Goal: Complete application form: Complete application form

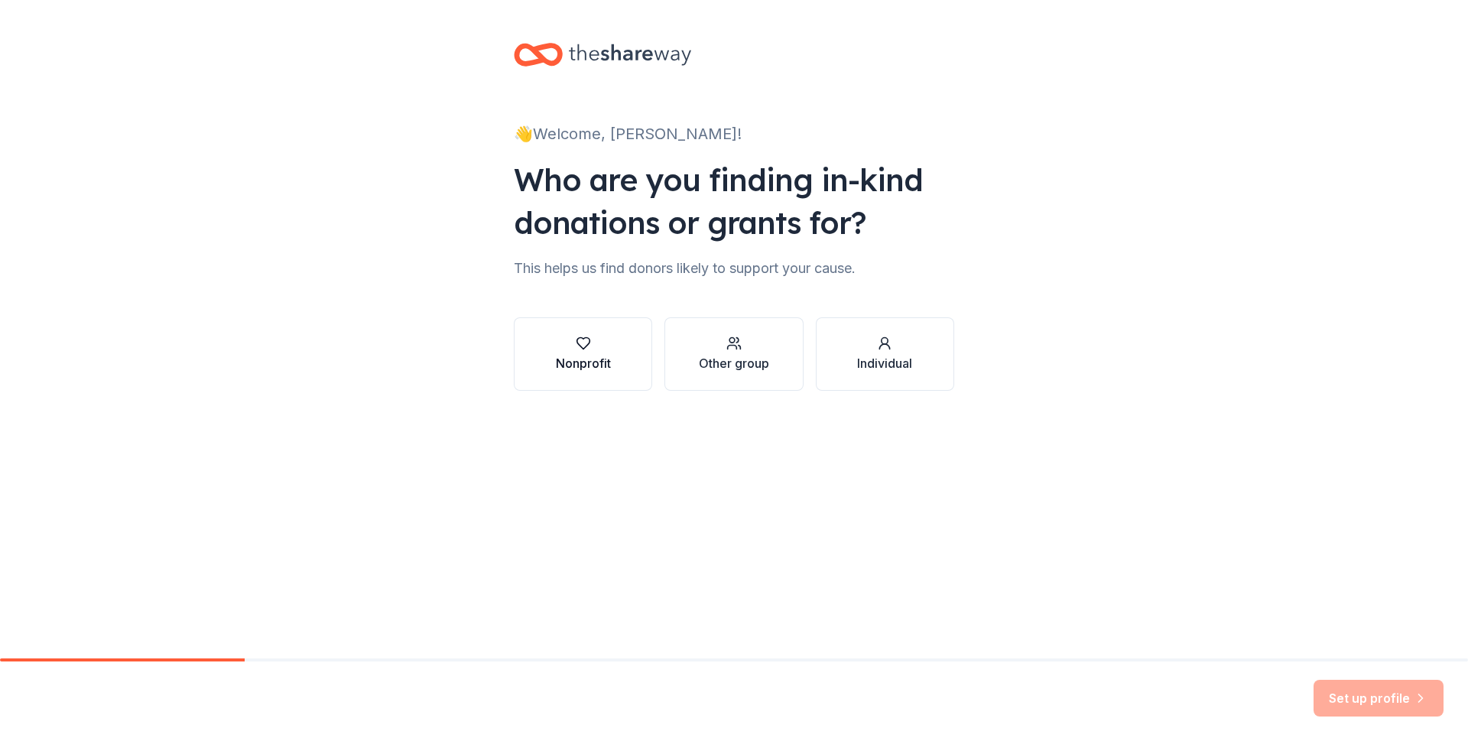
click at [584, 346] on icon "button" at bounding box center [583, 343] width 15 height 15
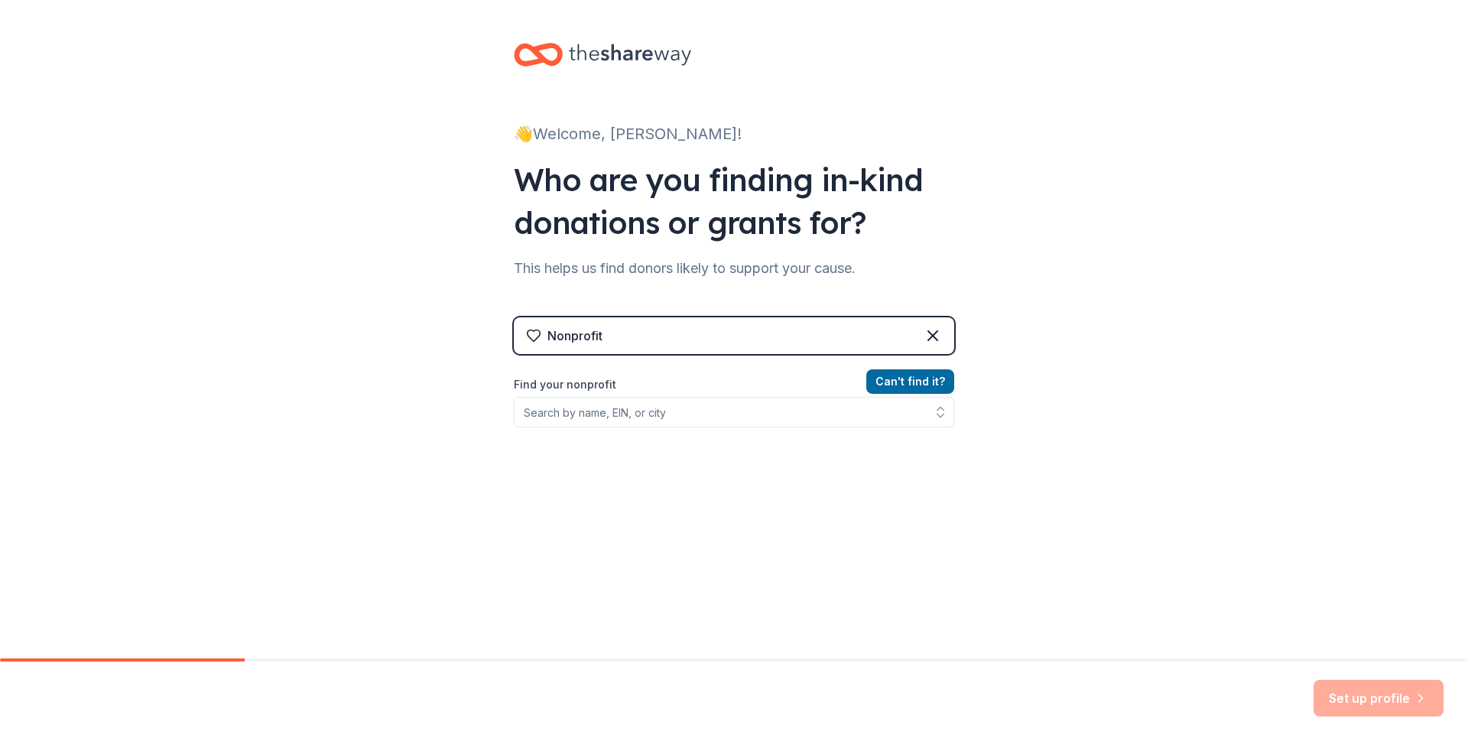
click at [652, 332] on div "Nonprofit" at bounding box center [734, 335] width 440 height 37
click at [546, 406] on input "Find your nonprofit" at bounding box center [734, 412] width 440 height 31
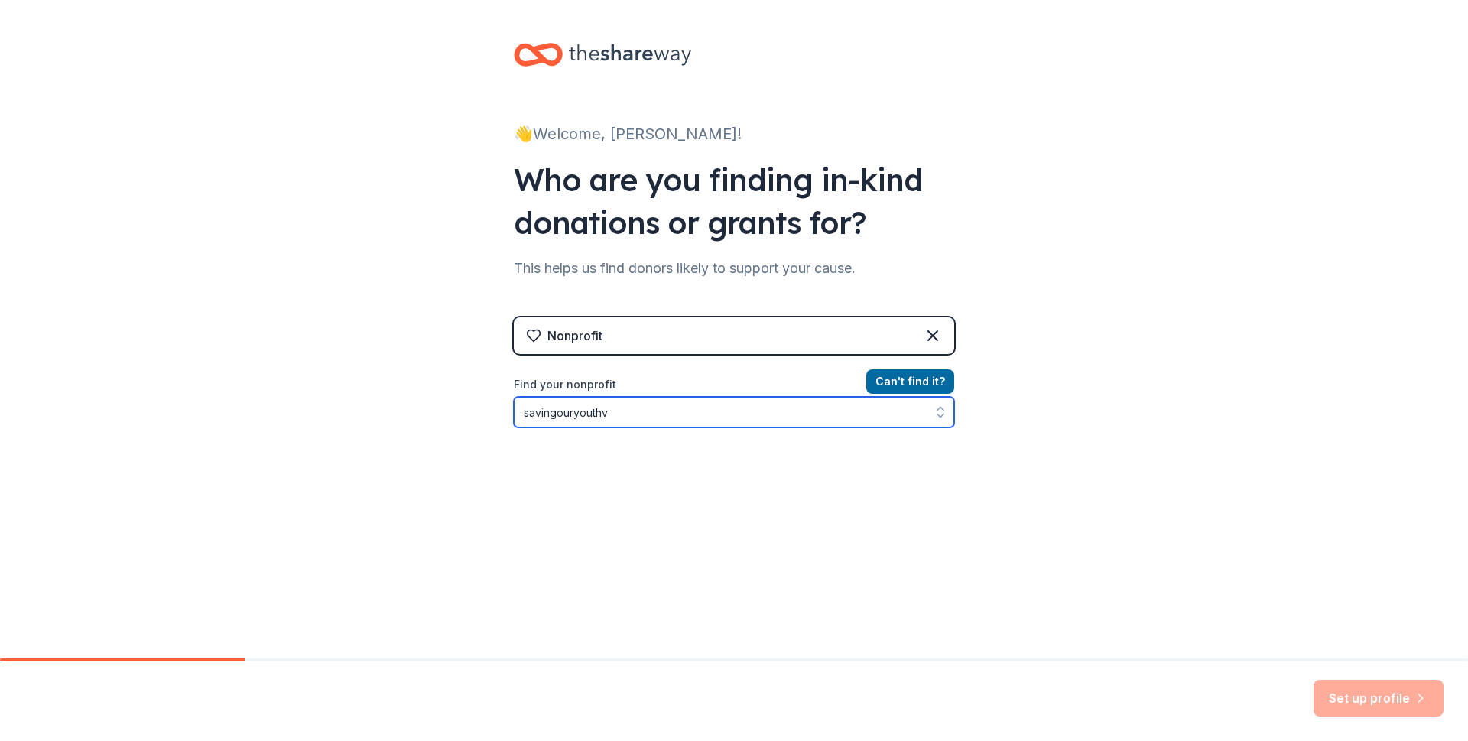
type input "savingouryouthva"
drag, startPoint x: 624, startPoint y: 414, endPoint x: 429, endPoint y: 397, distance: 195.7
click at [429, 397] on div "👋 Welcome, [PERSON_NAME]! Who are you finding in-kind donations or grants for? …" at bounding box center [734, 327] width 1468 height 654
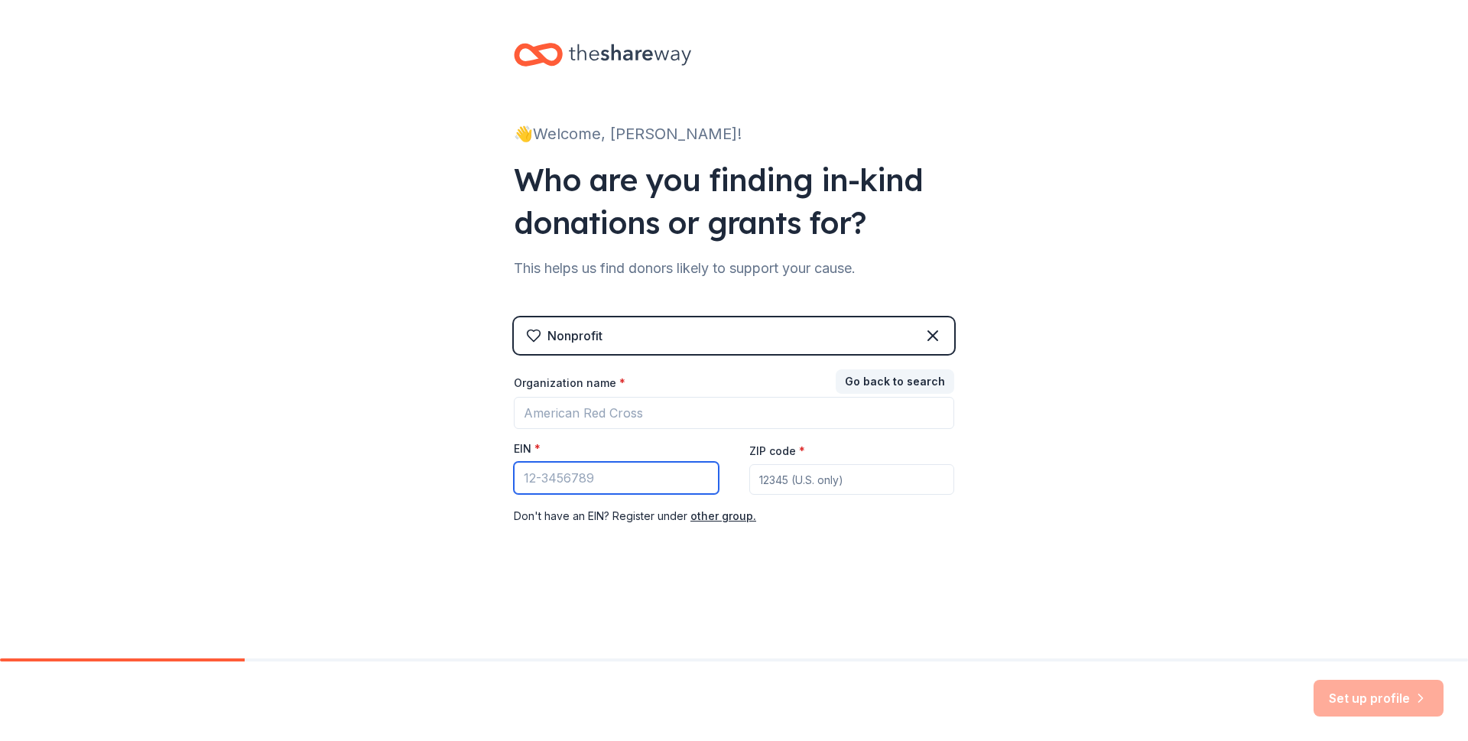
drag, startPoint x: 600, startPoint y: 480, endPoint x: 477, endPoint y: 469, distance: 123.6
click at [477, 469] on div "👋 Welcome, [PERSON_NAME]! Who are you finding in-kind donations or grants for? …" at bounding box center [734, 314] width 1468 height 629
paste input "[US_EMPLOYER_IDENTIFICATION_NUMBER]"
type input "[US_EMPLOYER_IDENTIFICATION_NUMBER]"
click at [847, 482] on input "ZIP code *" at bounding box center [851, 479] width 205 height 31
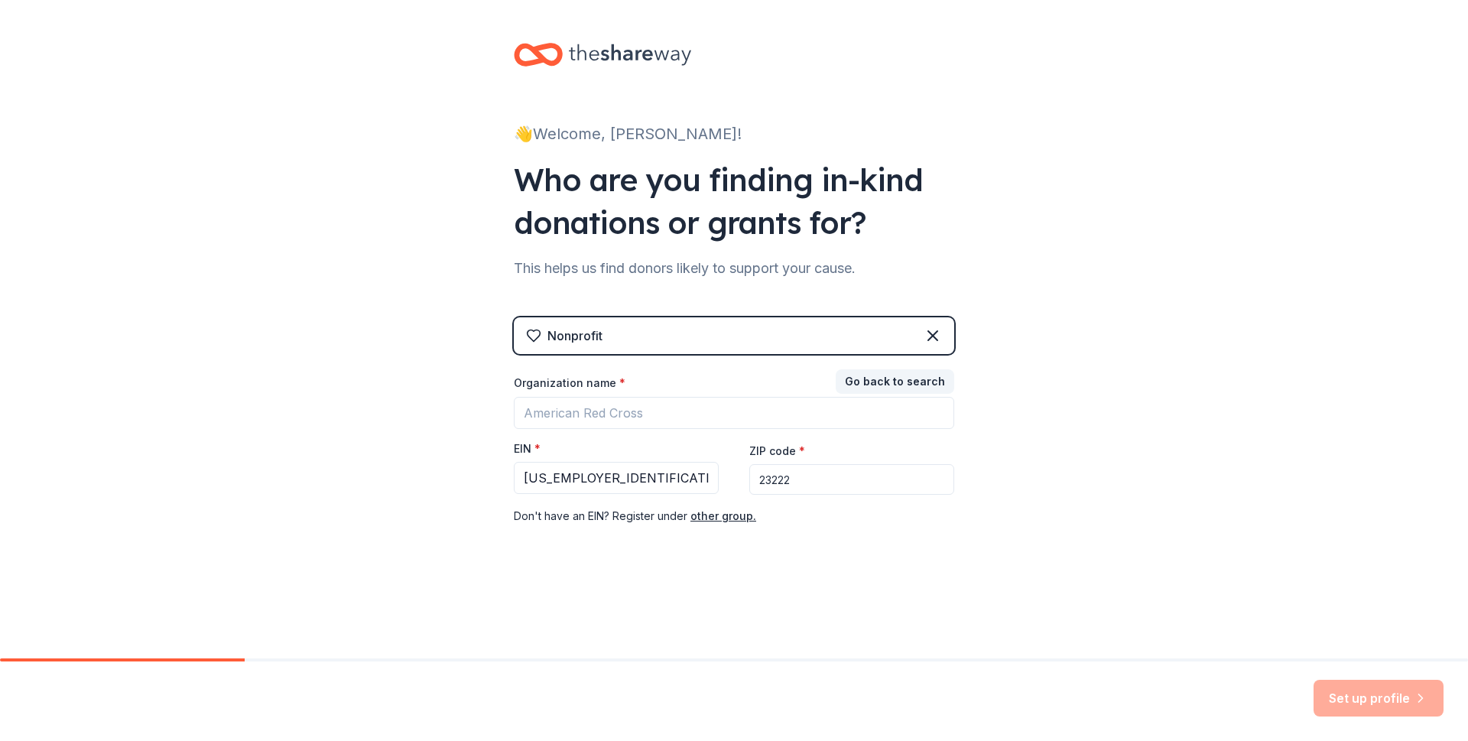
type input "23222"
click at [832, 560] on div "👋 Welcome, [PERSON_NAME]! Who are you finding in-kind donations or grants for? …" at bounding box center [733, 314] width 489 height 629
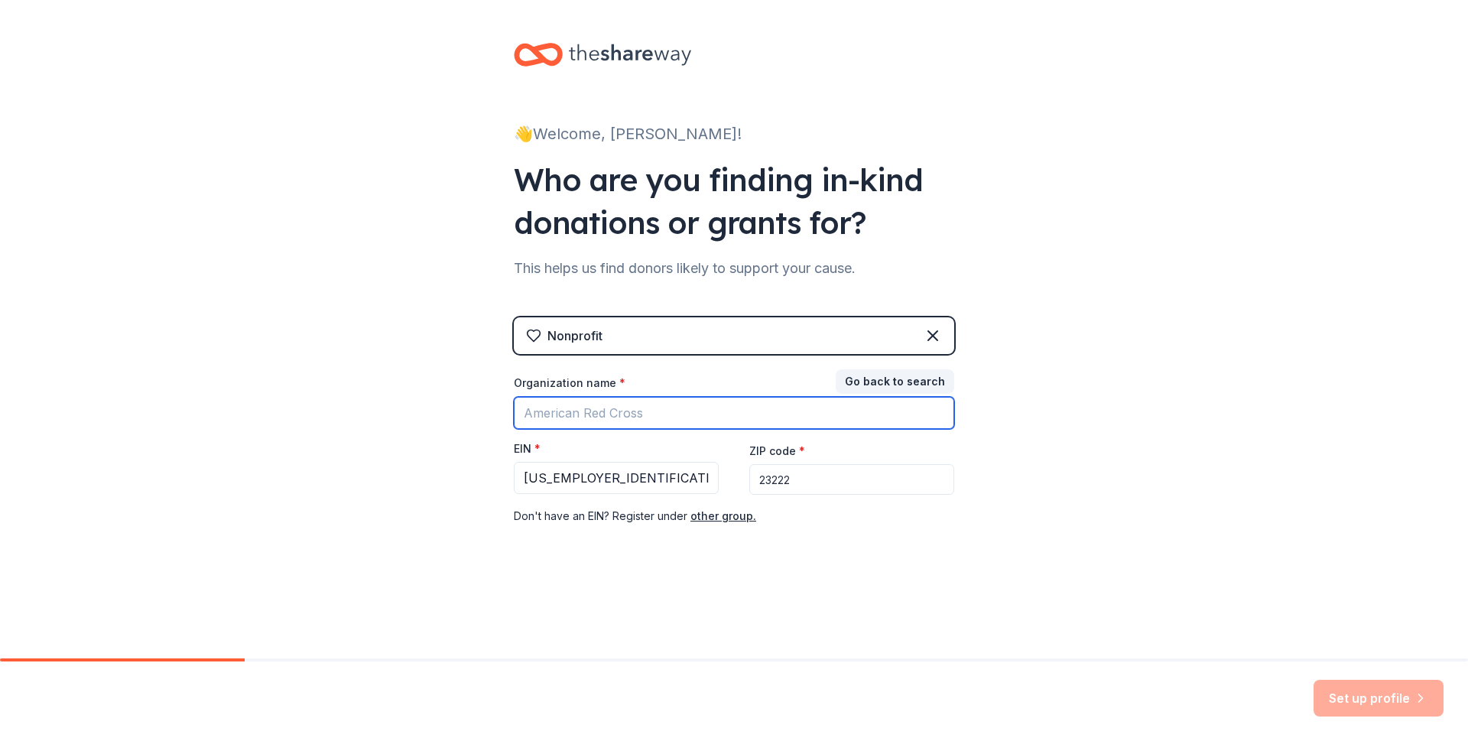
click at [653, 411] on input "Organization name *" at bounding box center [734, 413] width 440 height 32
type input "Saving Our Youth VA"
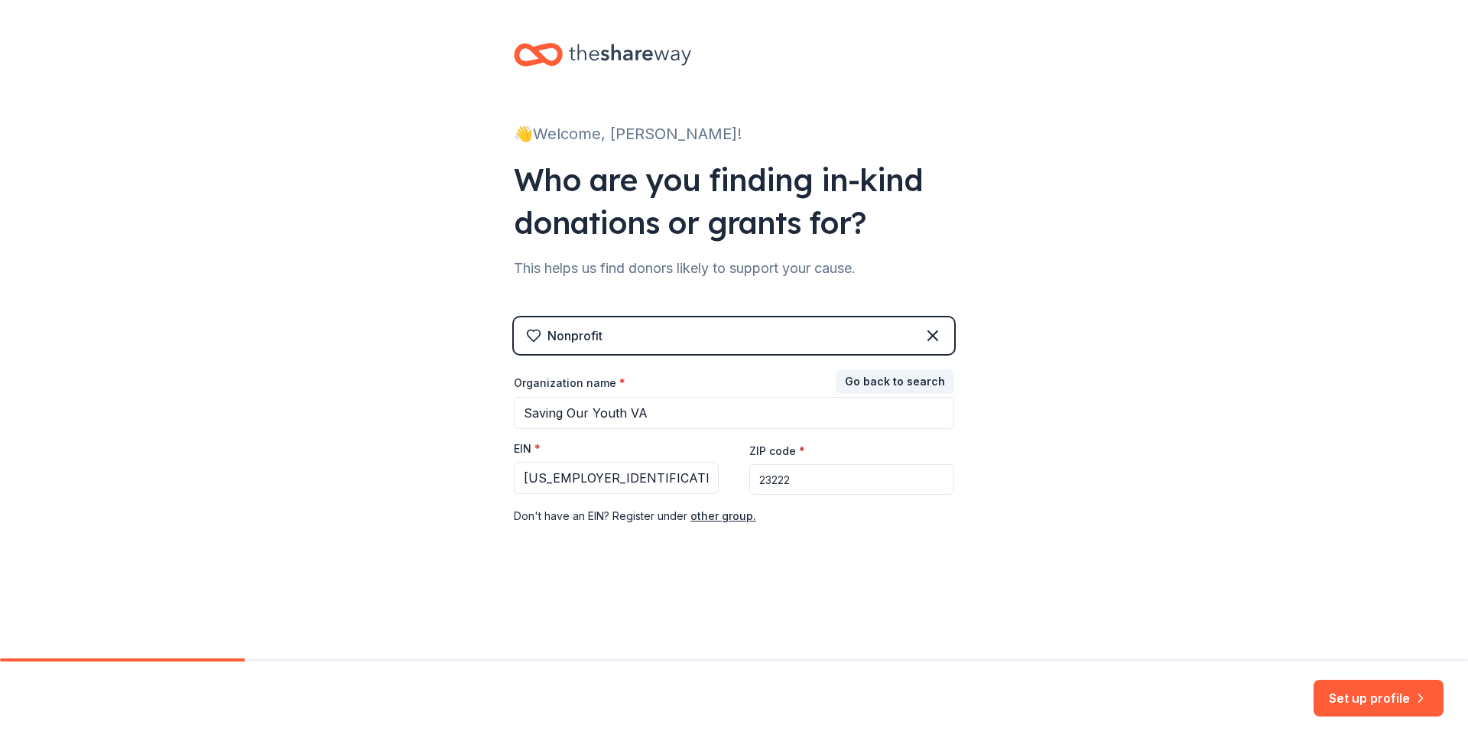
click at [938, 596] on div "👋 Welcome, [PERSON_NAME]! Who are you finding in-kind donations or grants for? …" at bounding box center [733, 314] width 489 height 629
click at [1397, 685] on button "Set up profile" at bounding box center [1379, 698] width 130 height 37
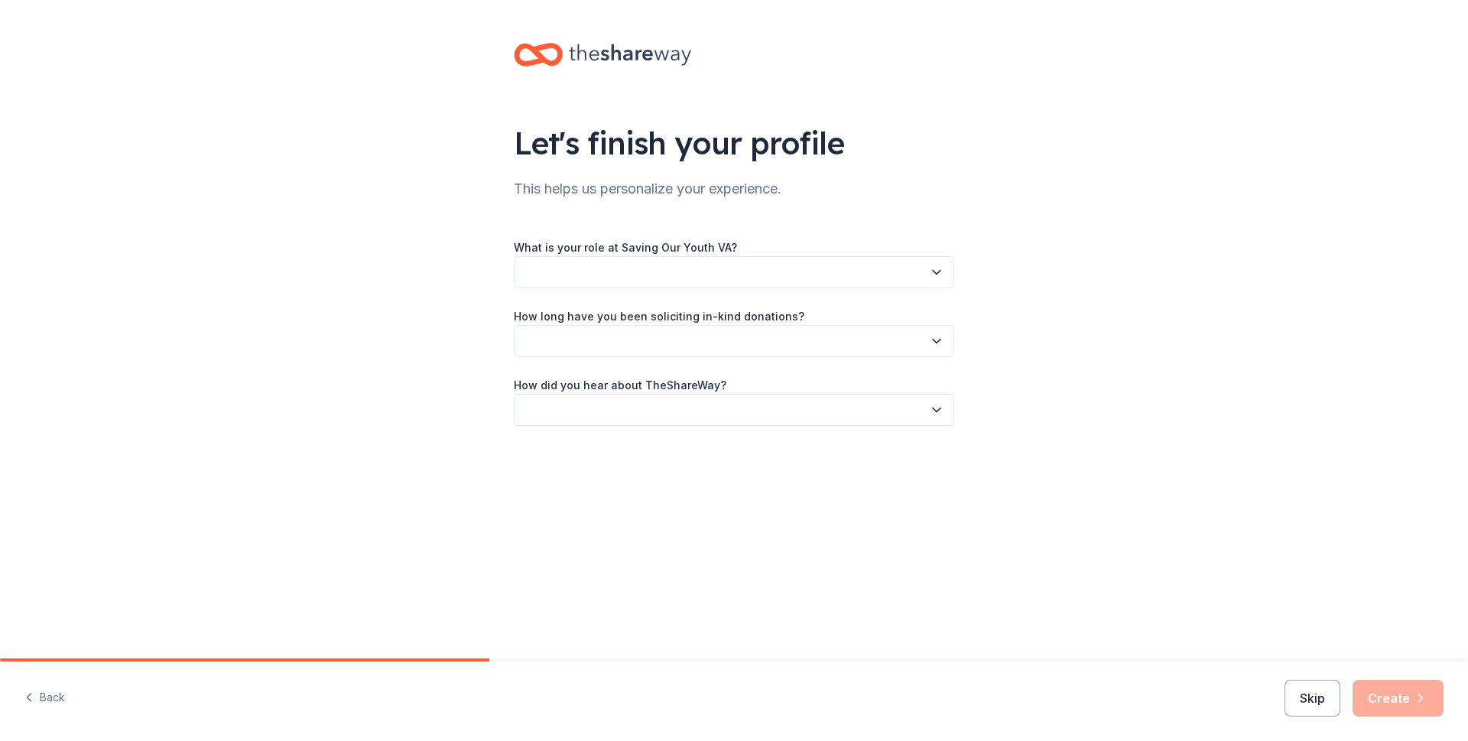
click at [938, 275] on icon "button" at bounding box center [936, 272] width 15 height 15
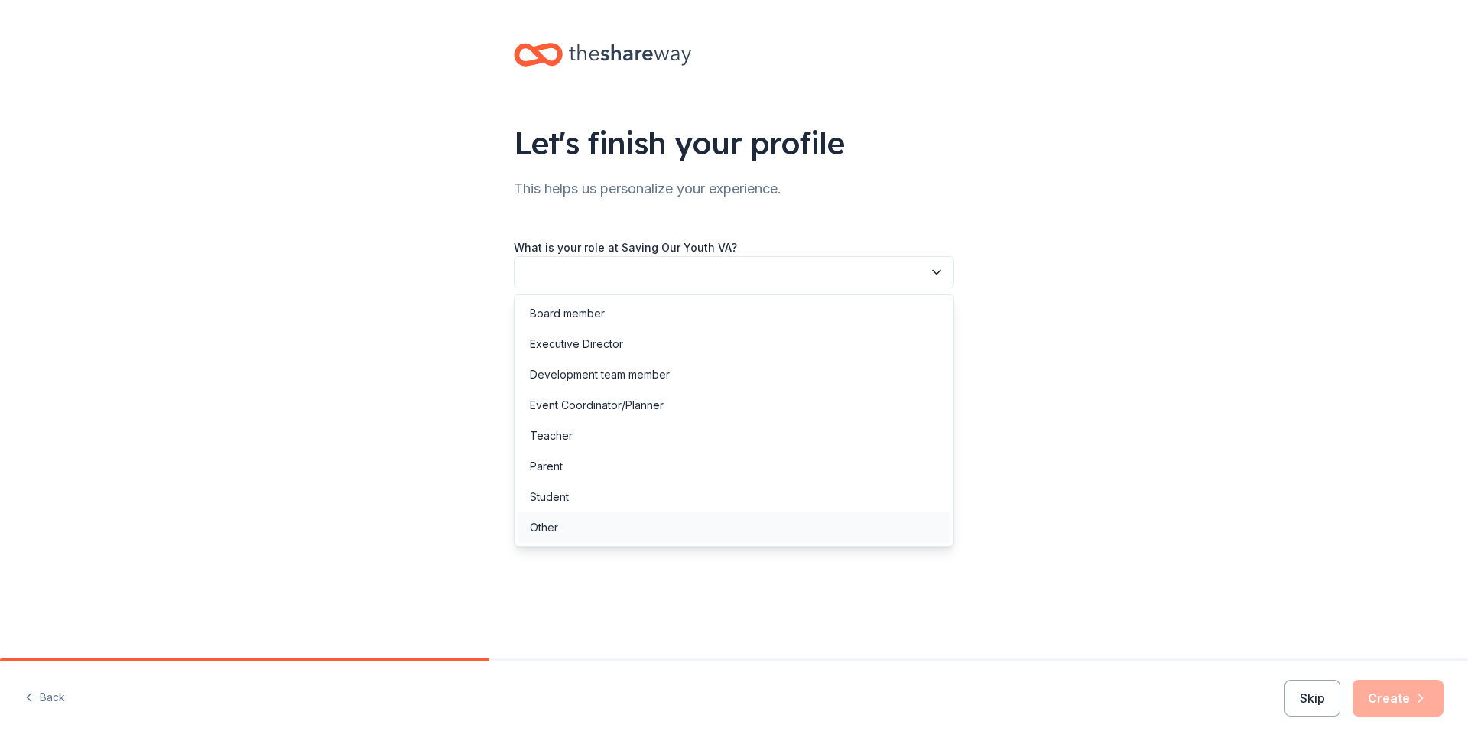
click at [536, 527] on div "Other" at bounding box center [544, 528] width 28 height 18
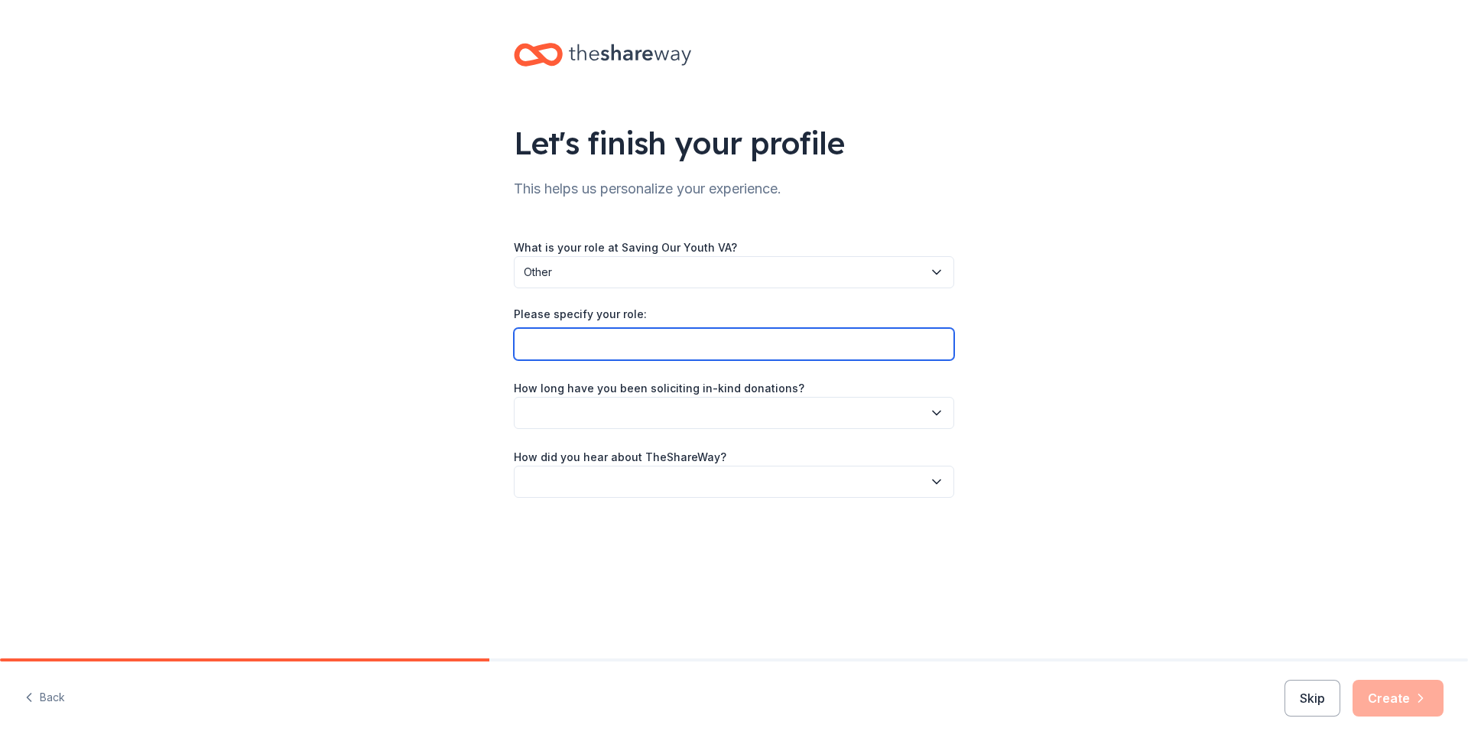
click at [544, 353] on input "Please specify your role:" at bounding box center [734, 344] width 440 height 32
type input "Administrative Assistant"
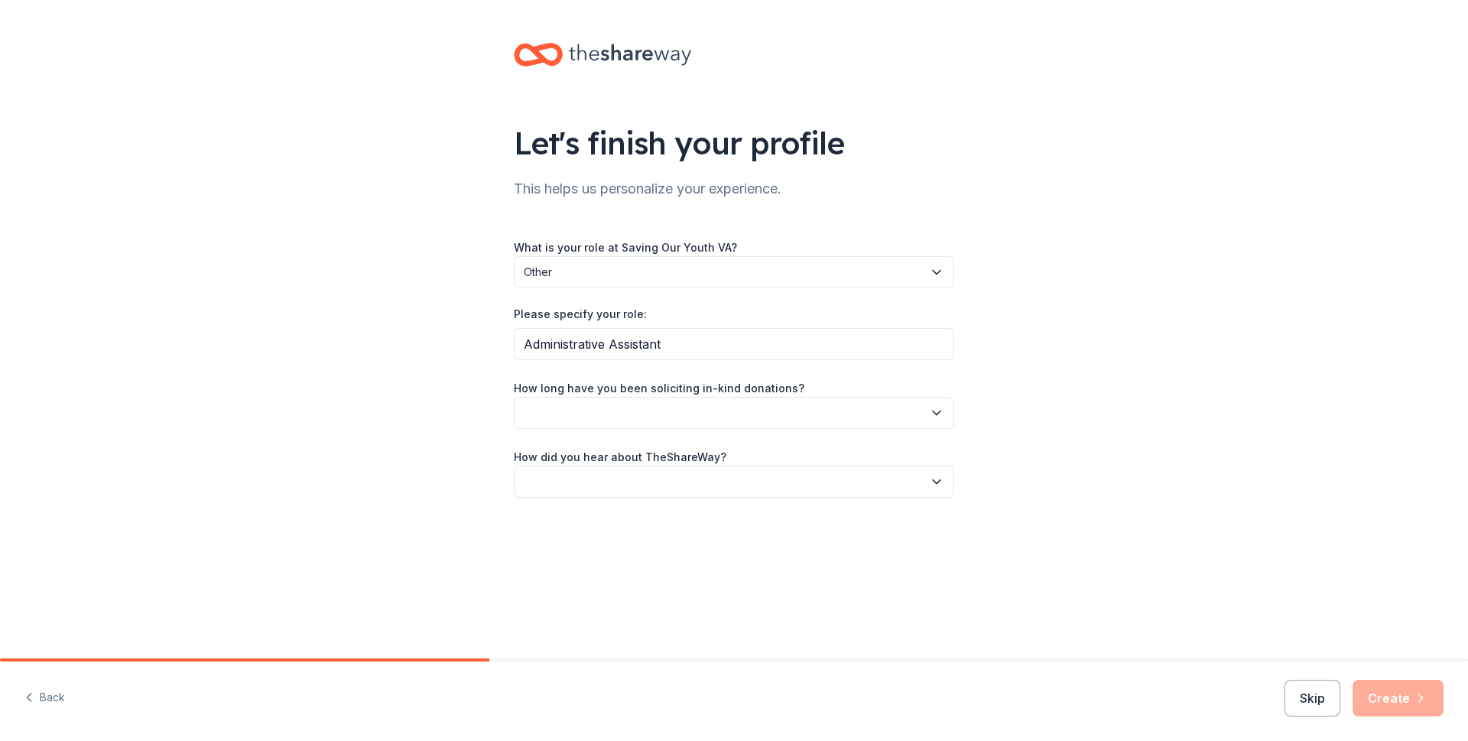
click at [941, 416] on icon "button" at bounding box center [936, 412] width 15 height 15
click at [584, 480] on div "1 to 2 years" at bounding box center [558, 485] width 57 height 18
click at [940, 480] on icon "button" at bounding box center [937, 482] width 8 height 4
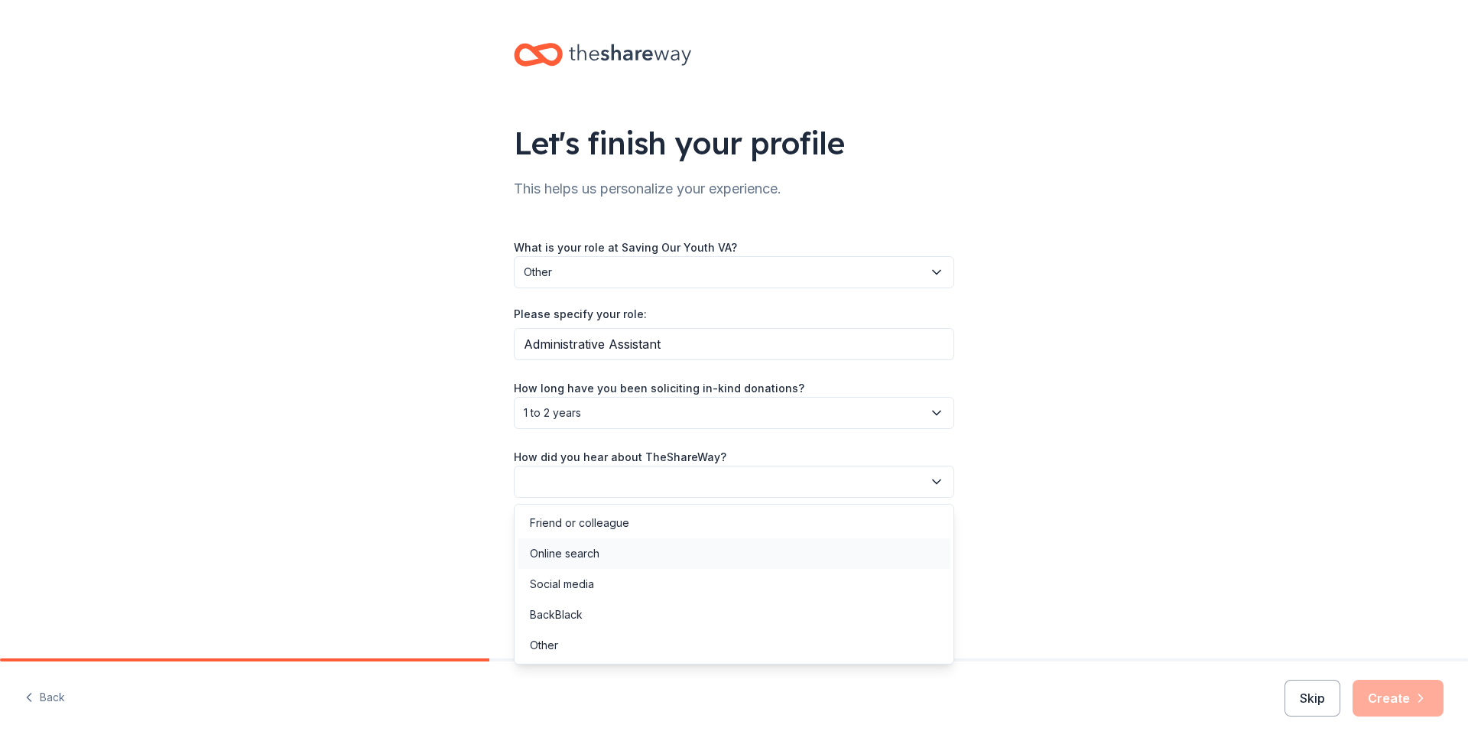
click at [547, 551] on div "Online search" at bounding box center [565, 554] width 70 height 18
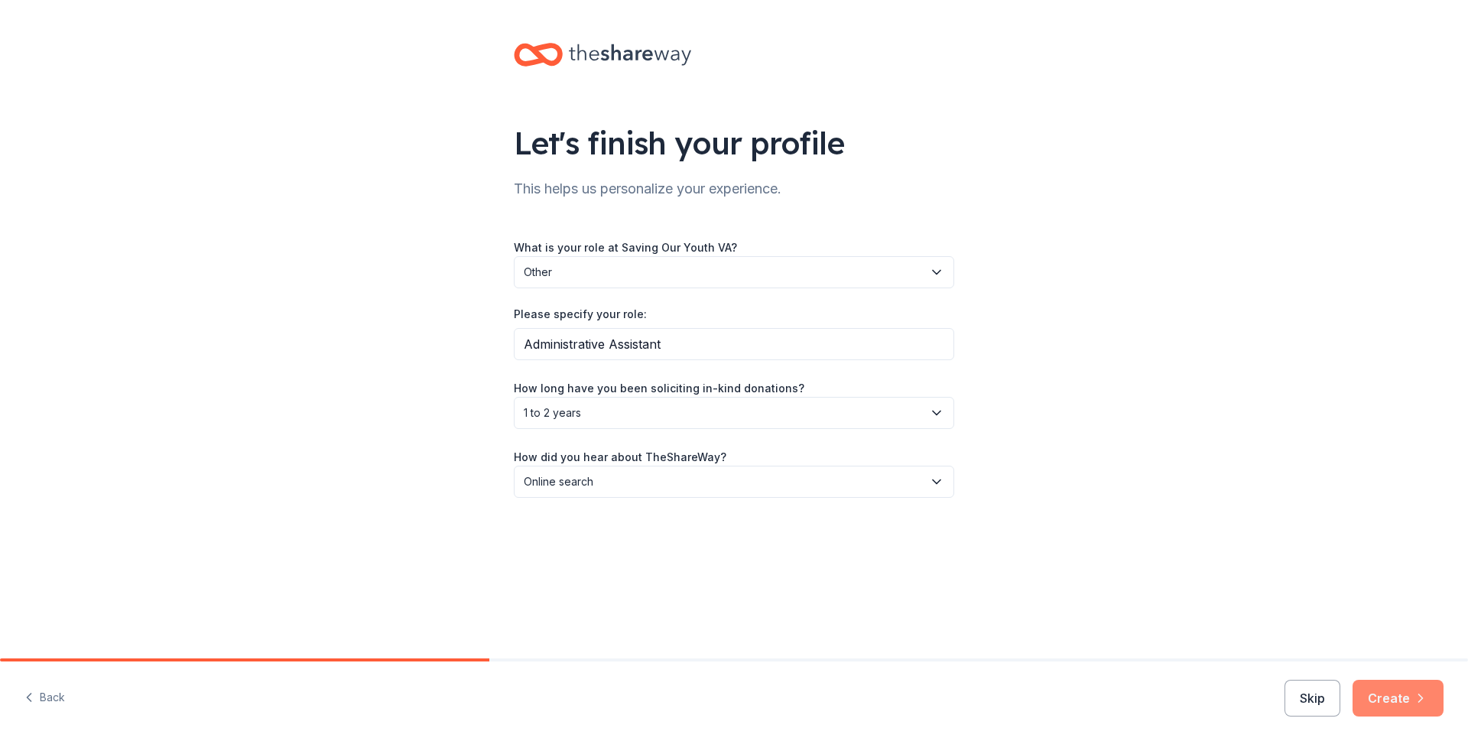
click at [1395, 695] on button "Create" at bounding box center [1398, 698] width 91 height 37
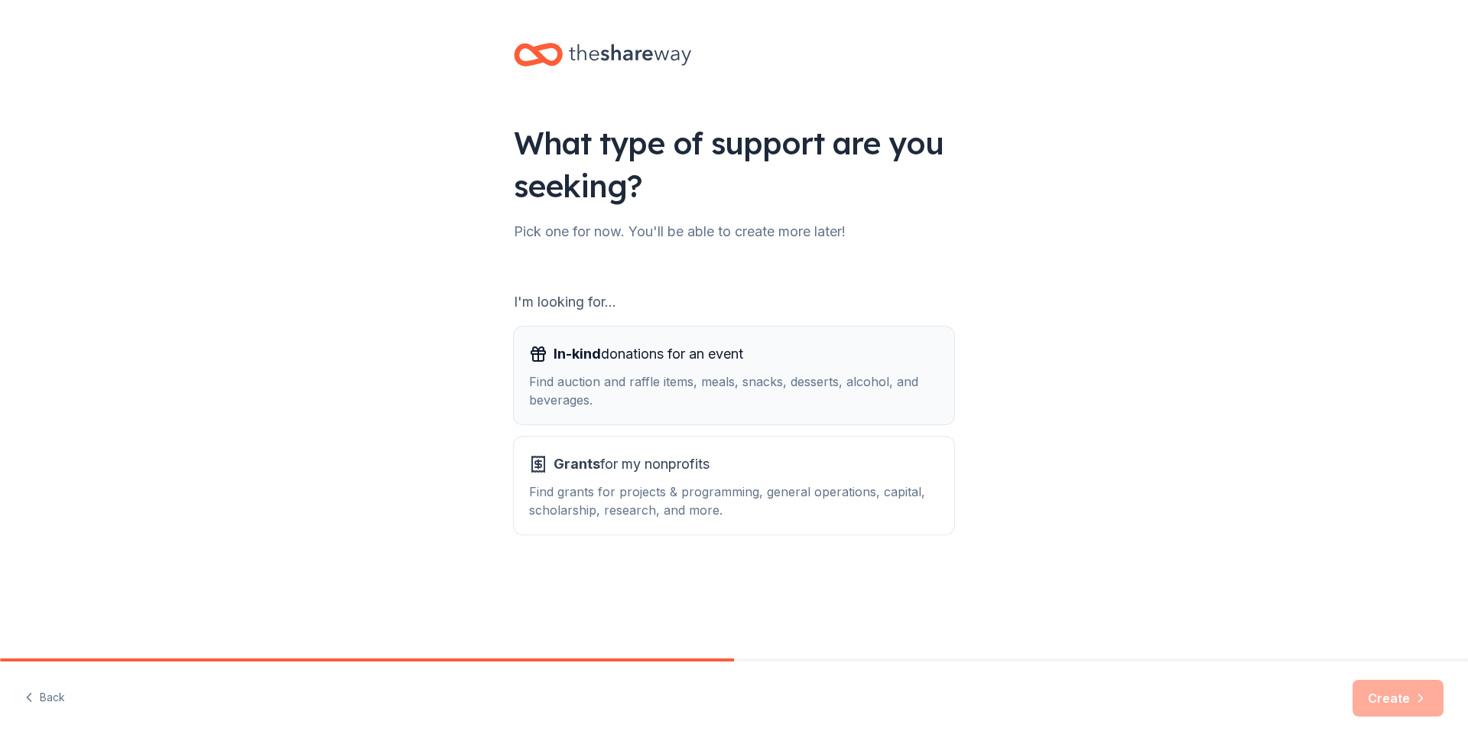
click at [684, 361] on span "In-kind donations for an event" at bounding box center [649, 354] width 190 height 24
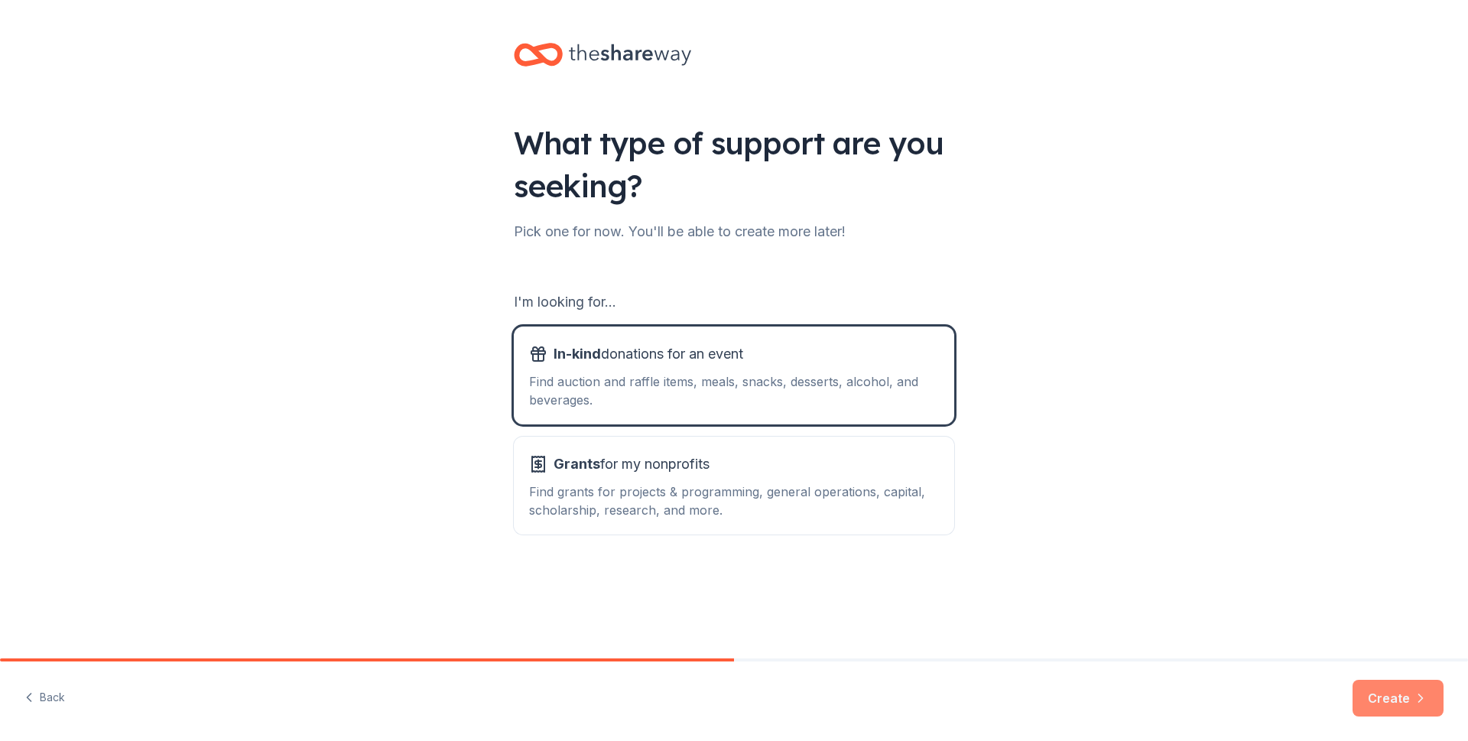
click at [1422, 700] on icon "button" at bounding box center [1421, 698] width 4 height 8
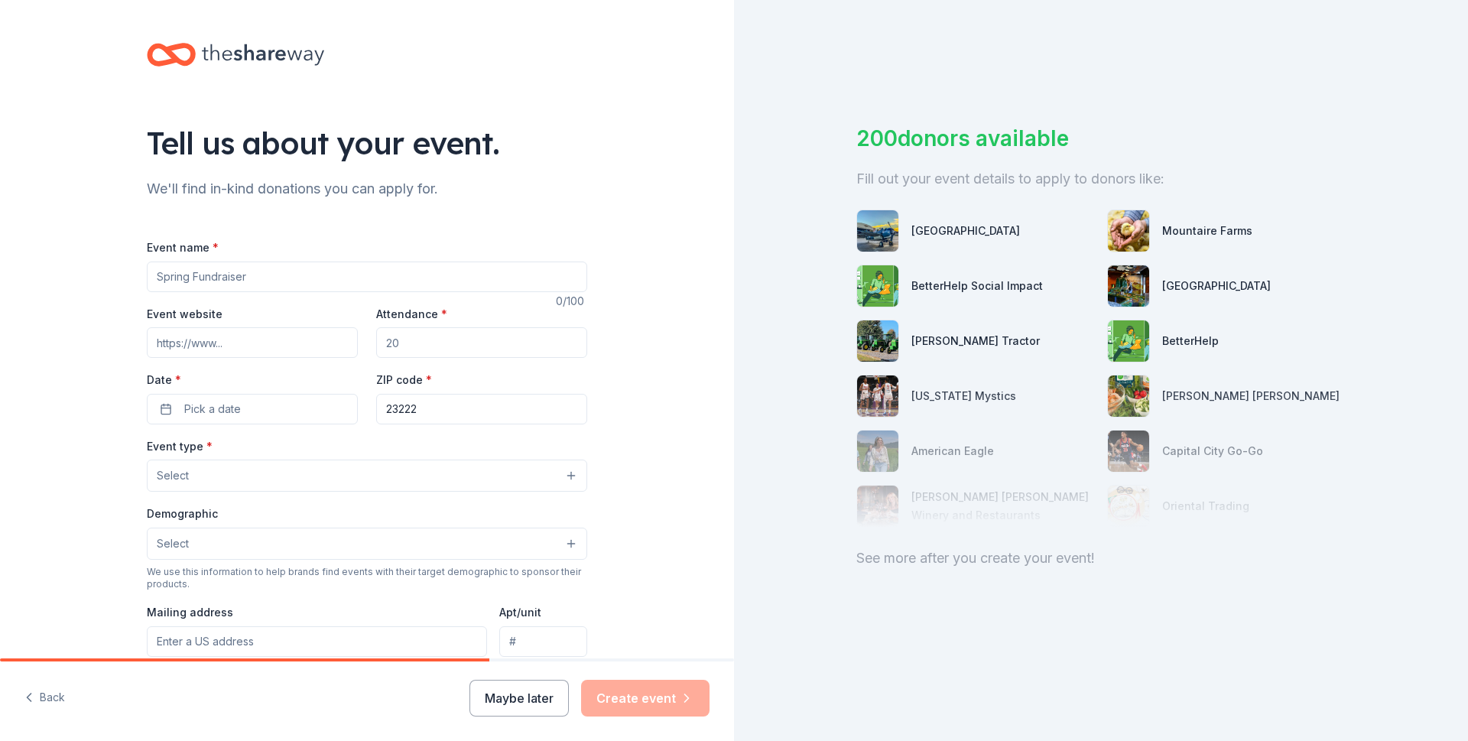
click at [243, 277] on input "Event name *" at bounding box center [367, 277] width 440 height 31
drag, startPoint x: 184, startPoint y: 277, endPoint x: 63, endPoint y: 273, distance: 120.1
click at [63, 273] on div "Tell us about your event. We'll find in-kind donations you can apply for. Event…" at bounding box center [367, 509] width 734 height 1018
click at [183, 275] on input "Event name *" at bounding box center [367, 277] width 440 height 31
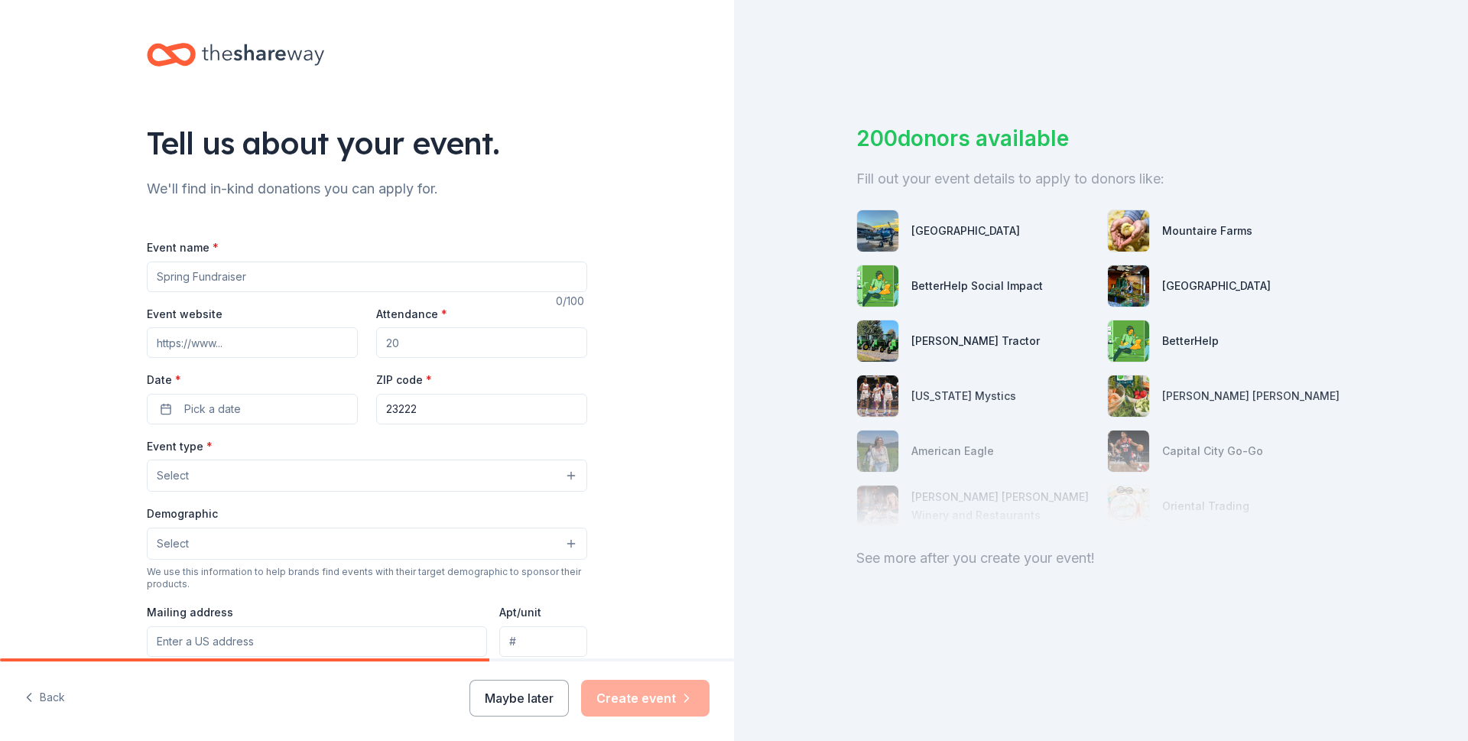
drag, startPoint x: 243, startPoint y: 274, endPoint x: 63, endPoint y: 271, distance: 180.5
click at [63, 271] on div "Tell us about your event. We'll find in-kind donations you can apply for. Event…" at bounding box center [367, 509] width 734 height 1018
click at [235, 281] on input "Event name *" at bounding box center [367, 277] width 440 height 31
drag, startPoint x: 237, startPoint y: 278, endPoint x: 105, endPoint y: 268, distance: 132.7
click at [105, 268] on div "Tell us about your event. We'll find in-kind donations you can apply for. Event…" at bounding box center [367, 509] width 734 height 1018
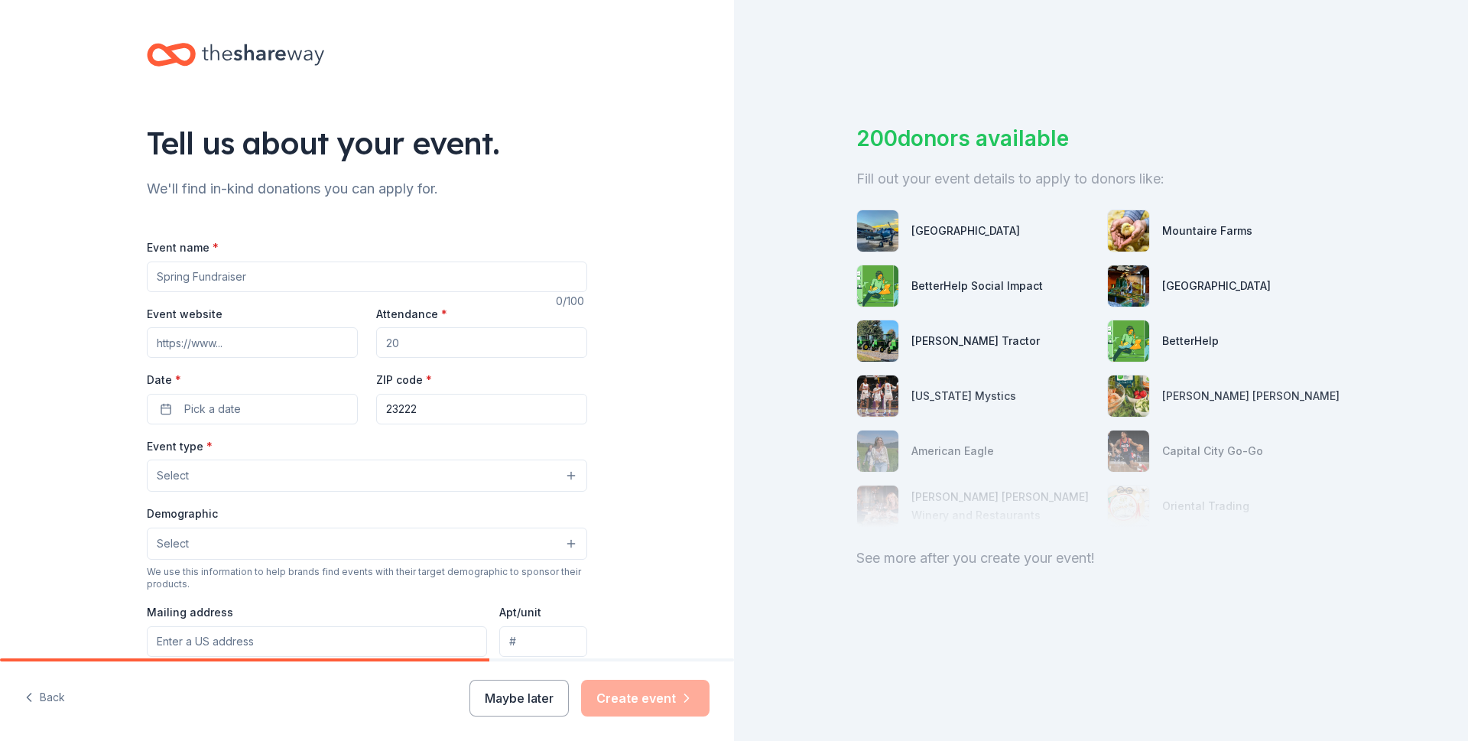
click at [249, 276] on input "Event name *" at bounding box center [367, 277] width 440 height 31
click at [182, 276] on input "Event name *" at bounding box center [367, 277] width 440 height 31
drag, startPoint x: 148, startPoint y: 280, endPoint x: 264, endPoint y: 290, distance: 116.7
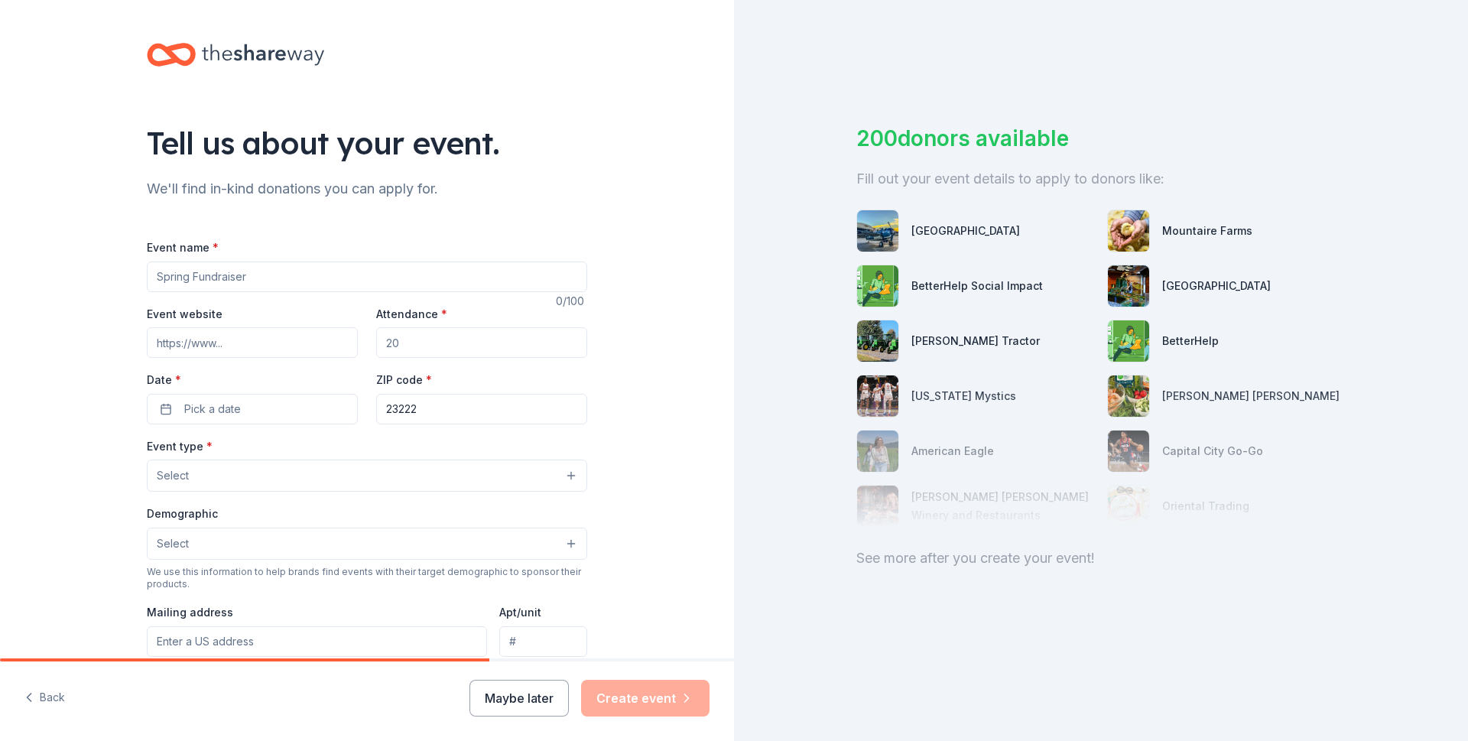
click at [264, 290] on input "Event name *" at bounding box center [367, 277] width 440 height 31
drag, startPoint x: 147, startPoint y: 275, endPoint x: 271, endPoint y: 277, distance: 124.7
click at [271, 277] on input "Event name *" at bounding box center [367, 277] width 440 height 31
click at [230, 346] on input "Event website" at bounding box center [252, 342] width 211 height 31
click at [541, 278] on input "Event name *" at bounding box center [367, 277] width 440 height 31
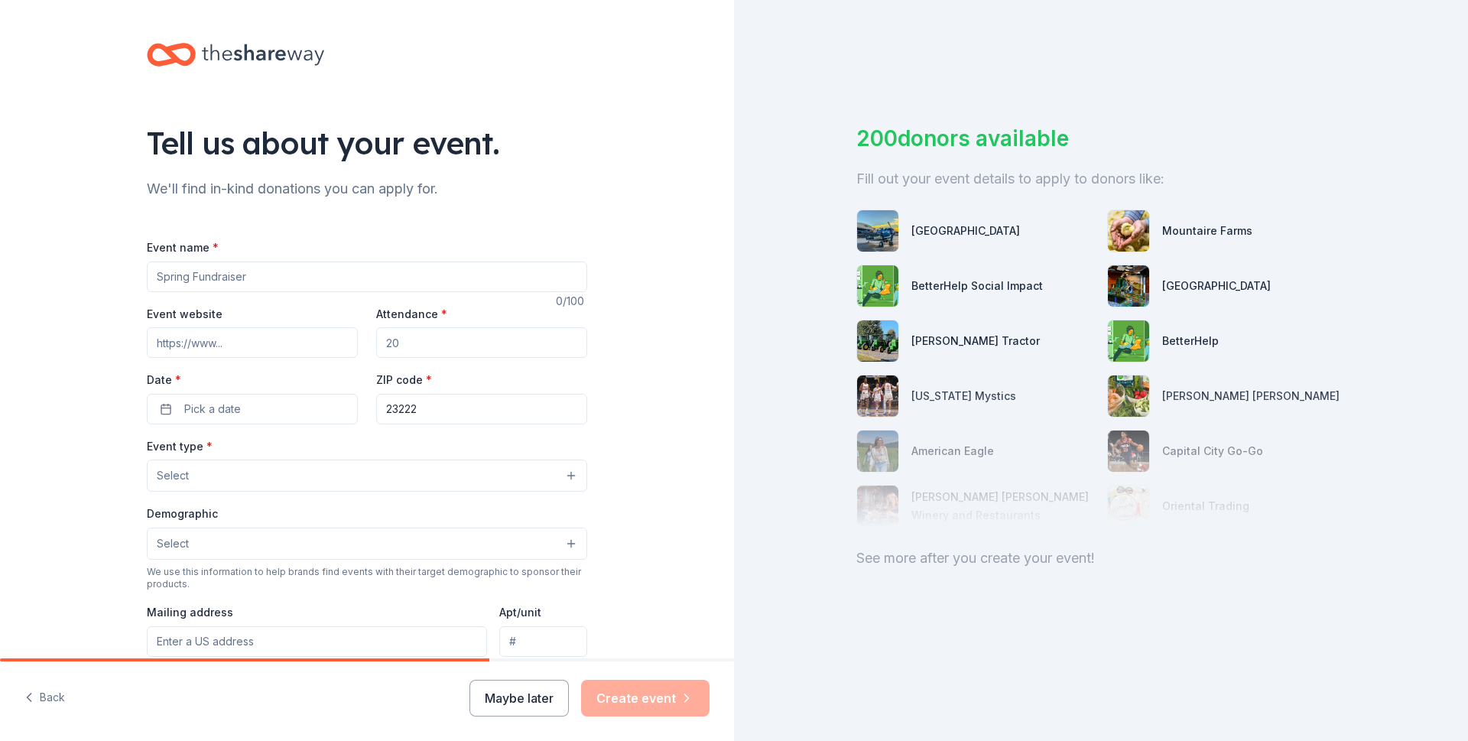
click at [245, 275] on input "Event name *" at bounding box center [367, 277] width 440 height 31
click at [242, 273] on input "Event name *" at bounding box center [367, 277] width 440 height 31
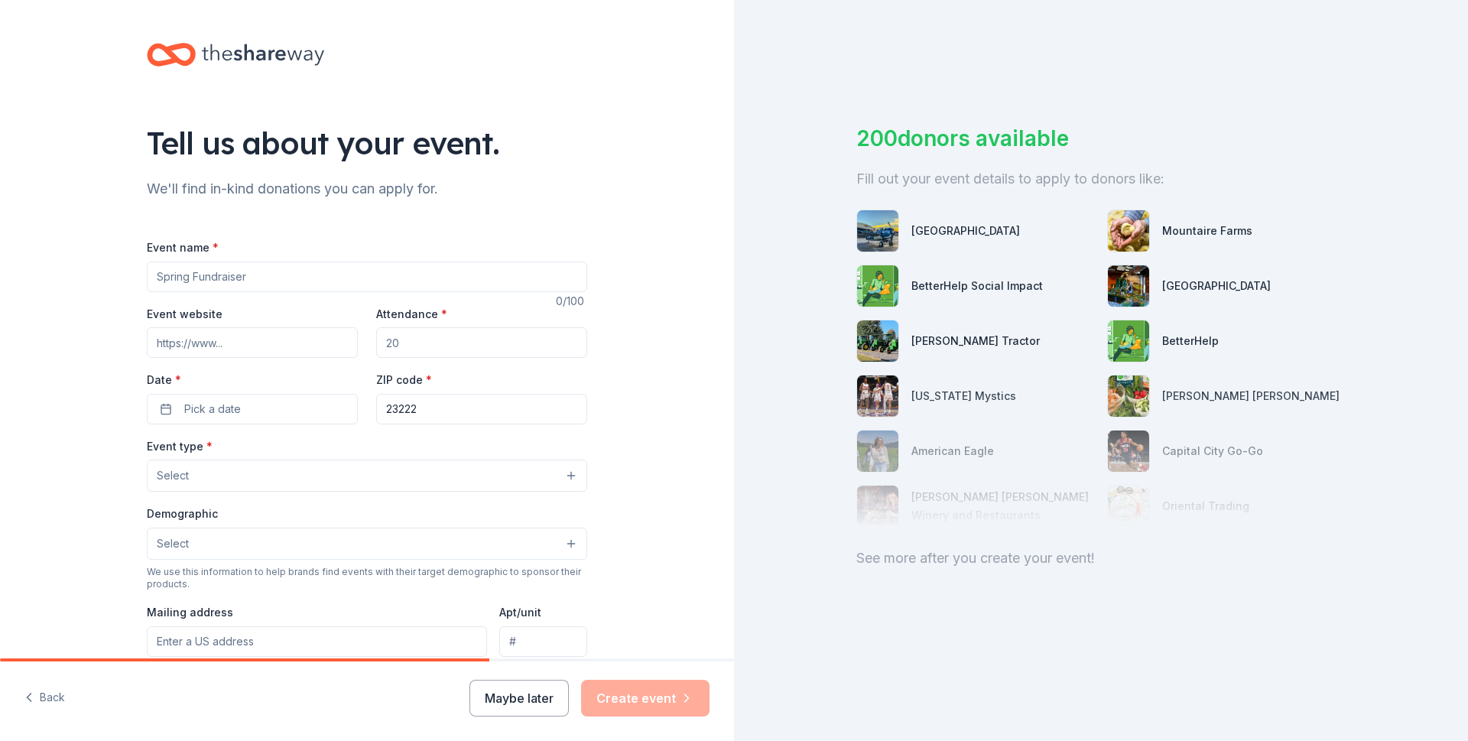
click at [242, 273] on input "Event name *" at bounding box center [367, 277] width 440 height 31
click at [219, 347] on input "Event website" at bounding box center [252, 342] width 211 height 31
click at [238, 338] on input "Event website" at bounding box center [252, 342] width 211 height 31
click at [216, 339] on input "Event website" at bounding box center [252, 342] width 211 height 31
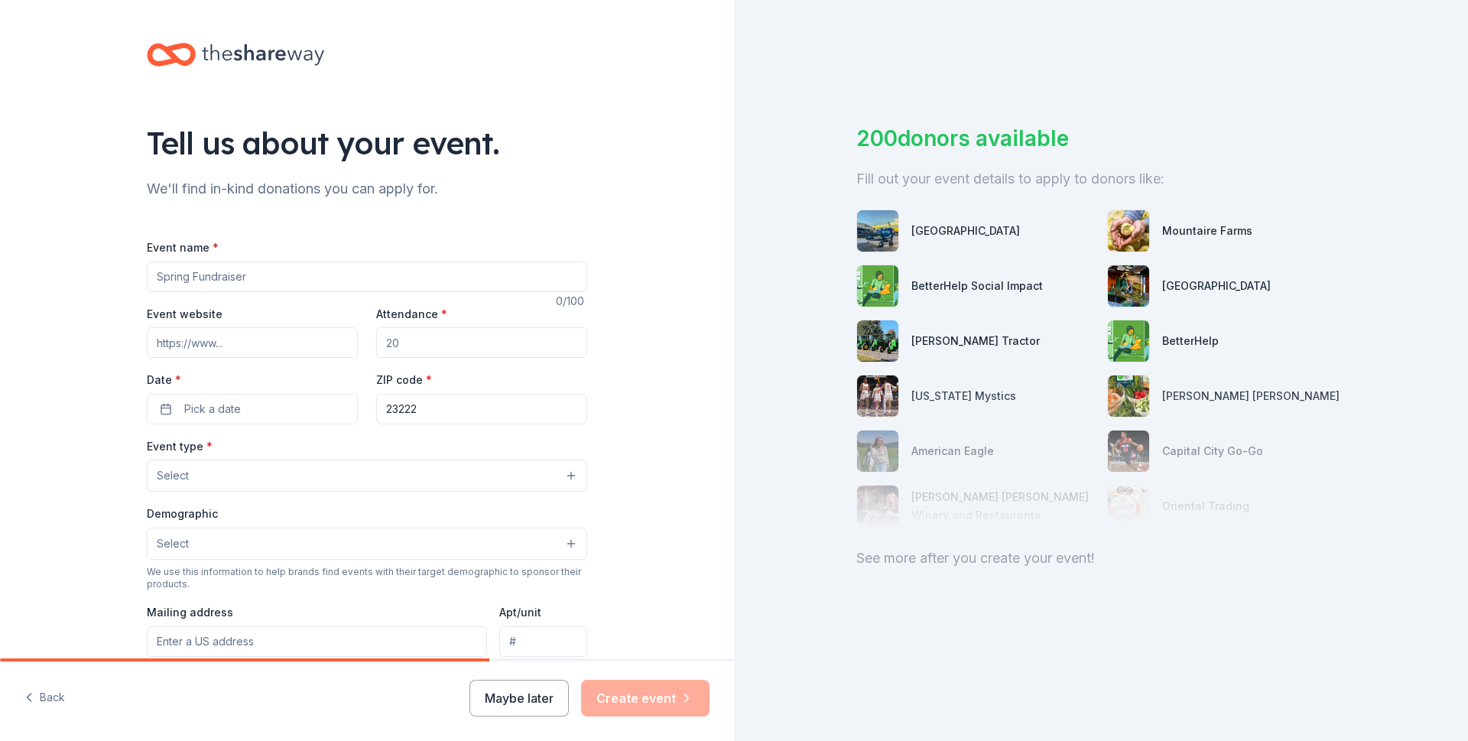
click at [405, 343] on input "Attendance *" at bounding box center [481, 342] width 211 height 31
click at [233, 340] on input "Event website" at bounding box center [252, 342] width 211 height 31
type input "s"
type input "[DOMAIN_NAME]"
click at [458, 339] on input "Attendance *" at bounding box center [481, 342] width 211 height 31
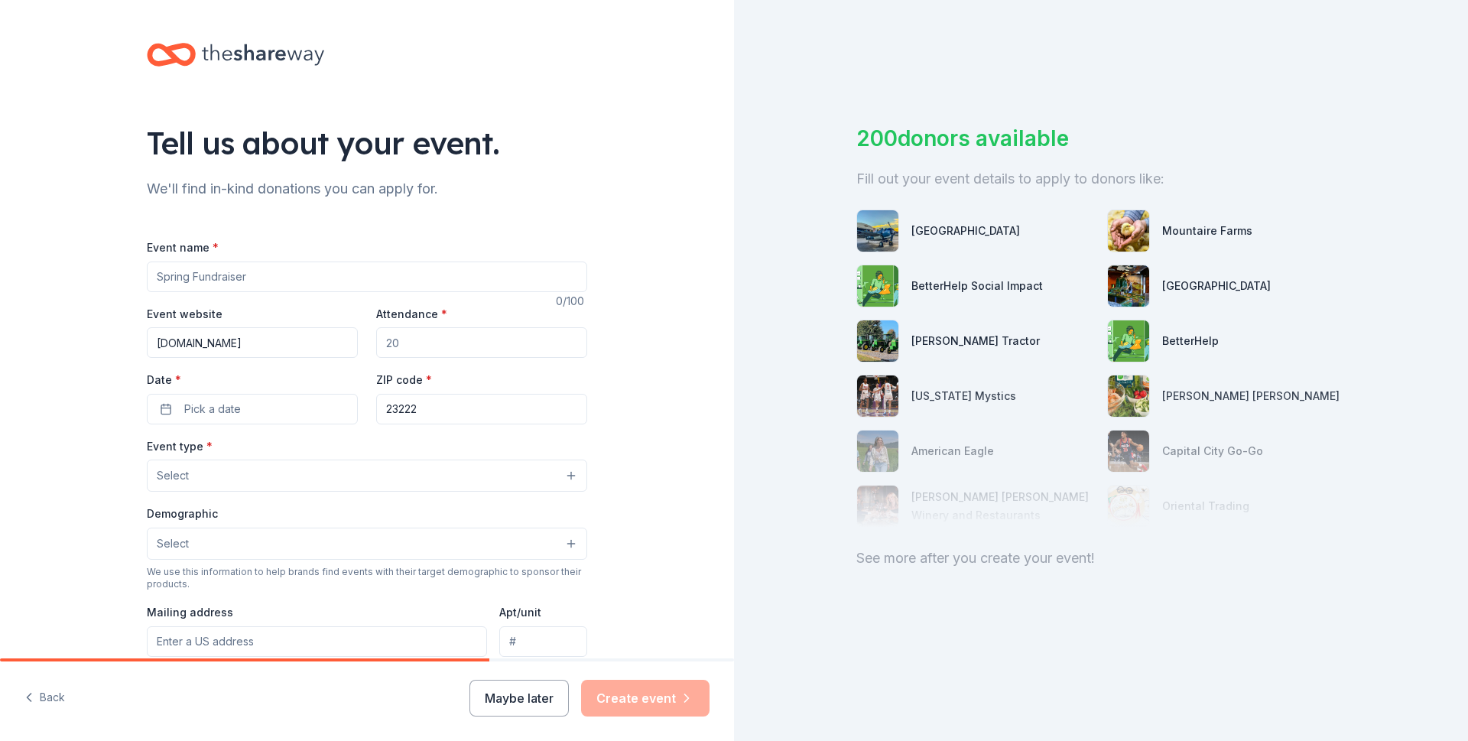
drag, startPoint x: 395, startPoint y: 339, endPoint x: 360, endPoint y: 337, distance: 34.4
click at [360, 337] on div "Event website [DOMAIN_NAME] Attendance * Date * Pick a date ZIP code * 23222" at bounding box center [367, 364] width 440 height 120
click at [370, 284] on input "Event name *" at bounding box center [367, 277] width 440 height 31
click at [408, 349] on input "Attendance *" at bounding box center [481, 342] width 211 height 31
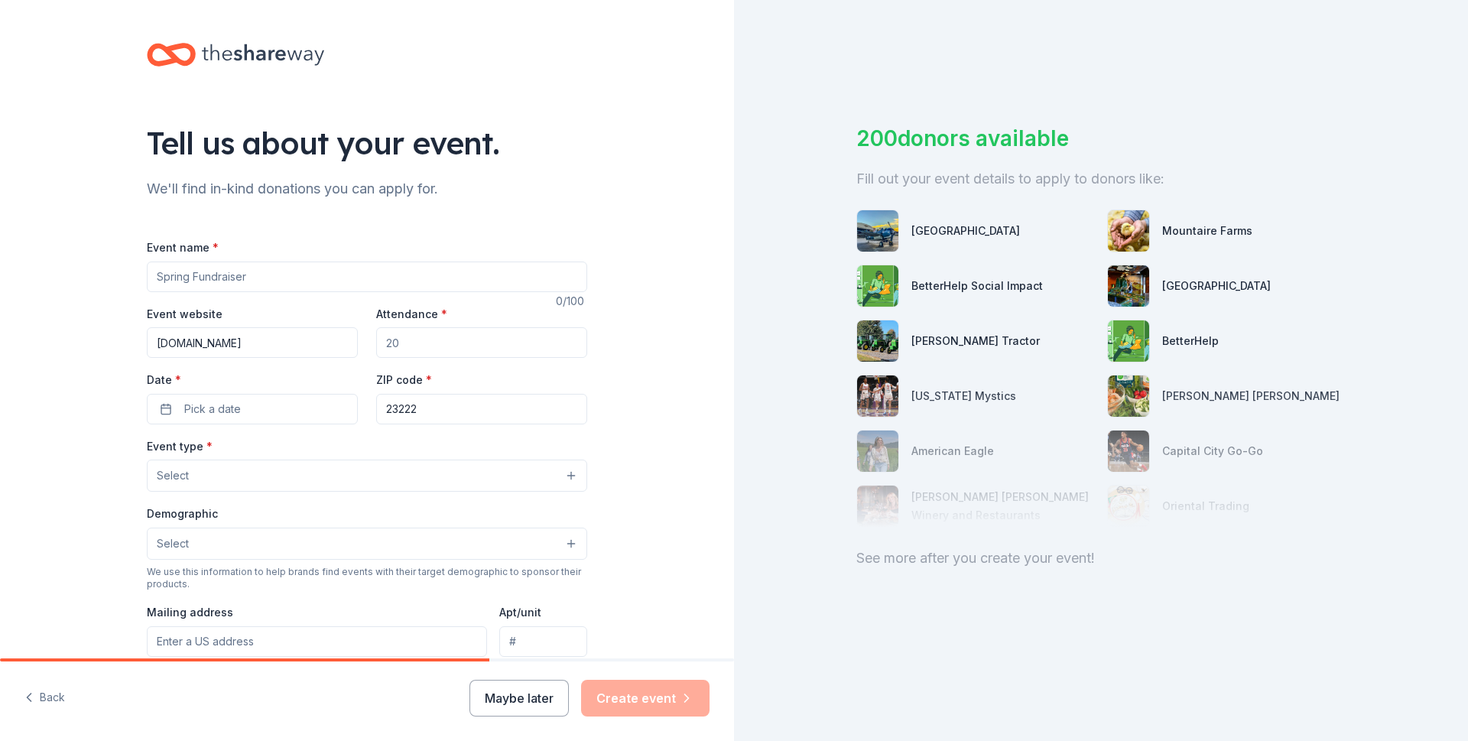
click at [408, 349] on input "Attendance *" at bounding box center [481, 342] width 211 height 31
click at [398, 346] on input "Attendance *" at bounding box center [481, 342] width 211 height 31
click at [395, 346] on input "Attendance *" at bounding box center [481, 342] width 211 height 31
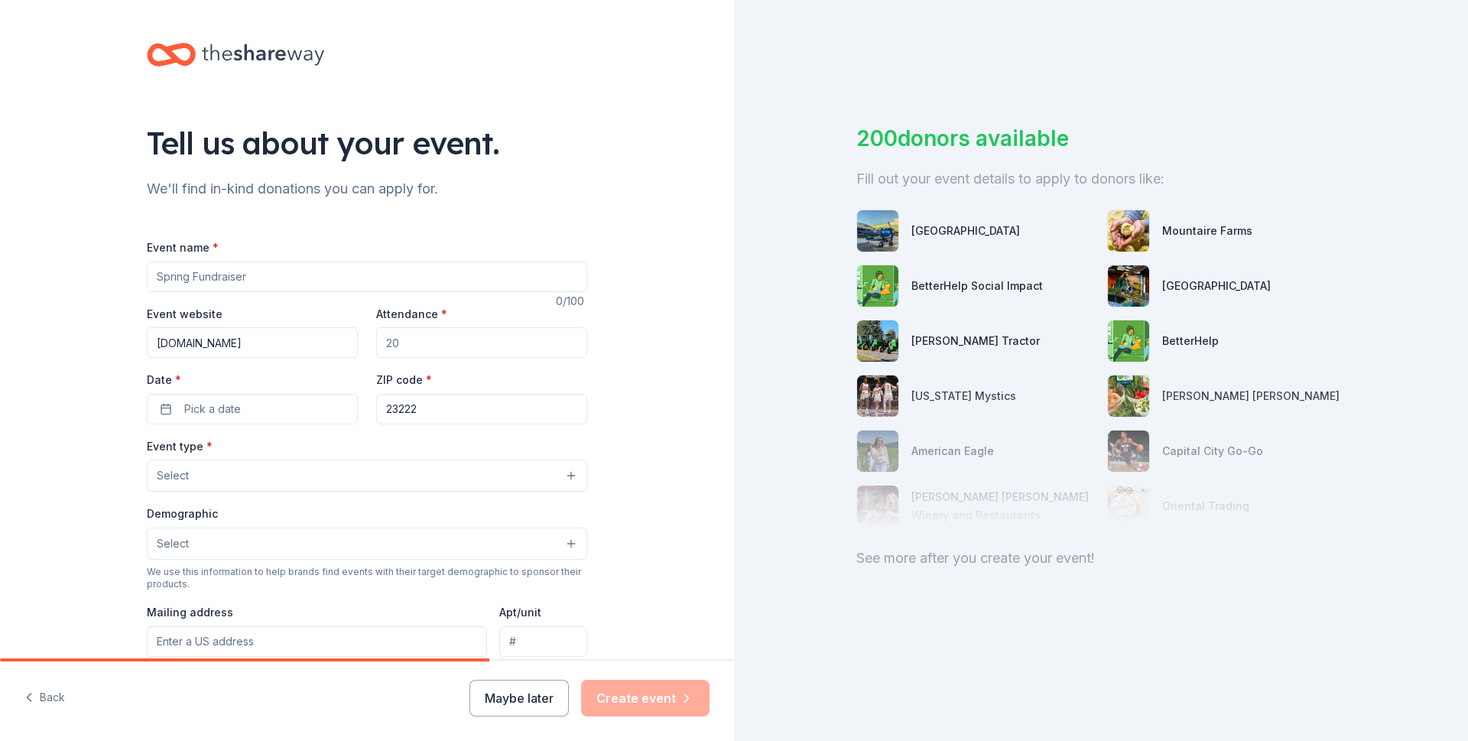
click at [395, 346] on input "Attendance *" at bounding box center [481, 342] width 211 height 31
click at [389, 342] on input "Attendance *" at bounding box center [481, 342] width 211 height 31
click at [152, 406] on button "Pick a date" at bounding box center [252, 409] width 211 height 31
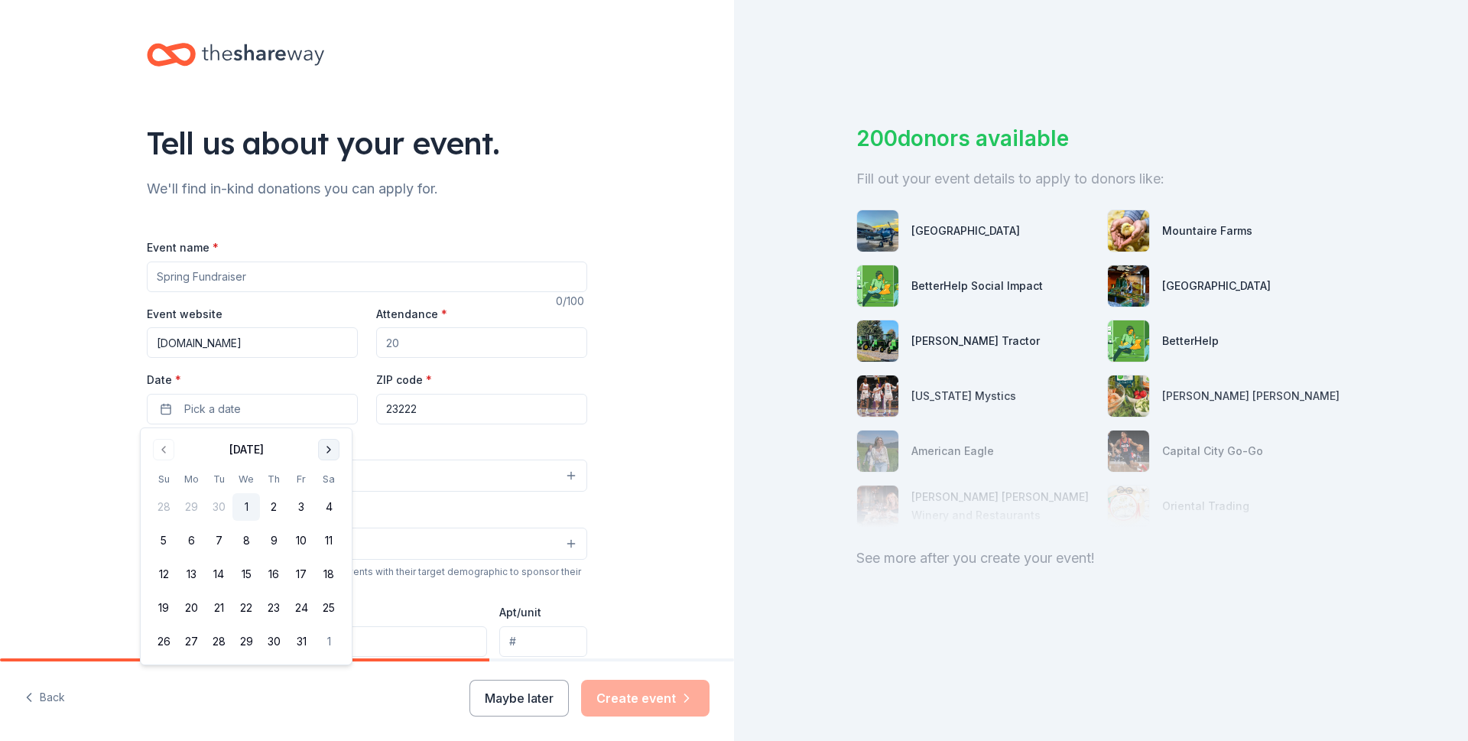
click at [333, 451] on button "Go to next month" at bounding box center [328, 449] width 21 height 21
click at [333, 504] on button "6" at bounding box center [329, 507] width 28 height 28
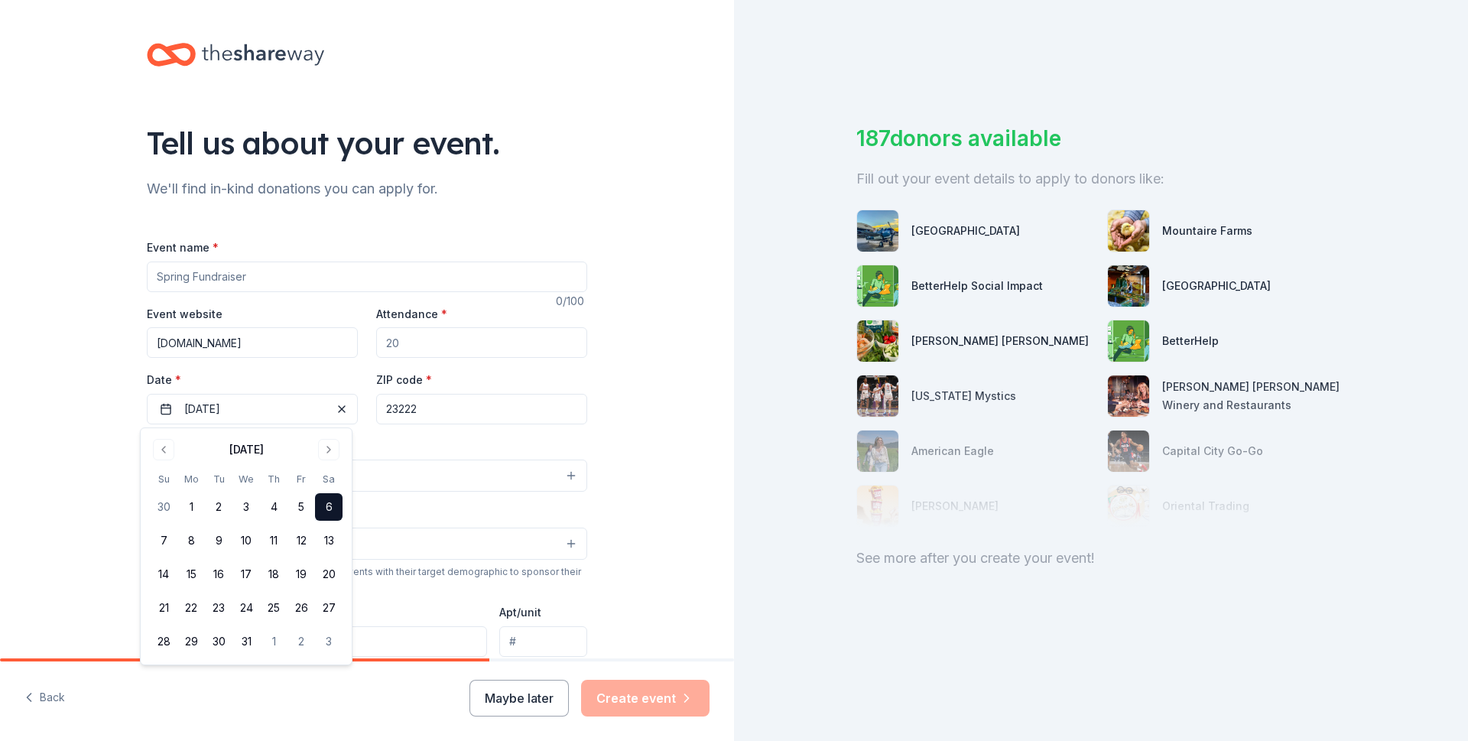
click at [433, 408] on input "23222" at bounding box center [481, 409] width 211 height 31
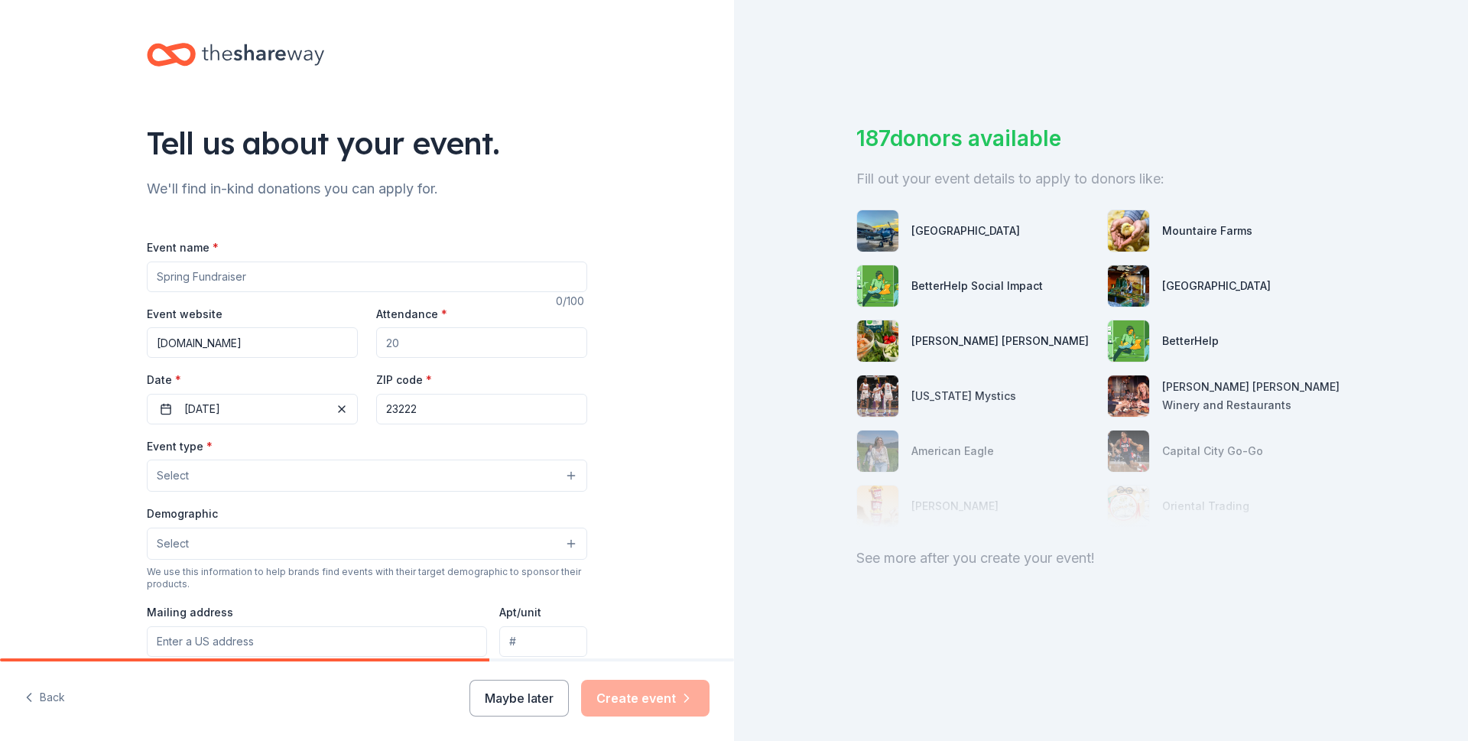
click at [561, 476] on button "Select" at bounding box center [367, 476] width 440 height 32
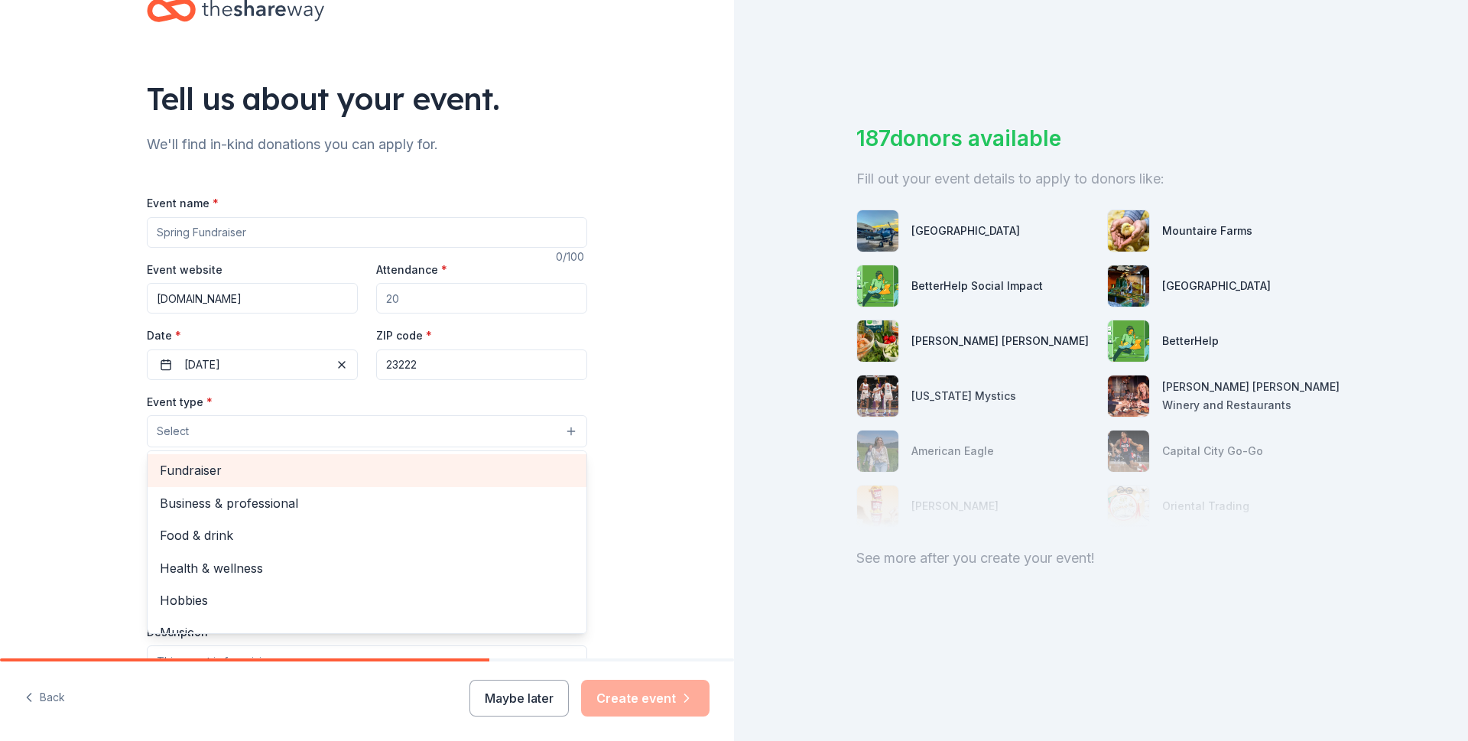
click at [273, 469] on span "Fundraiser" at bounding box center [367, 470] width 414 height 20
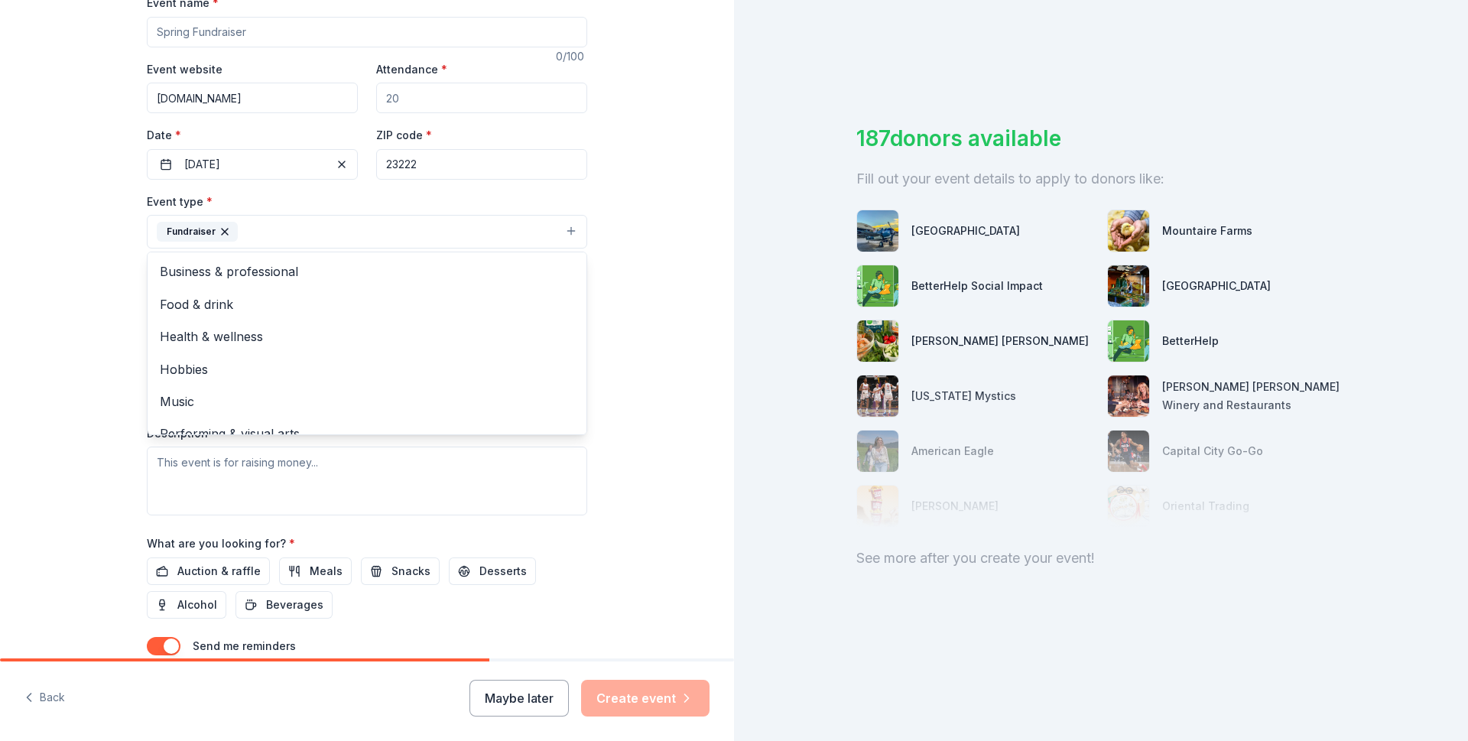
scroll to position [257, 0]
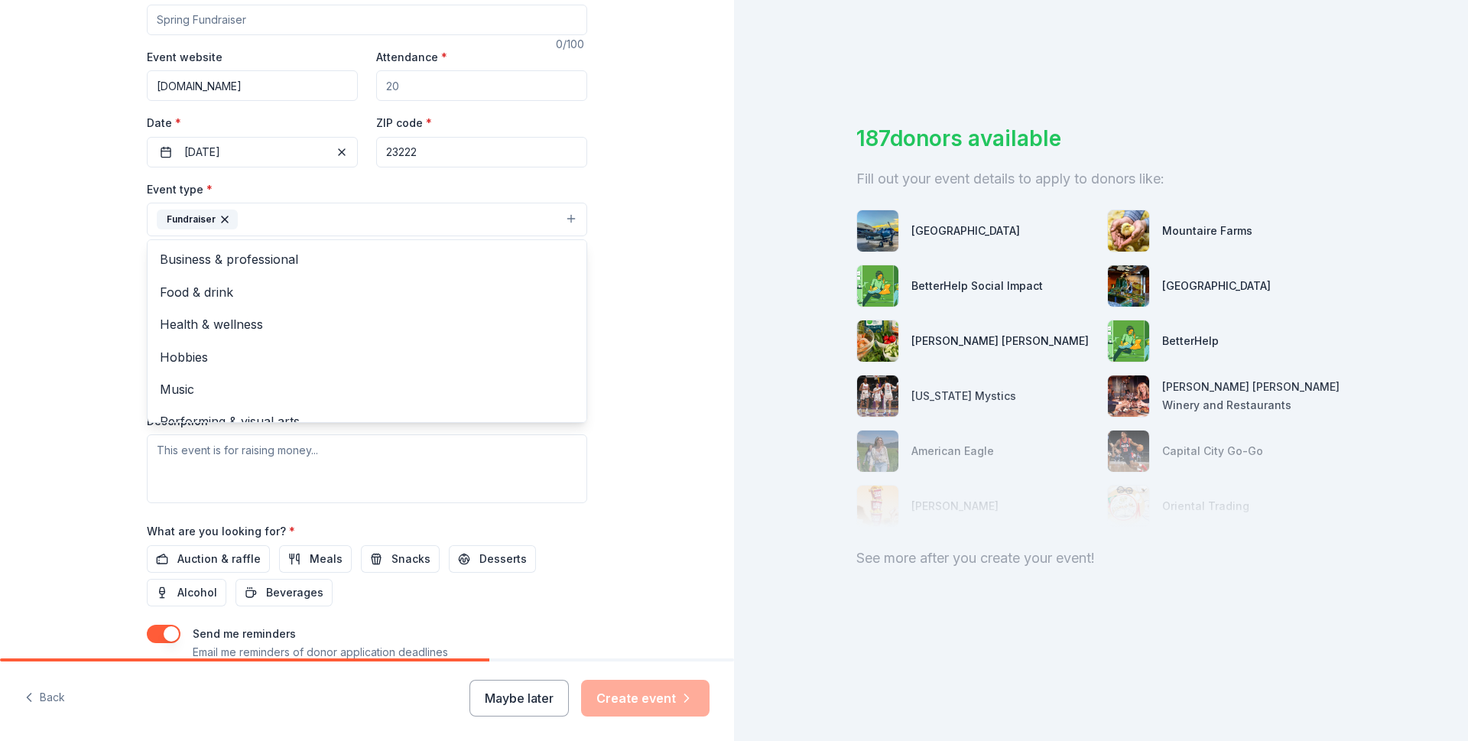
click at [331, 459] on div "Event type * Fundraiser Business & professional Food & drink Health & wellness …" at bounding box center [367, 341] width 440 height 323
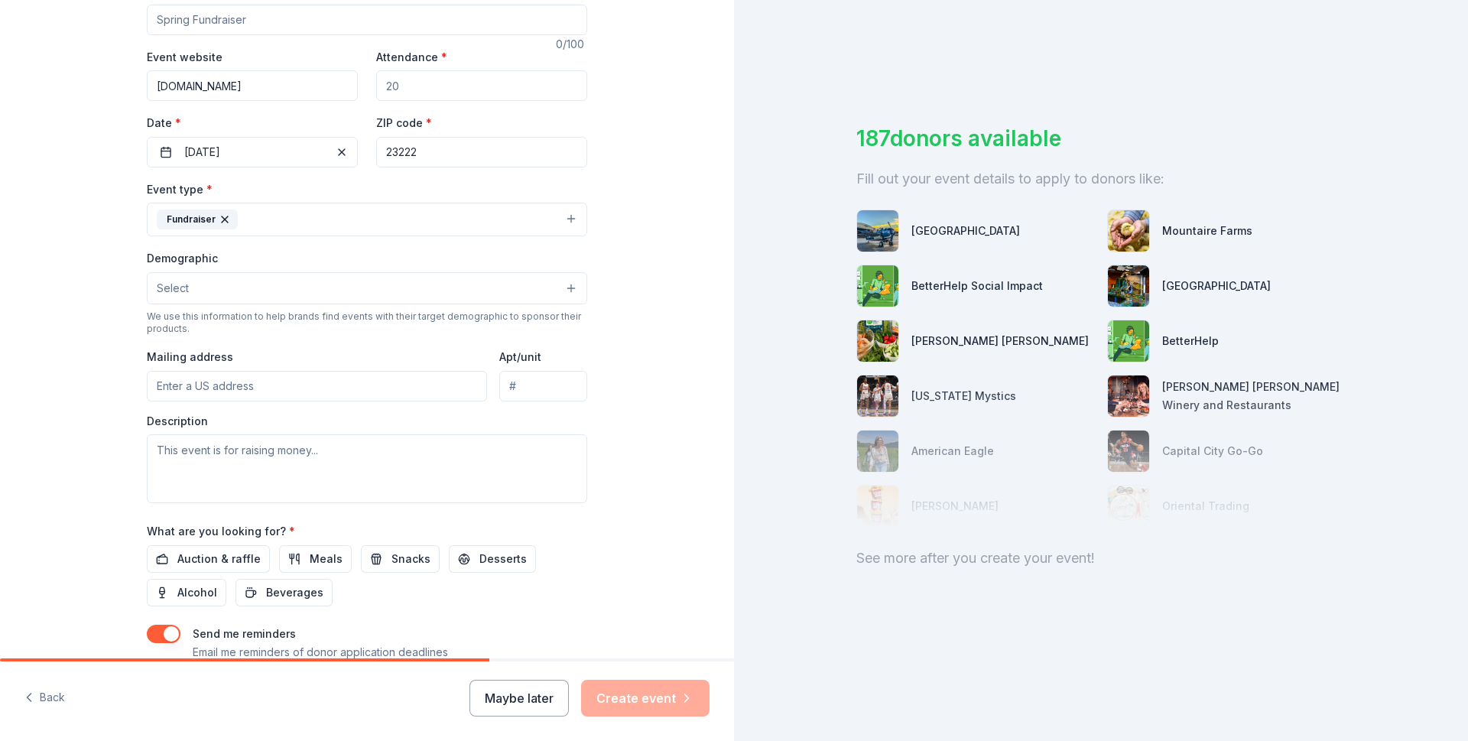
click at [571, 291] on button "Select" at bounding box center [367, 288] width 440 height 32
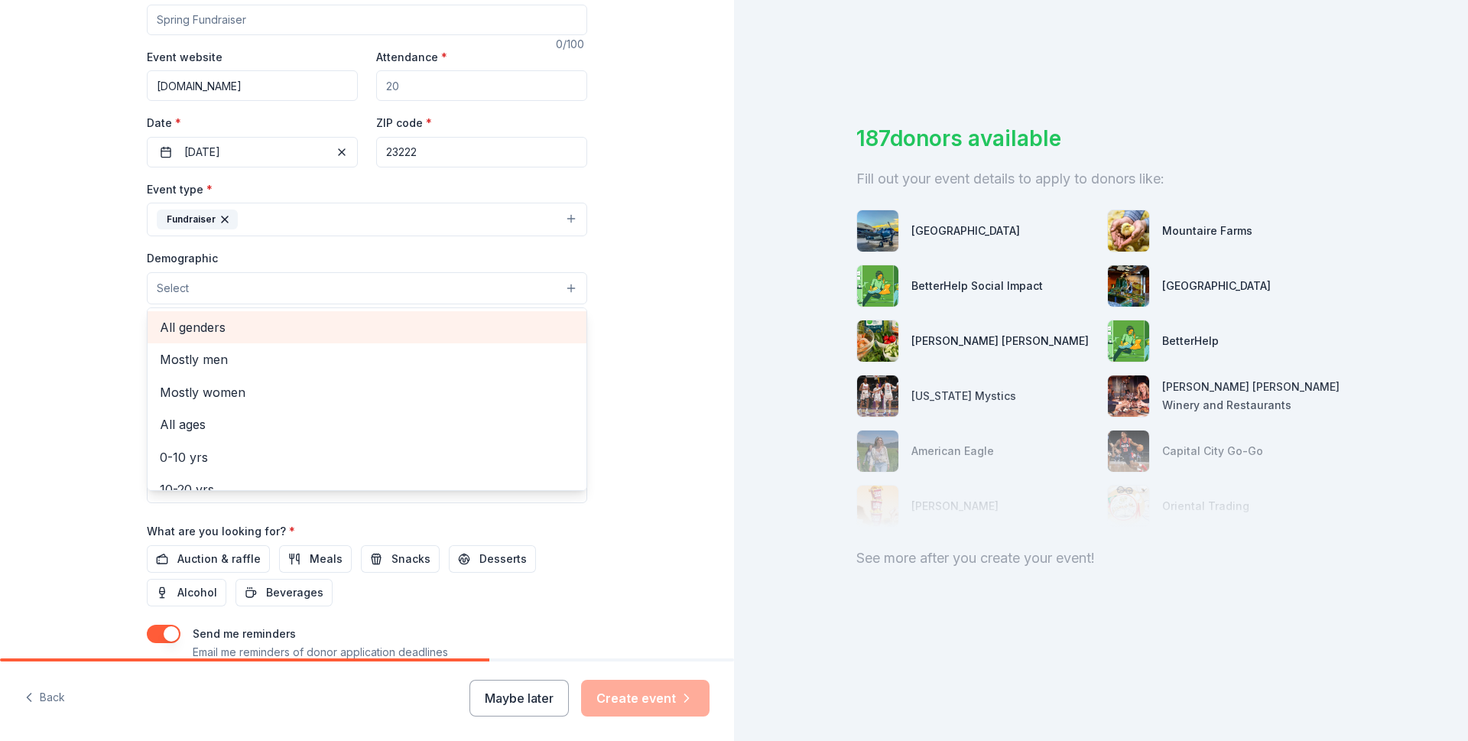
click at [219, 331] on span "All genders" at bounding box center [367, 327] width 414 height 20
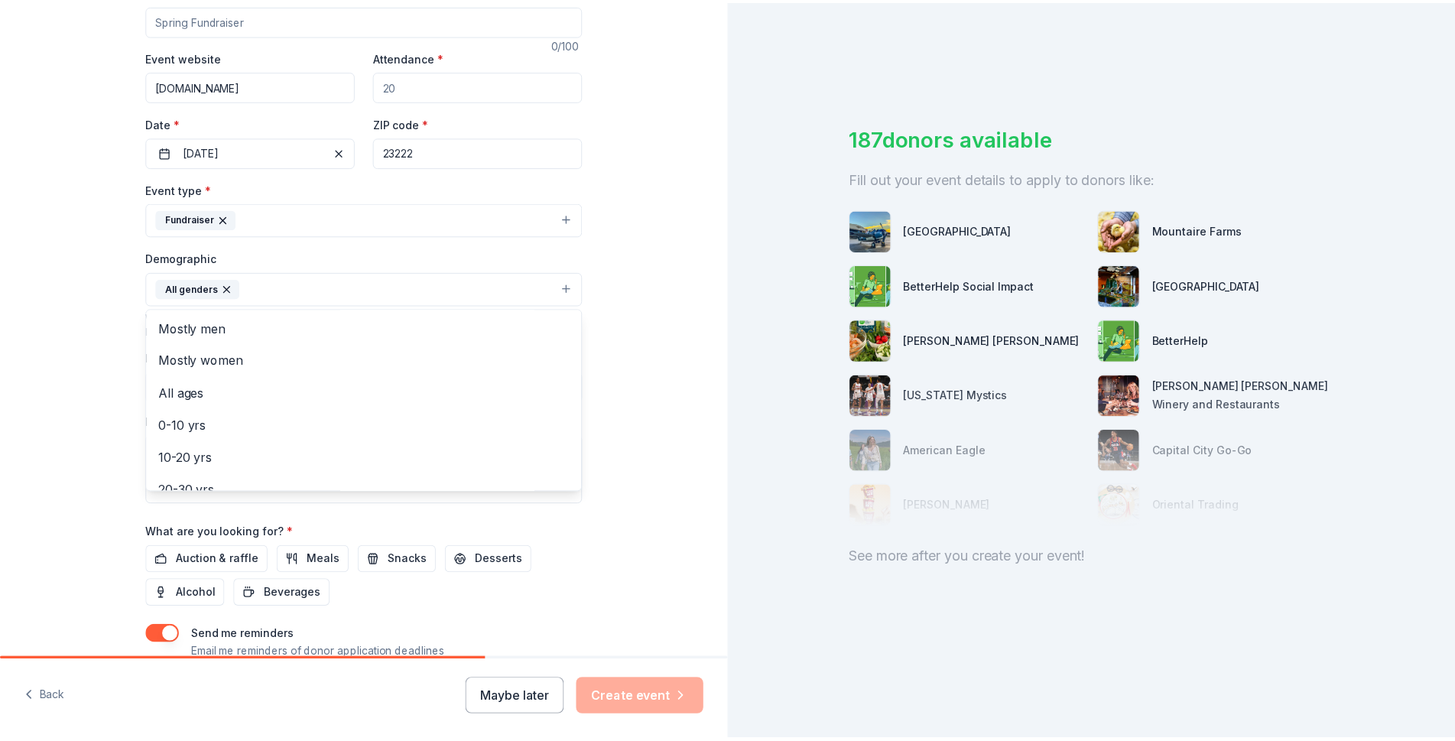
scroll to position [362, 0]
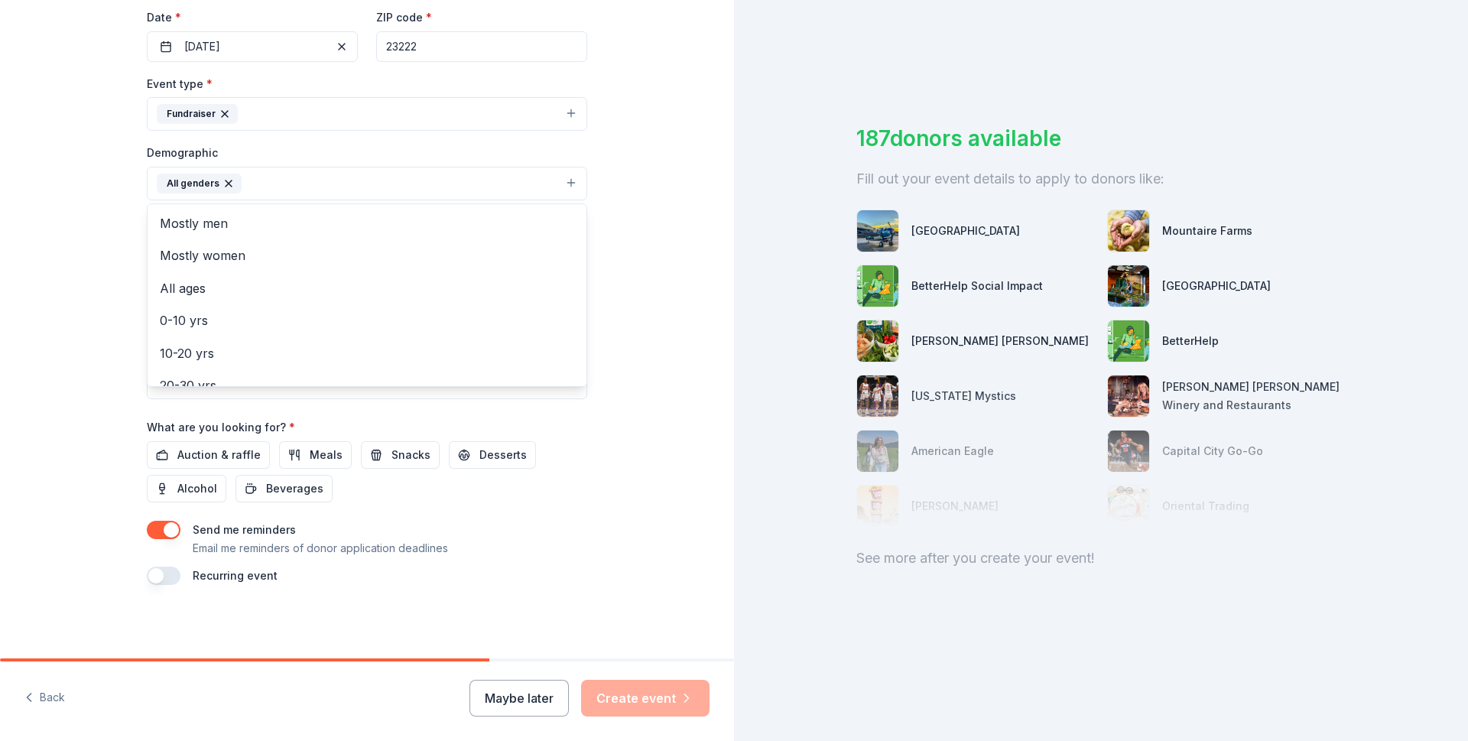
click at [662, 413] on div "Tell us about your event. We'll find in-kind donations you can apply for. Event…" at bounding box center [367, 148] width 734 height 1021
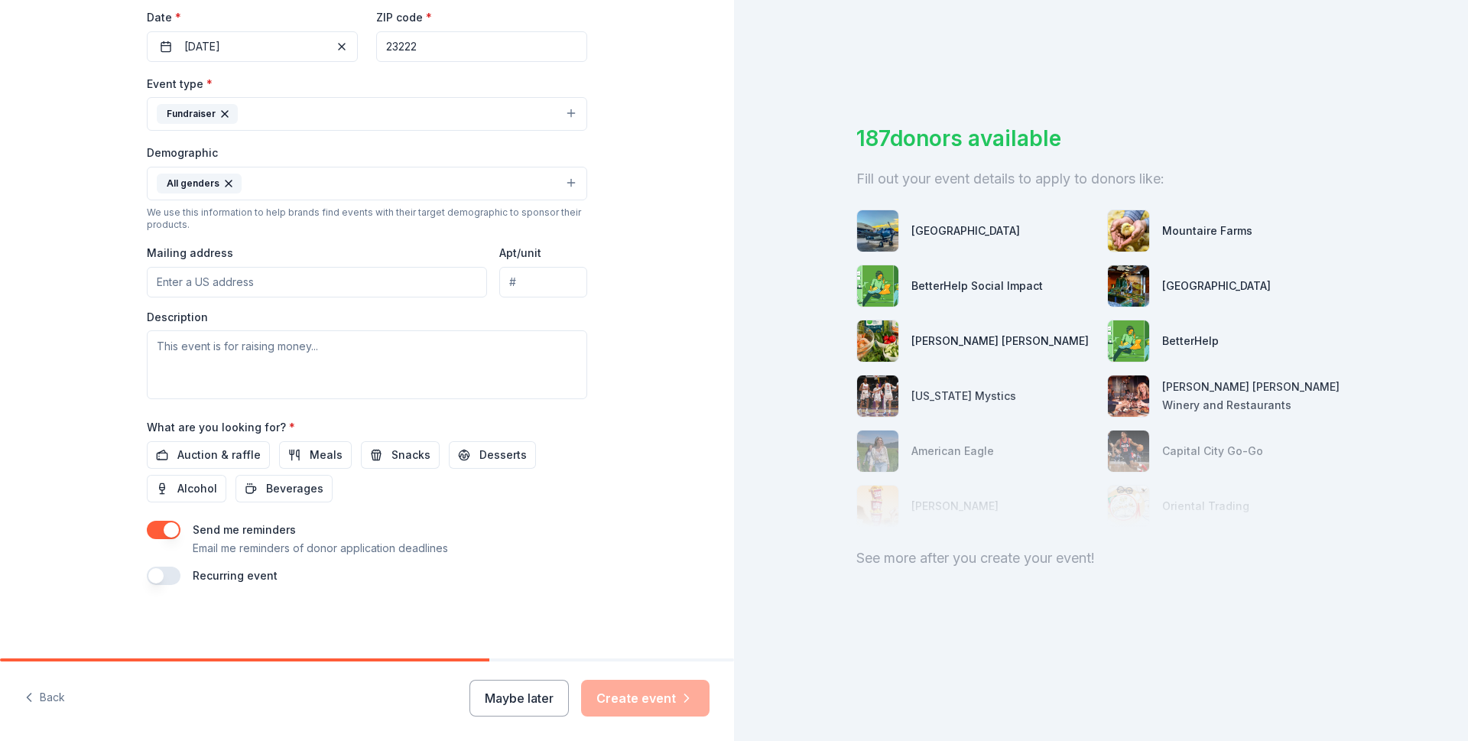
click at [214, 275] on input "Mailing address" at bounding box center [317, 282] width 340 height 31
click at [410, 285] on input "[STREET_ADDRESS]" at bounding box center [317, 282] width 340 height 31
type input "[STREET_ADDRESS]"
click at [607, 362] on div "Tell us about your event. We'll find in-kind donations you can apply for. Event…" at bounding box center [367, 148] width 734 height 1021
click at [320, 353] on textarea at bounding box center [367, 364] width 440 height 69
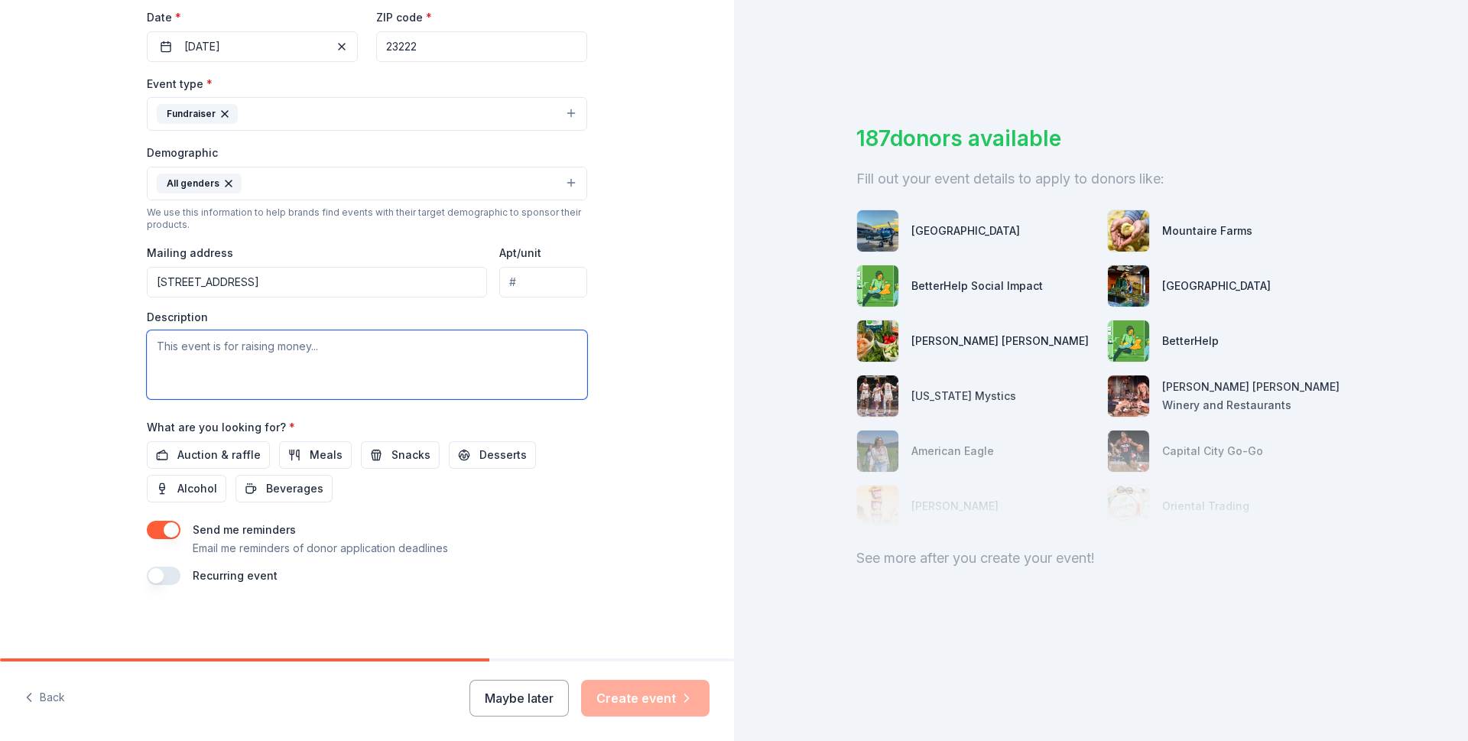
click at [329, 355] on textarea at bounding box center [367, 364] width 440 height 69
type textarea "This event is for raising money."
click at [217, 462] on span "Auction & raffle" at bounding box center [218, 455] width 83 height 18
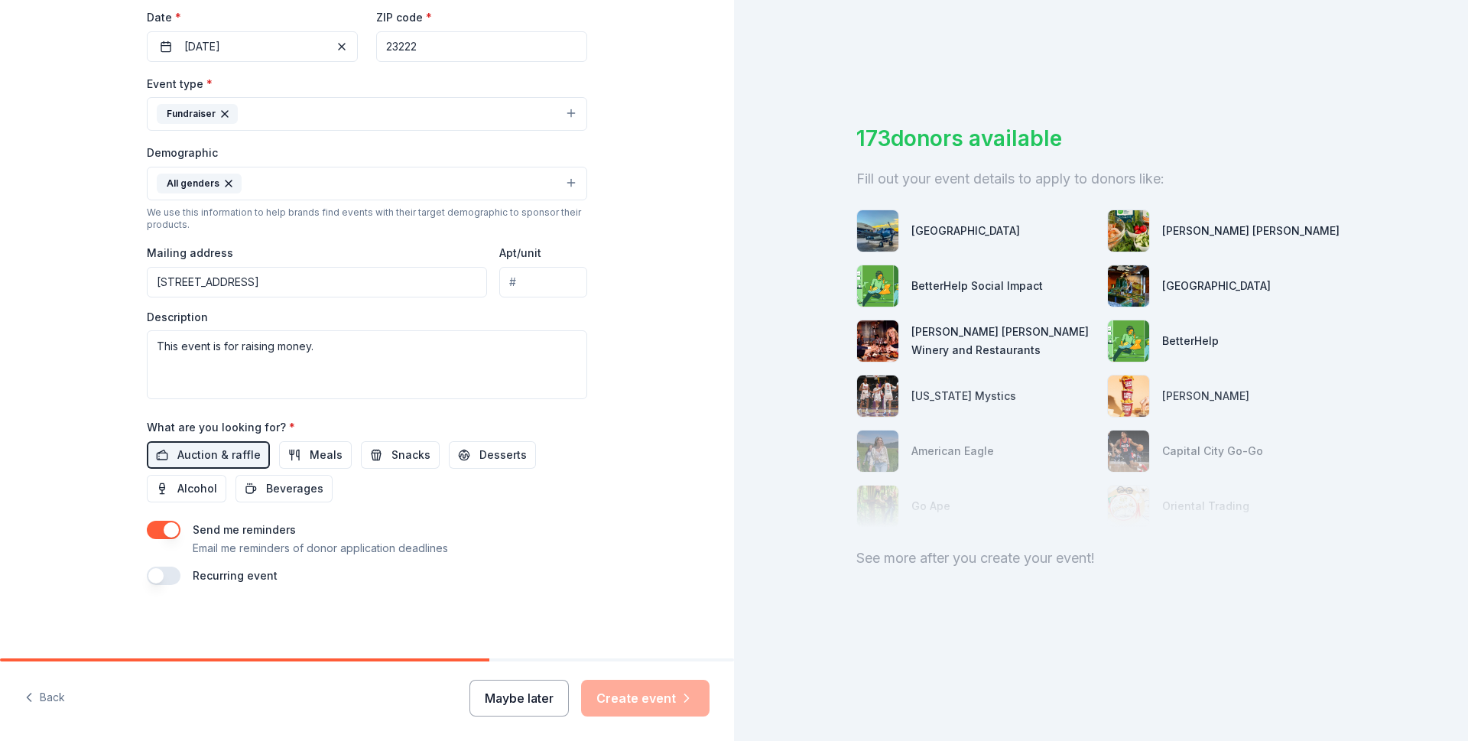
click at [536, 707] on button "Maybe later" at bounding box center [519, 698] width 99 height 37
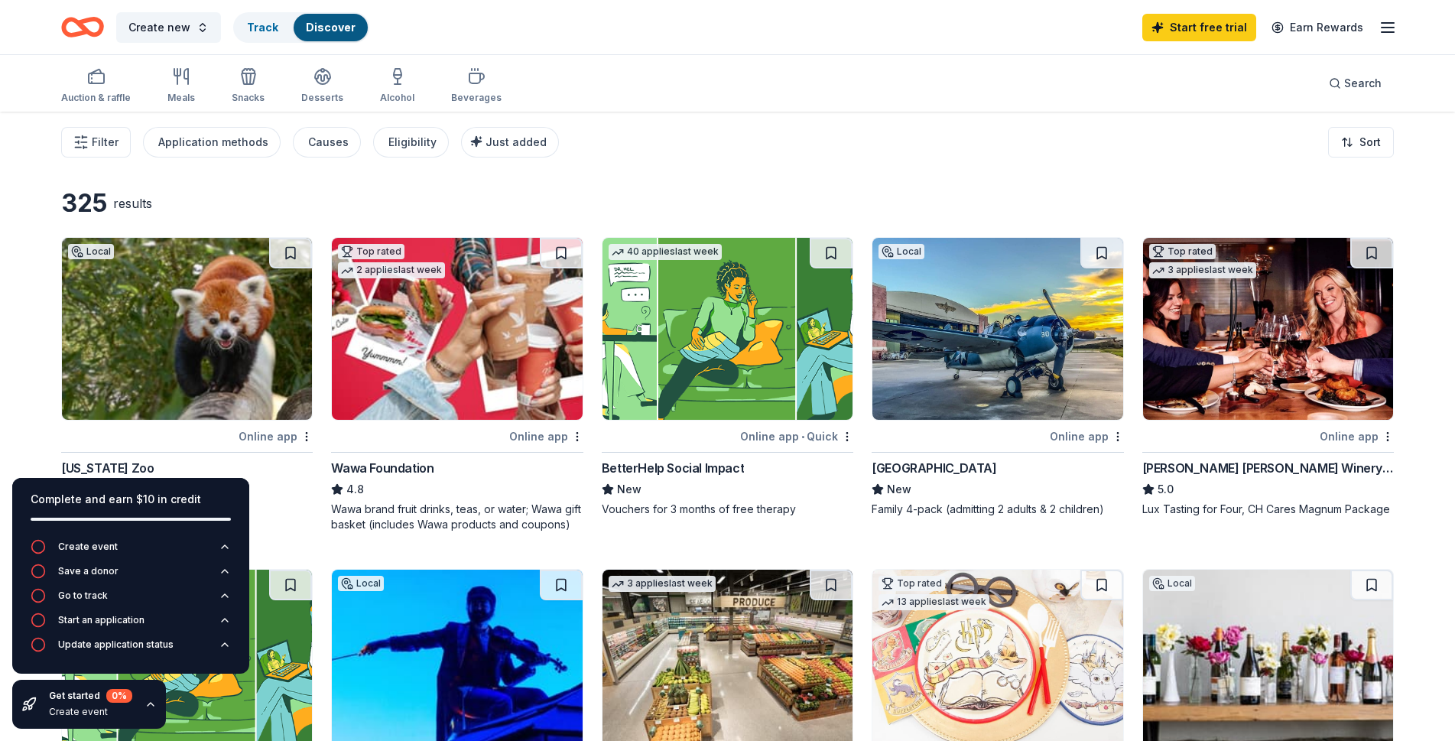
scroll to position [306, 0]
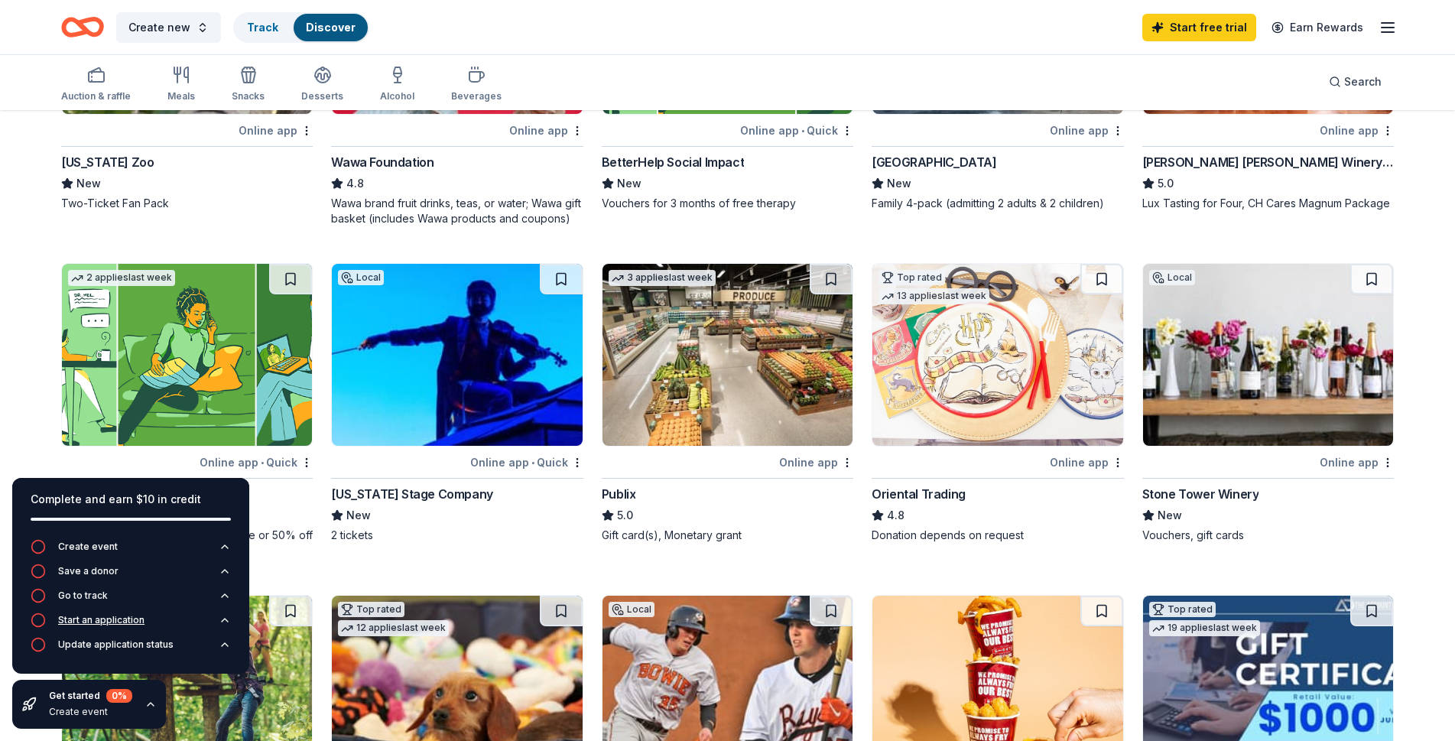
click at [37, 619] on icon "button" at bounding box center [38, 620] width 15 height 15
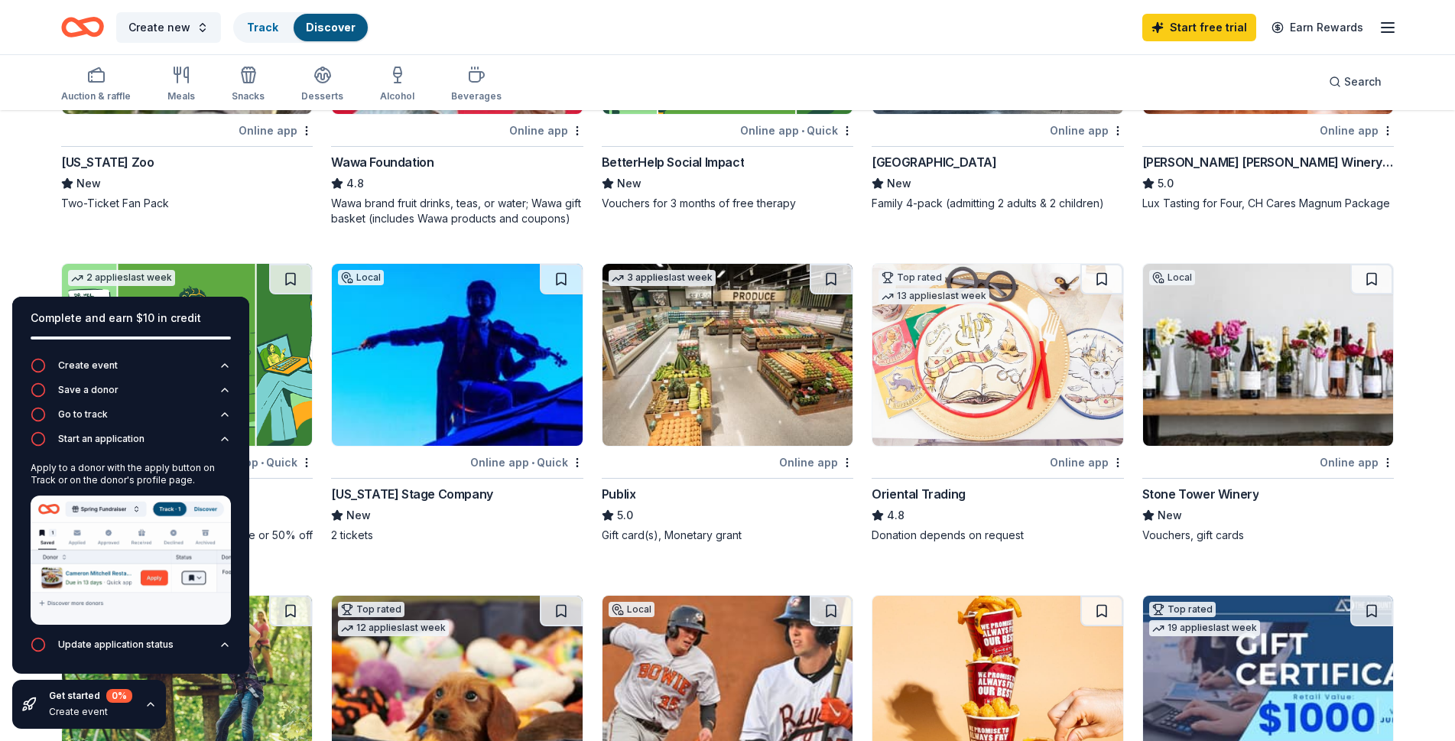
click at [150, 577] on img at bounding box center [131, 560] width 200 height 129
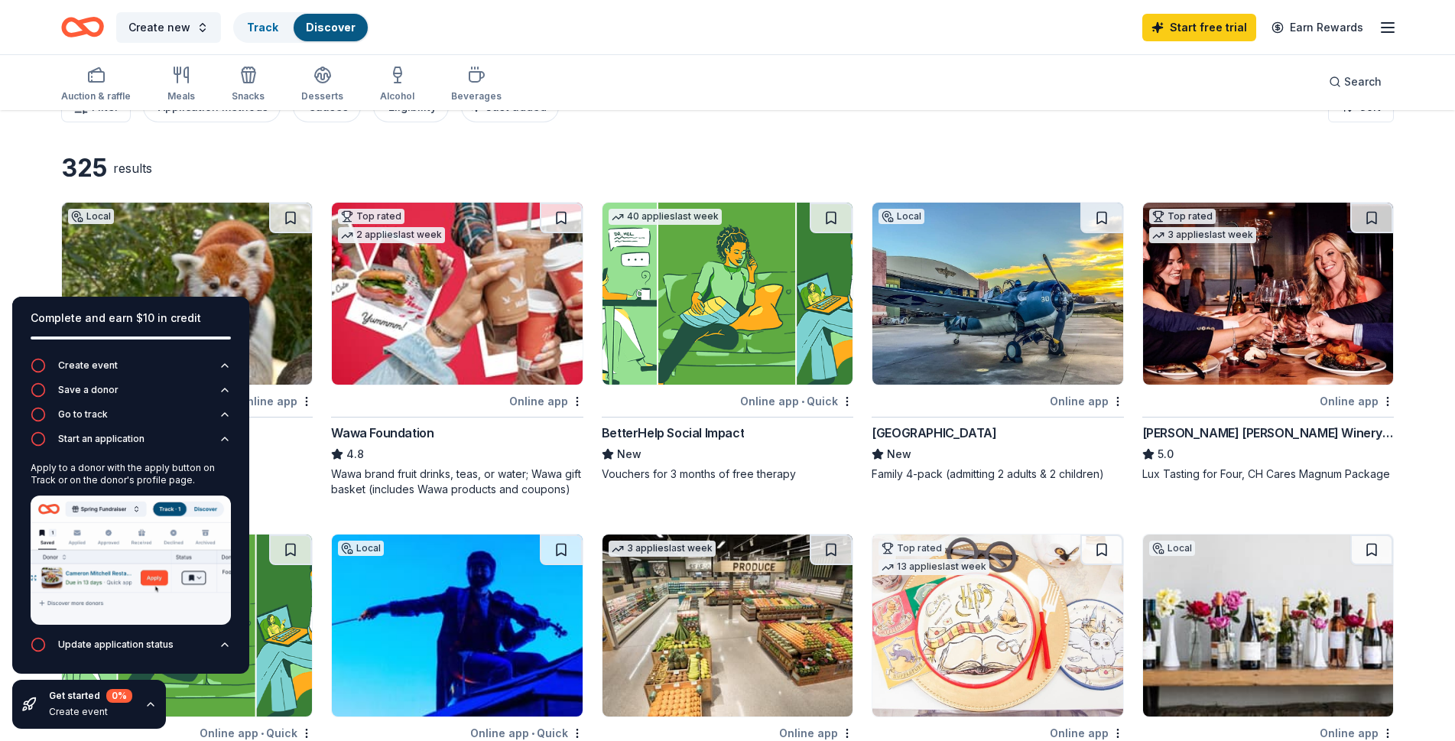
scroll to position [0, 0]
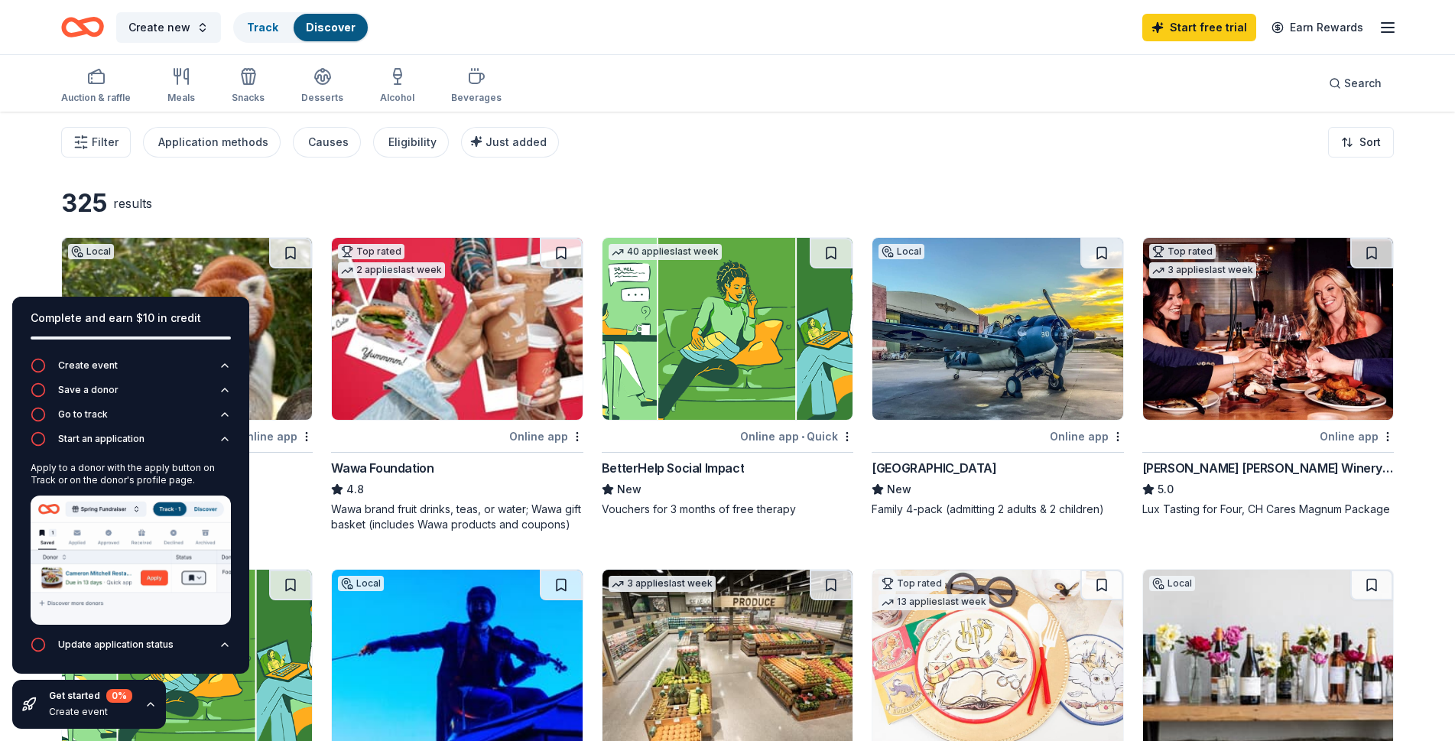
click at [432, 365] on img at bounding box center [457, 329] width 250 height 182
click at [554, 435] on div "Online app" at bounding box center [546, 436] width 74 height 19
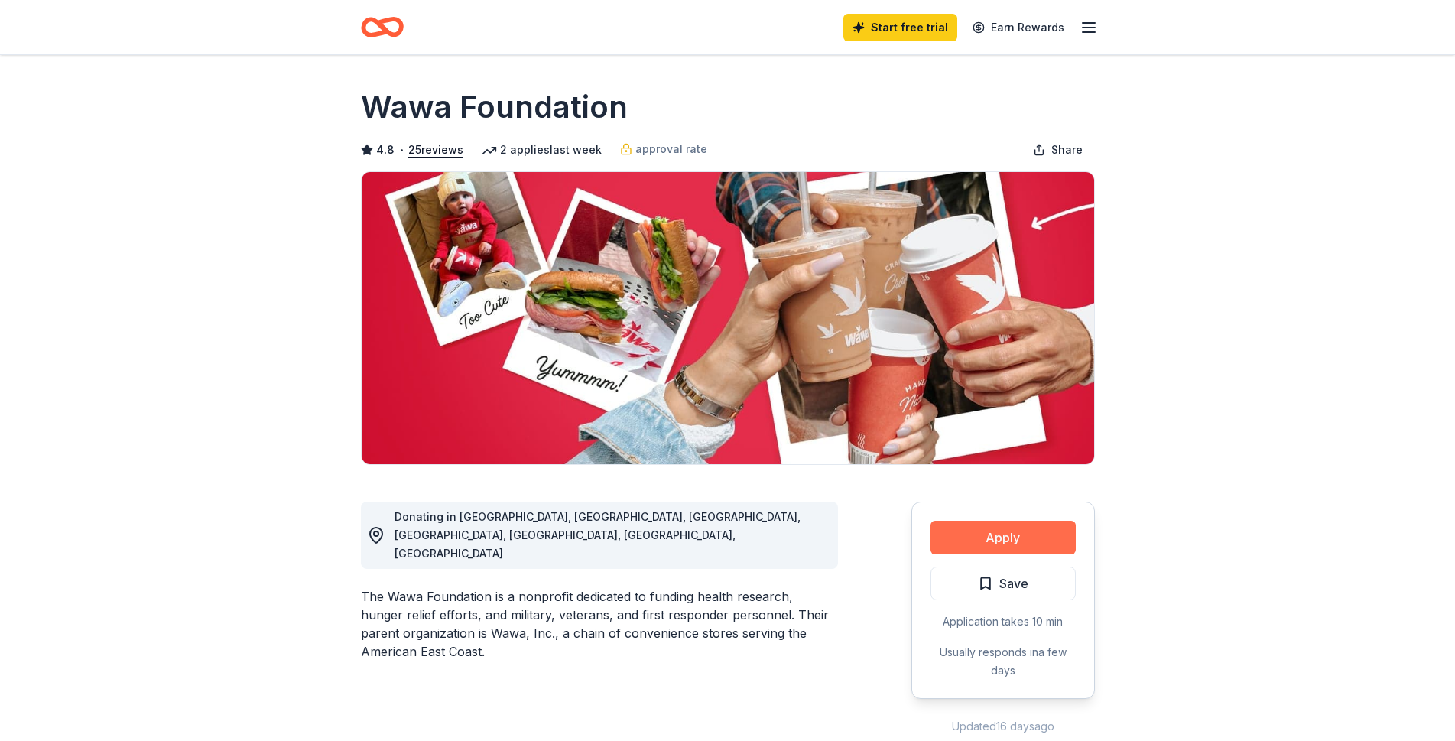
click at [1033, 548] on button "Apply" at bounding box center [1003, 538] width 145 height 34
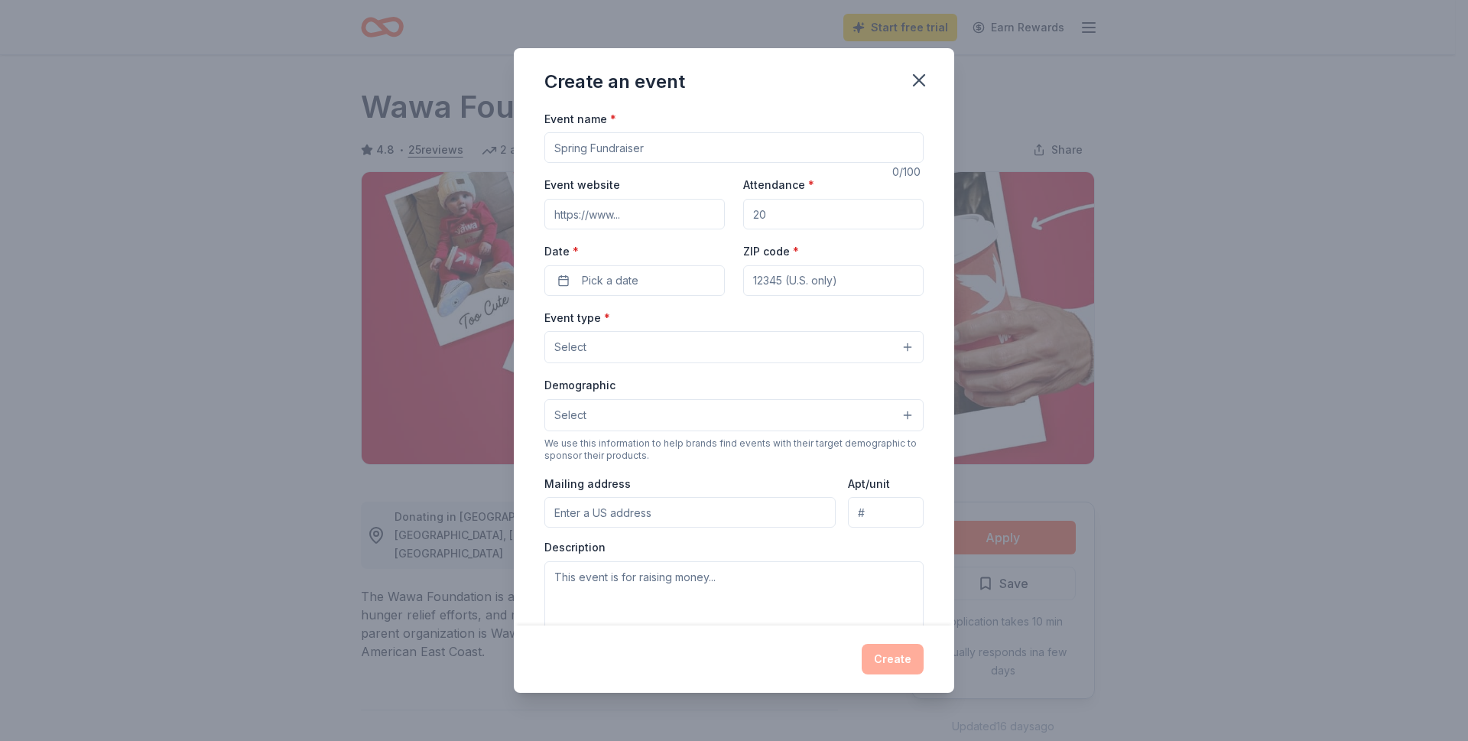
click at [762, 211] on input "Attendance *" at bounding box center [833, 214] width 180 height 31
click at [766, 211] on input "Attendance *" at bounding box center [833, 214] width 180 height 31
click at [750, 214] on input "Attendance *" at bounding box center [833, 214] width 180 height 31
click at [638, 213] on input "Event website" at bounding box center [635, 214] width 180 height 31
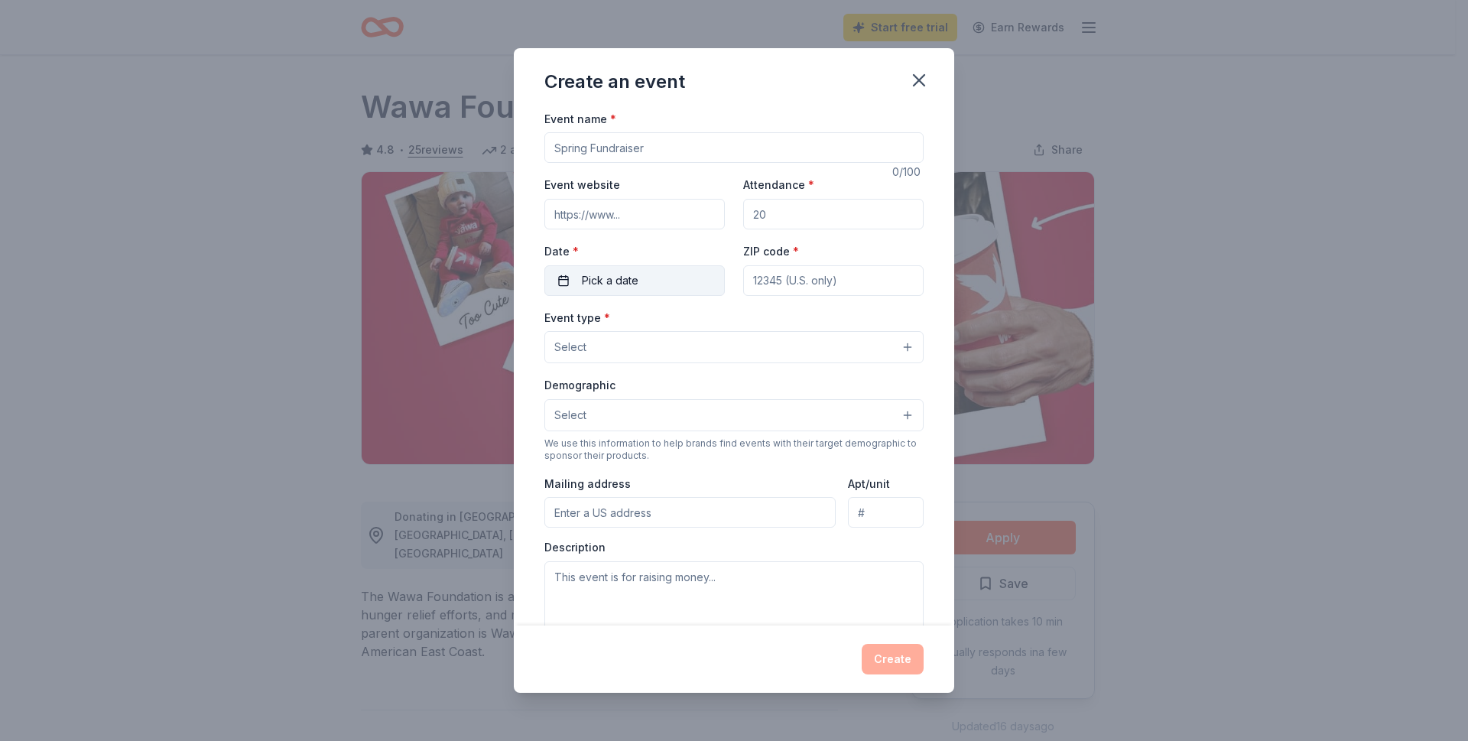
type input "[DOMAIN_NAME]"
click at [561, 280] on button "Pick a date" at bounding box center [635, 280] width 180 height 31
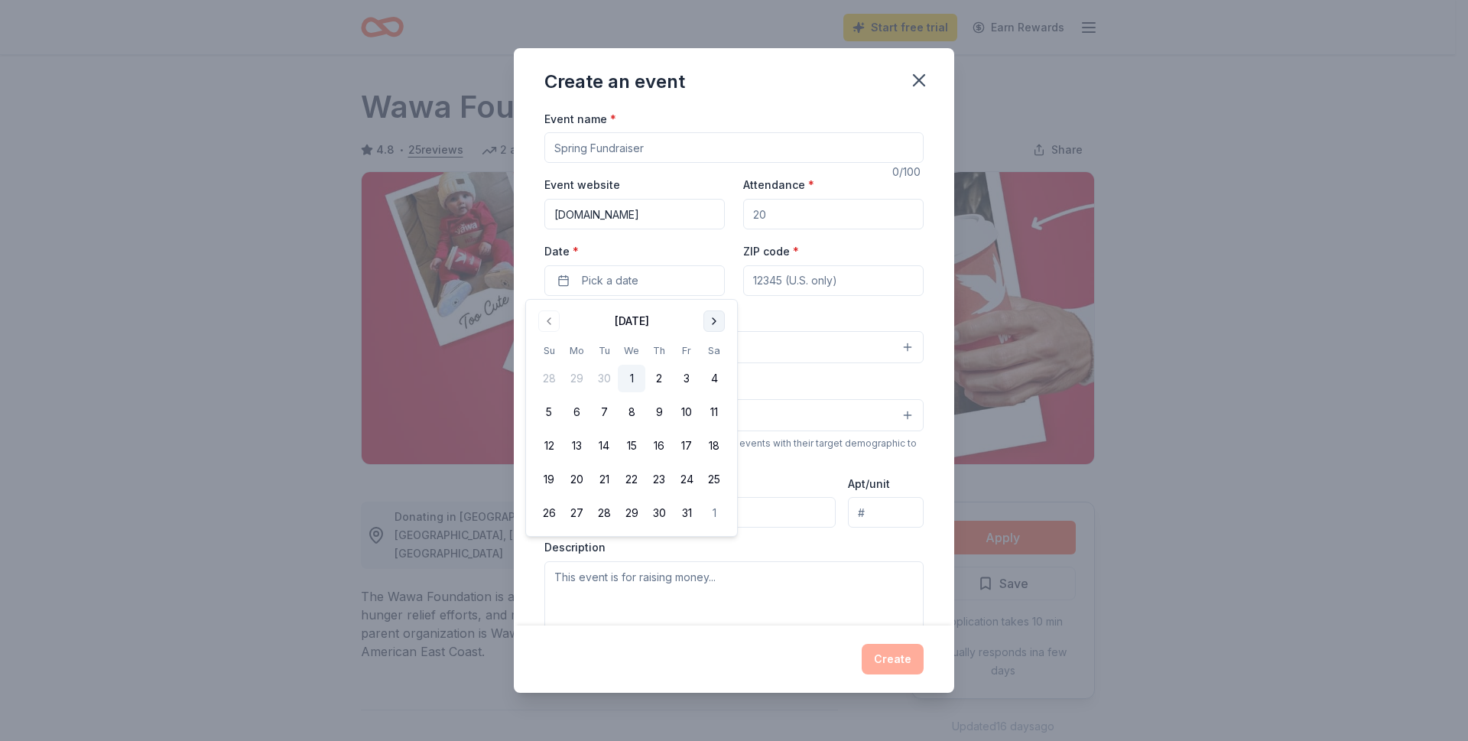
click at [712, 320] on button "Go to next month" at bounding box center [714, 320] width 21 height 21
click at [711, 320] on button "Go to next month" at bounding box center [714, 320] width 21 height 21
click at [717, 379] on button "6" at bounding box center [715, 379] width 28 height 28
click at [809, 274] on input "ZIP code *" at bounding box center [833, 280] width 180 height 31
type input "23222"
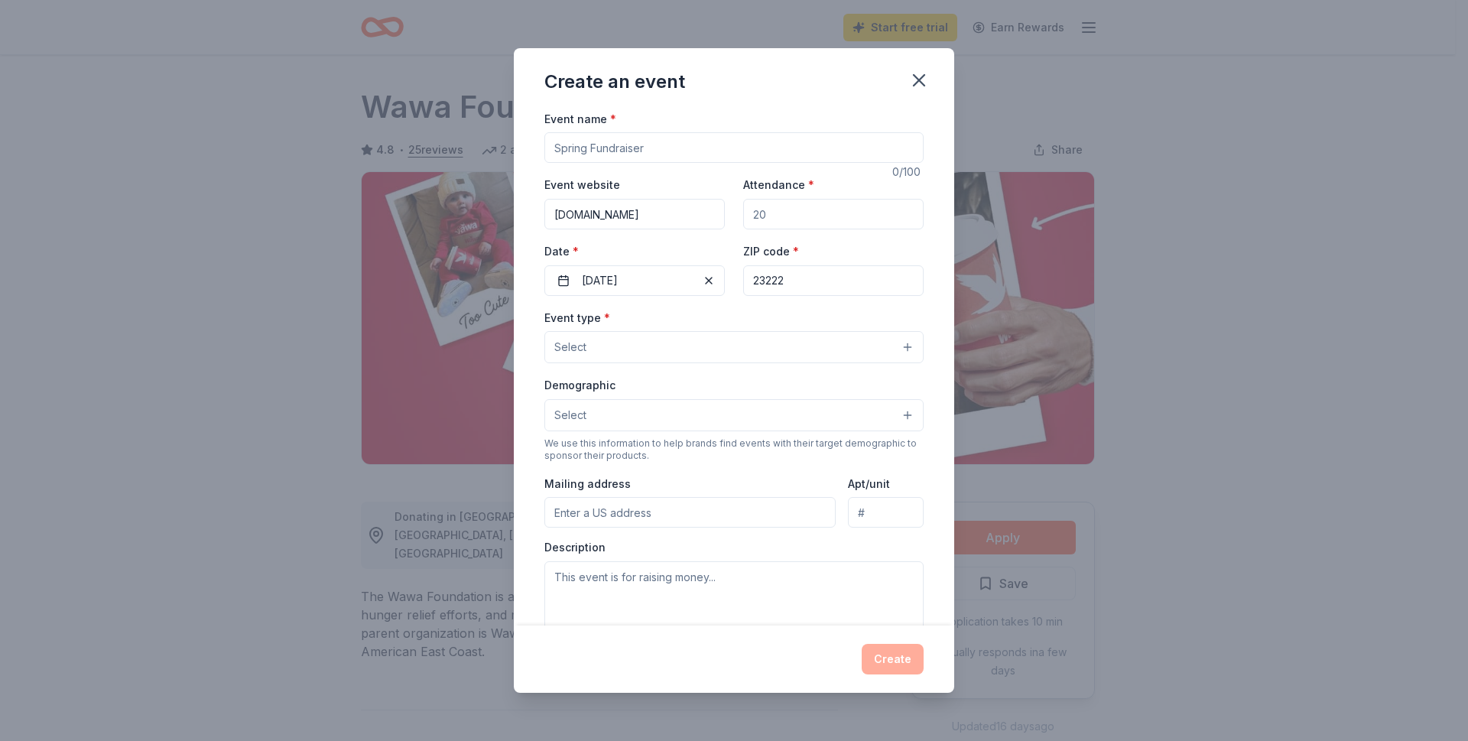
click at [602, 349] on button "Select" at bounding box center [734, 347] width 379 height 32
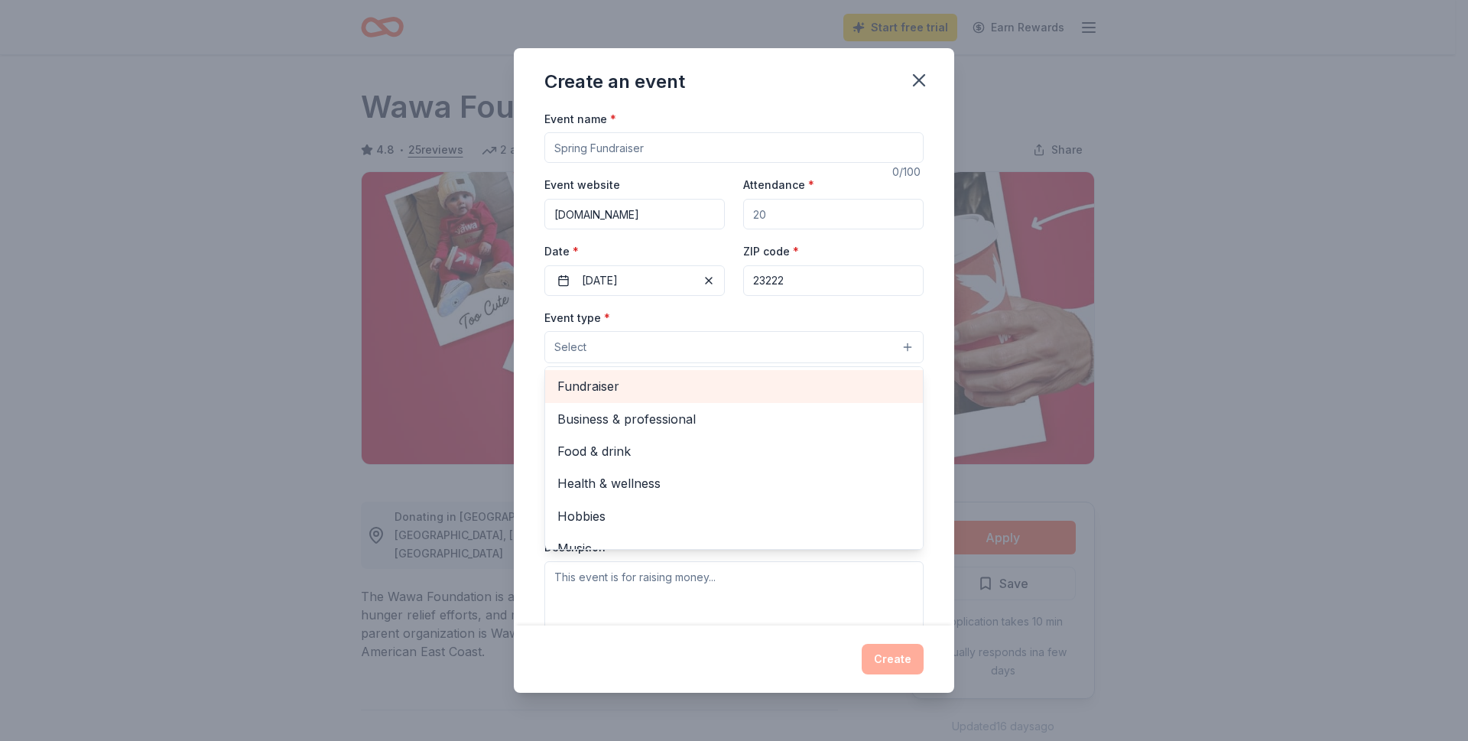
click at [590, 392] on span "Fundraiser" at bounding box center [734, 386] width 353 height 20
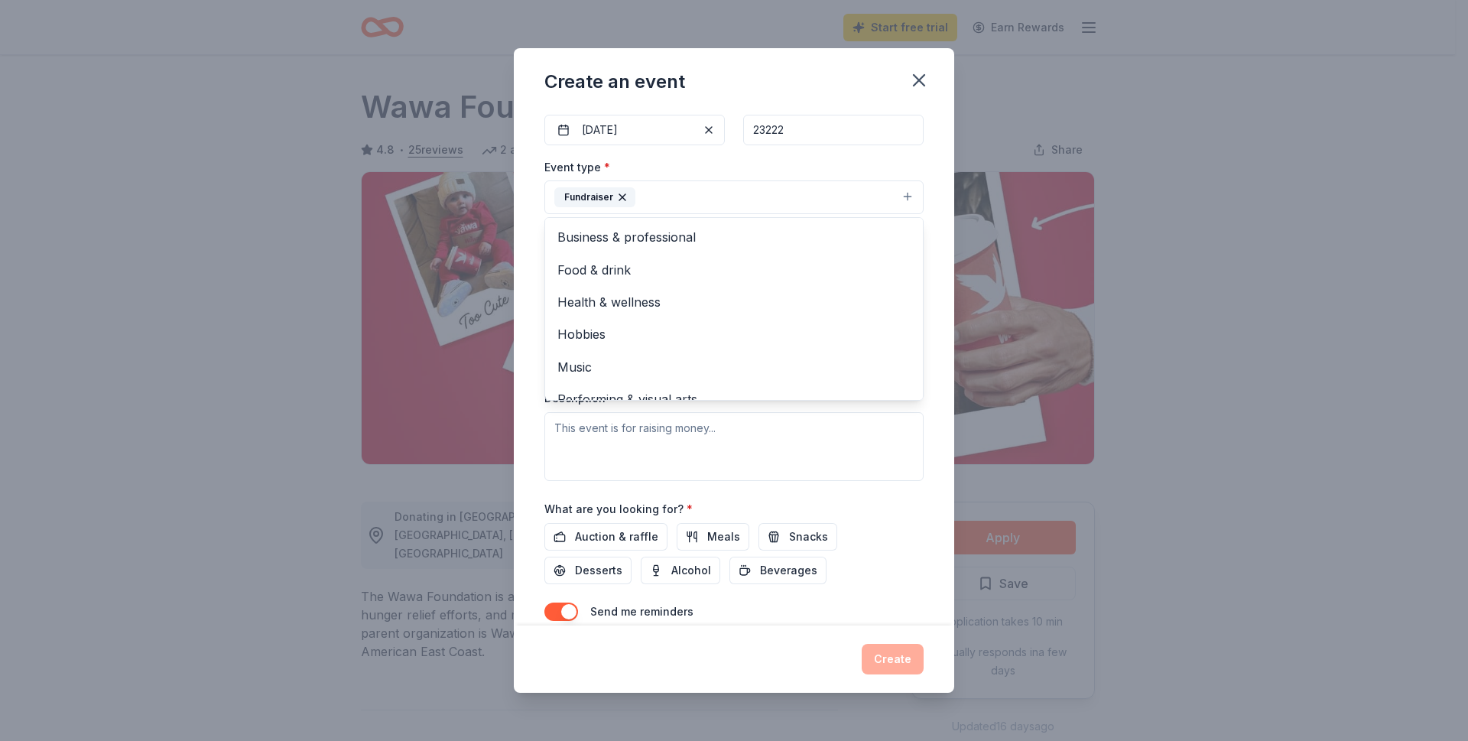
scroll to position [216, 0]
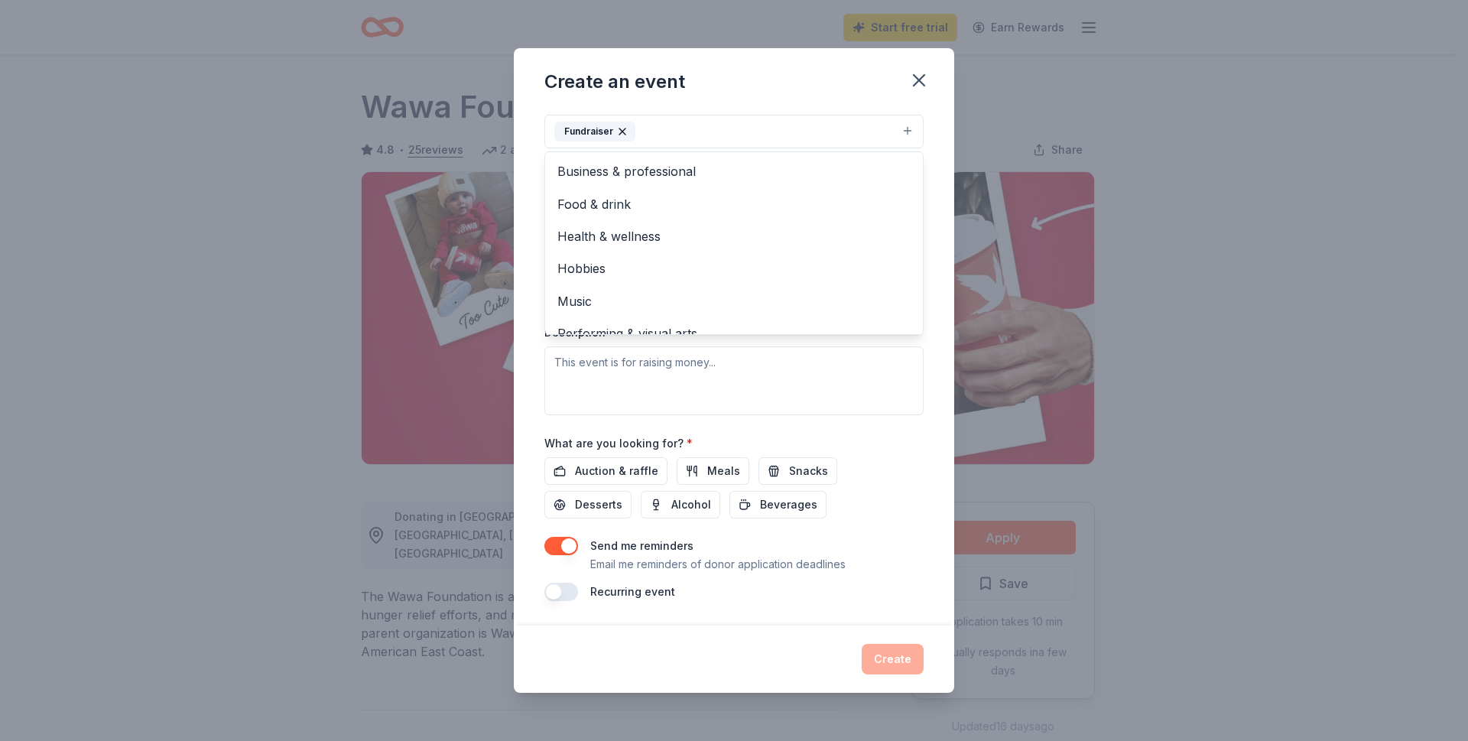
click at [787, 401] on div "Event type * Fundraiser Business & professional Food & drink Health & wellness …" at bounding box center [734, 253] width 379 height 323
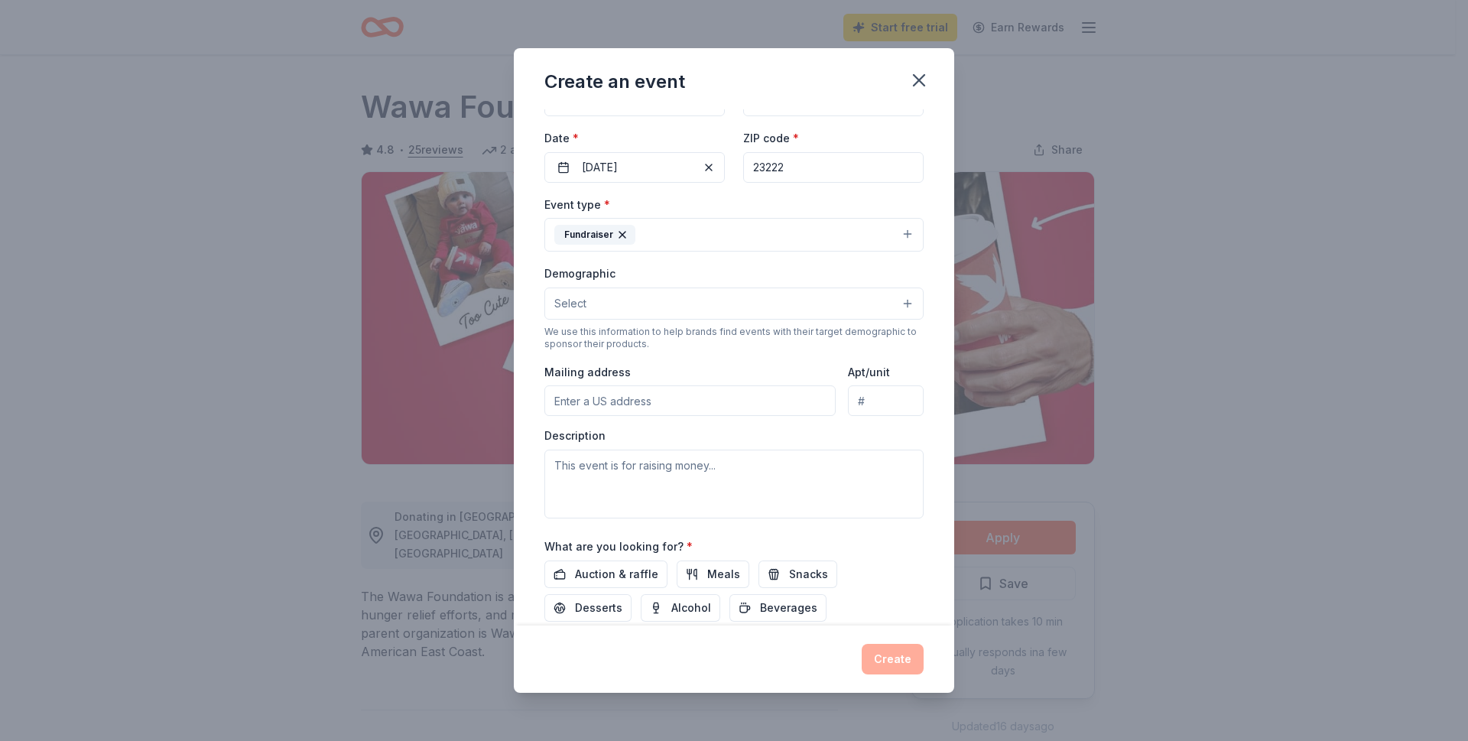
scroll to position [0, 0]
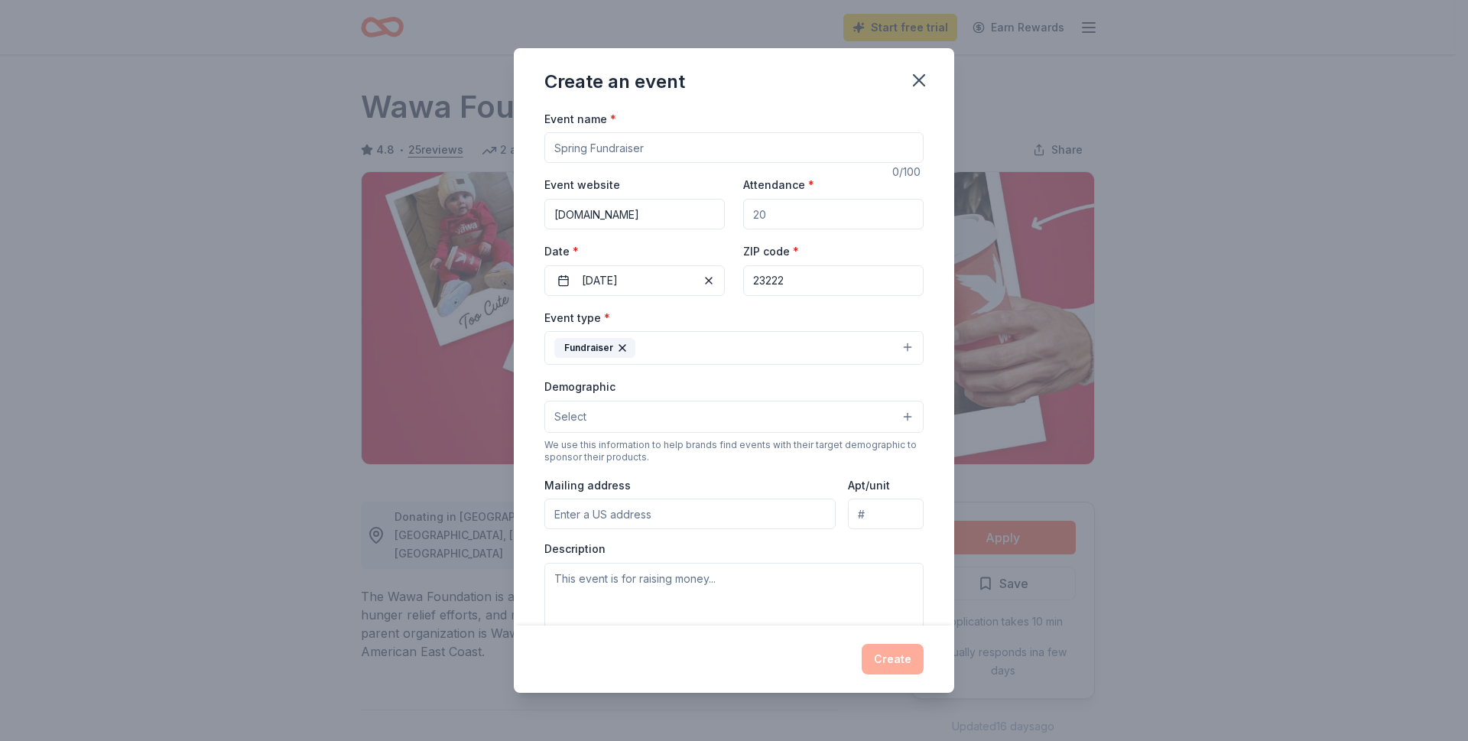
click at [641, 150] on input "Event name *" at bounding box center [734, 147] width 379 height 31
drag, startPoint x: 644, startPoint y: 148, endPoint x: 356, endPoint y: 140, distance: 288.4
click at [356, 140] on div "Create an event Event name * 0 /100 Event website www.savingouryouth.com Attend…" at bounding box center [734, 370] width 1468 height 741
click at [650, 148] on input "Event name *" at bounding box center [734, 147] width 379 height 31
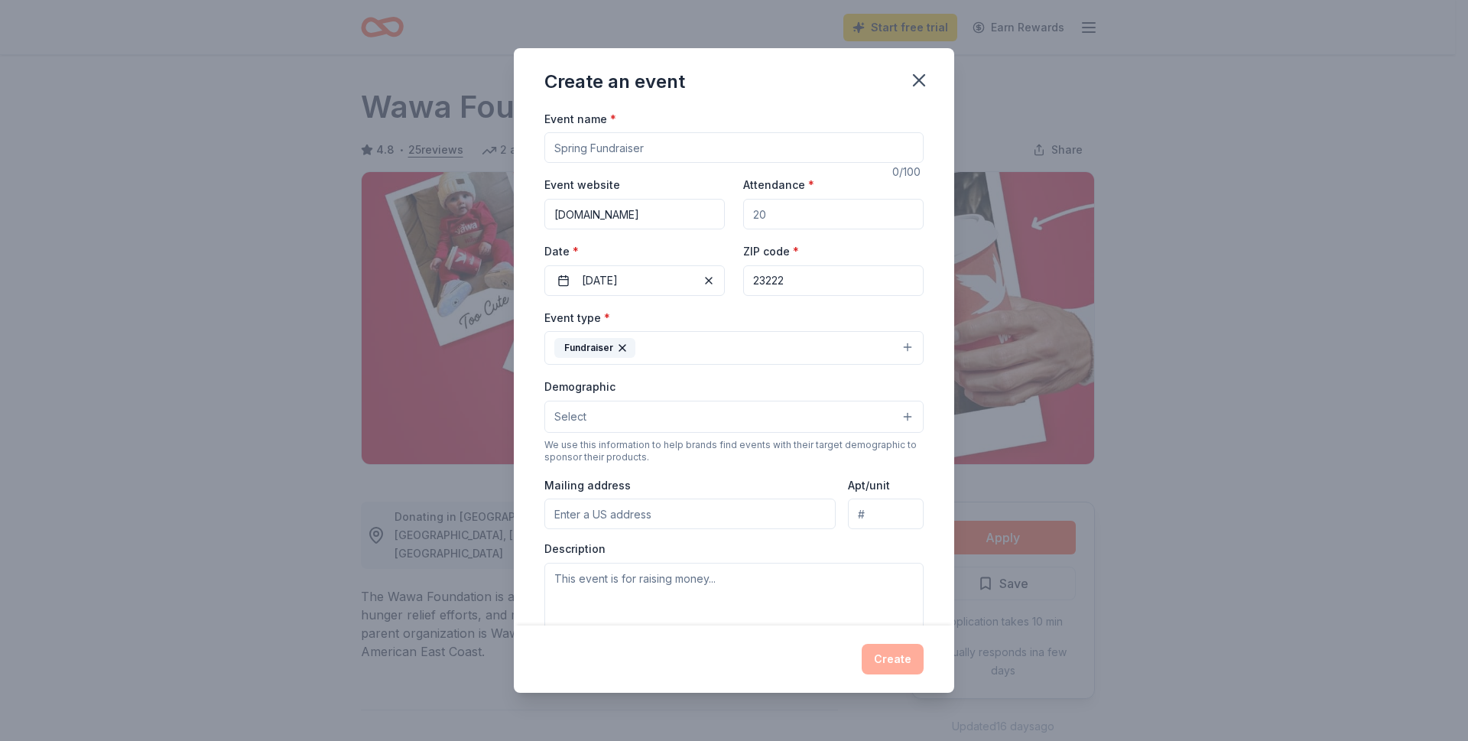
drag, startPoint x: 651, startPoint y: 148, endPoint x: 438, endPoint y: 141, distance: 212.7
click at [456, 148] on div "Create an event Event name * 0 /100 Event website www.savingouryouth.com Attend…" at bounding box center [734, 370] width 1468 height 741
click at [891, 416] on button "Select" at bounding box center [734, 417] width 379 height 32
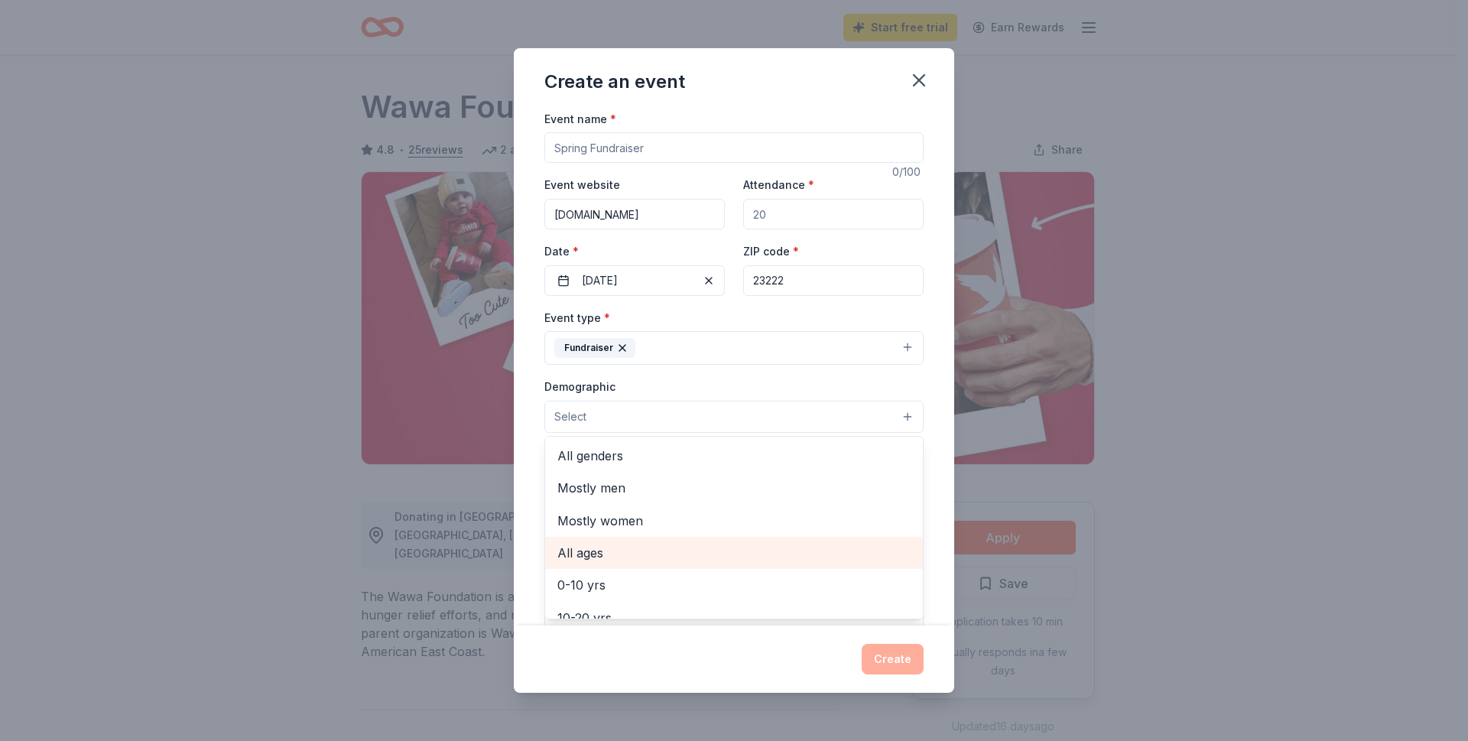
click at [577, 553] on span "All ages" at bounding box center [734, 553] width 353 height 20
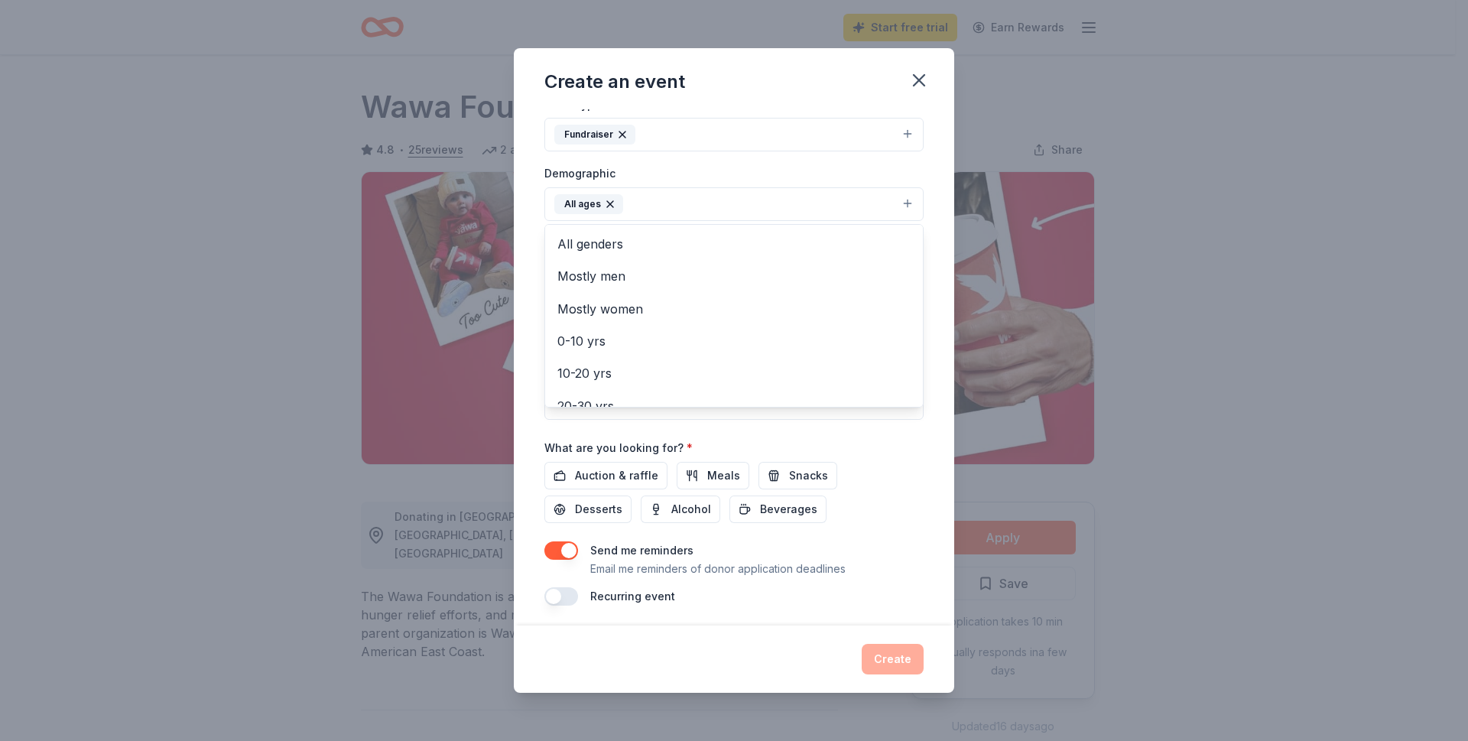
scroll to position [218, 0]
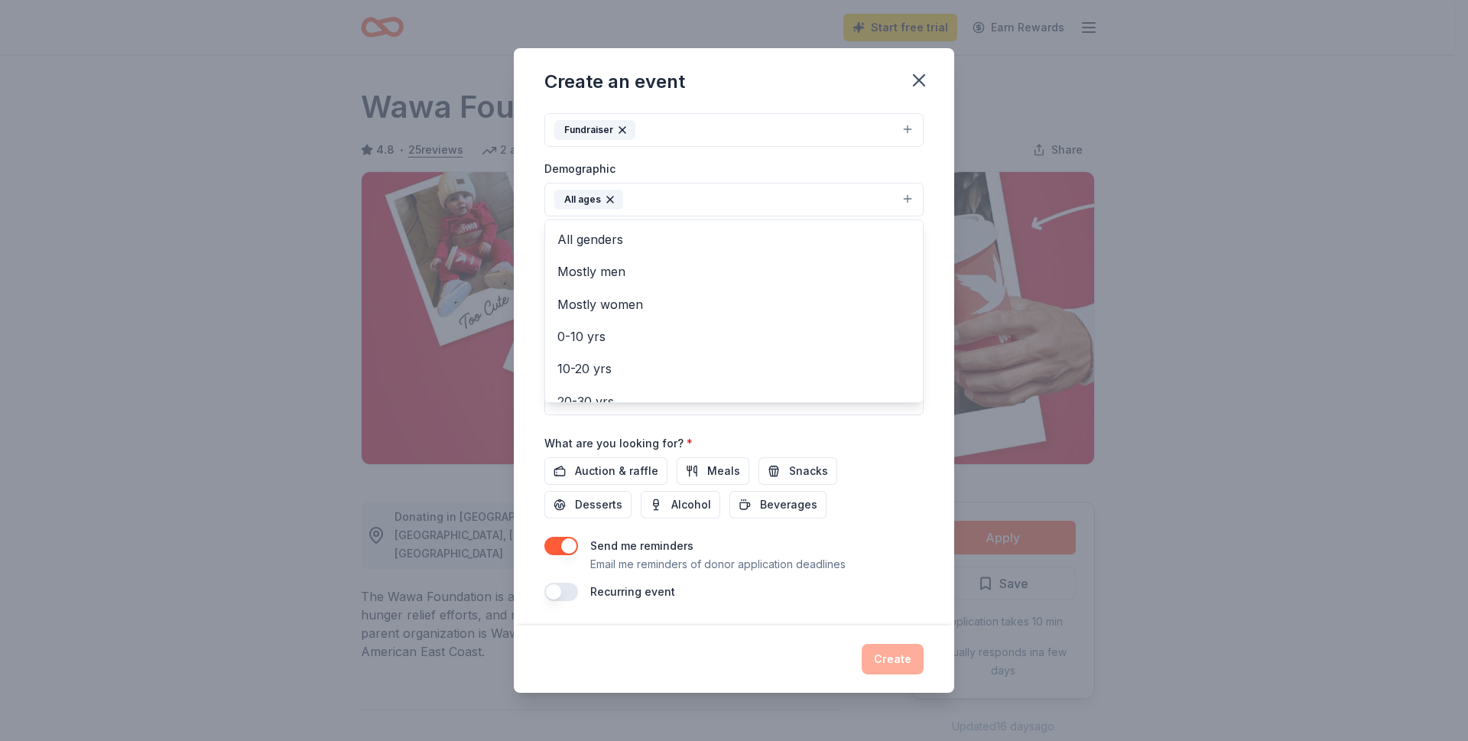
click at [605, 471] on div "Event name * 0 /100 Event website www.savingouryouth.com Attendance * Date * 12…" at bounding box center [734, 246] width 379 height 710
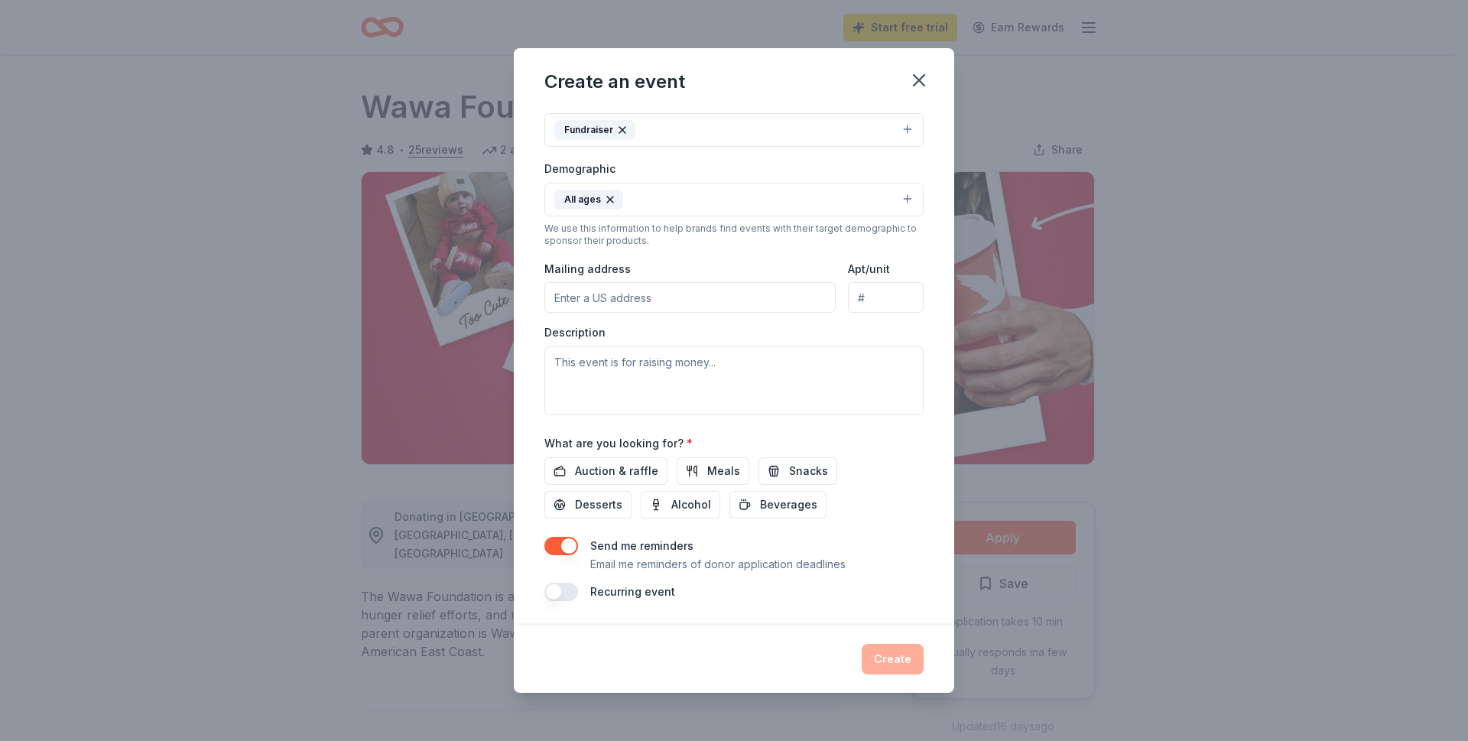
click at [637, 295] on input "Mailing address" at bounding box center [690, 297] width 291 height 31
click at [814, 296] on input "[STREET_ADDRESS]" at bounding box center [690, 297] width 291 height 31
type input "[STREET_ADDRESS]"
click at [774, 427] on div "Event name * 0 /100 Event website www.savingouryouth.com Attendance * Date * 12…" at bounding box center [734, 246] width 379 height 710
click at [731, 368] on textarea at bounding box center [734, 380] width 379 height 69
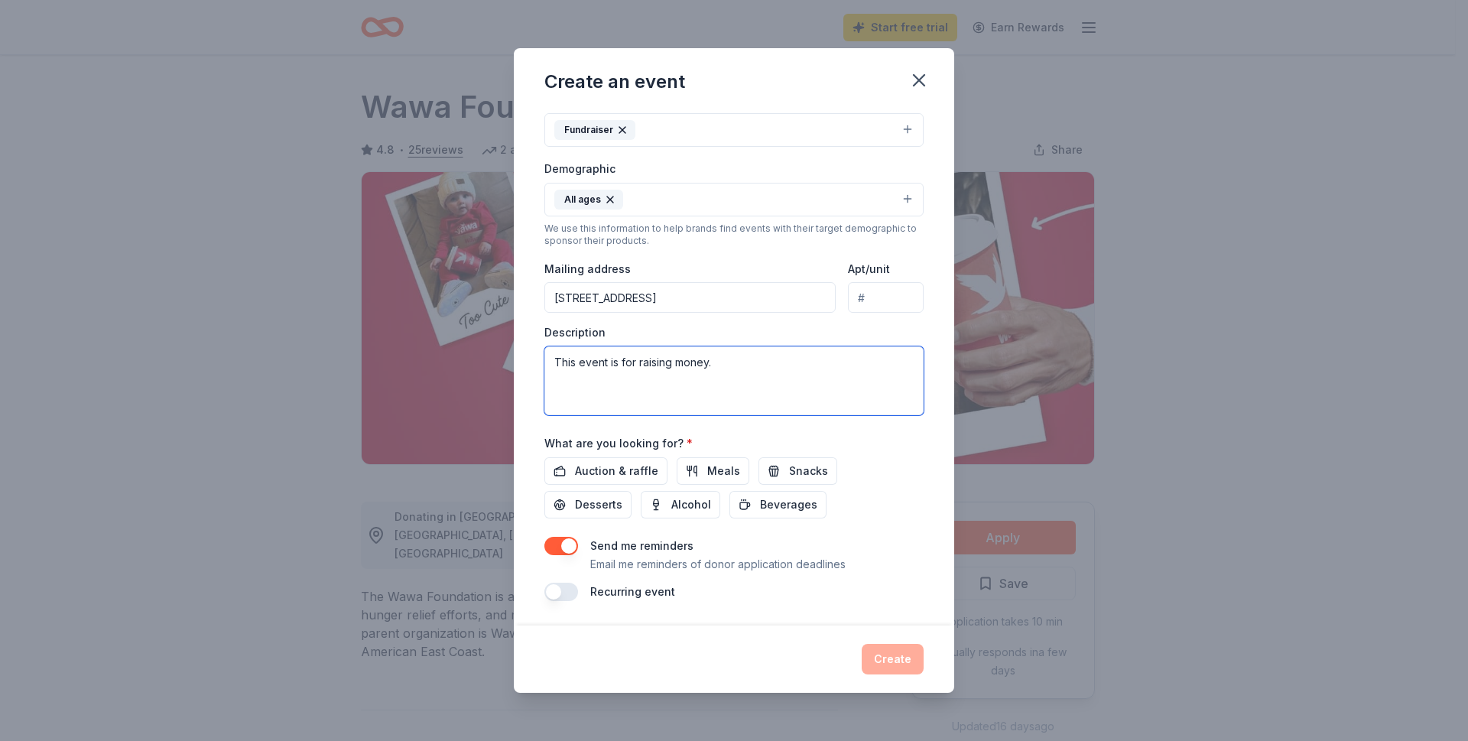
type textarea "This event is for raising money."
click at [860, 467] on div "Auction & raffle Meals Snacks Desserts Alcohol Beverages" at bounding box center [734, 487] width 379 height 61
click at [616, 476] on span "Auction & raffle" at bounding box center [616, 471] width 83 height 18
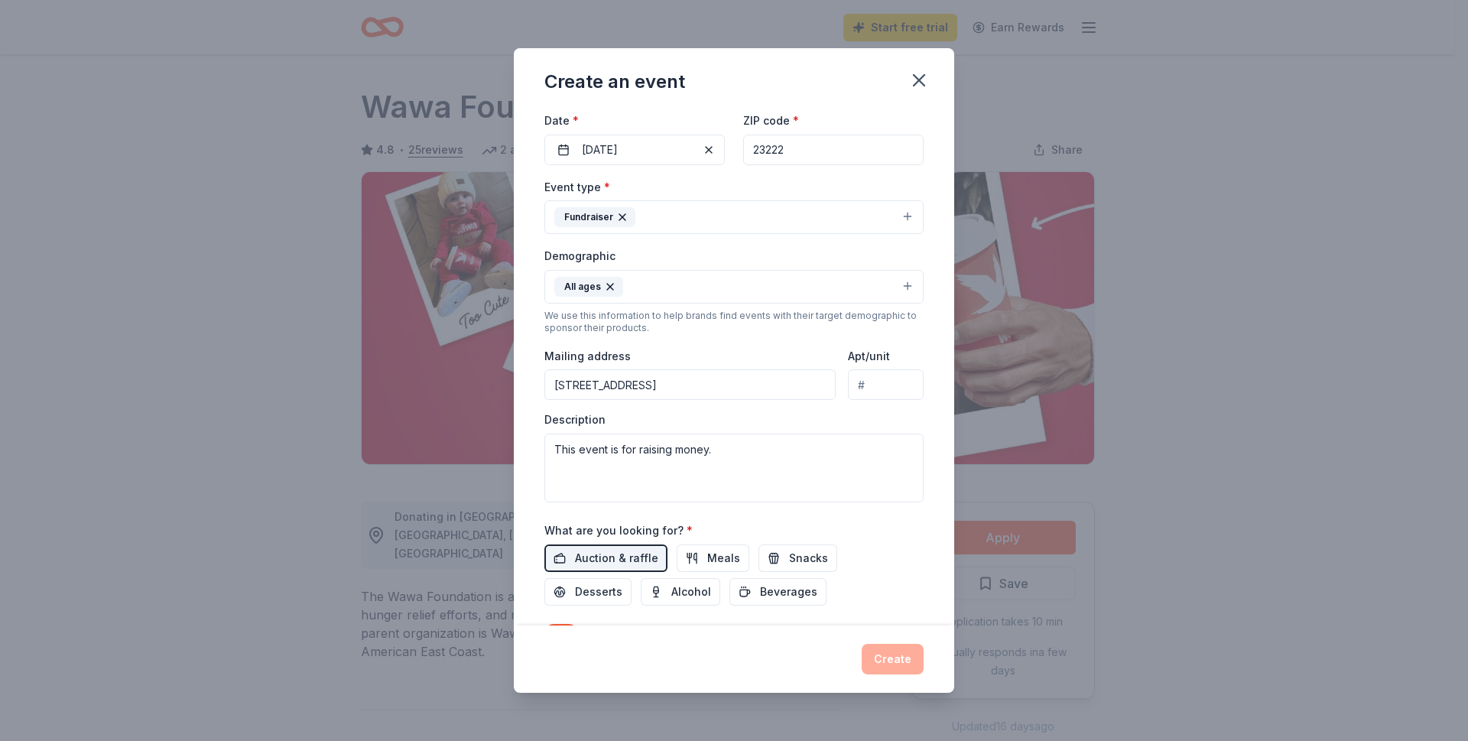
scroll to position [0, 0]
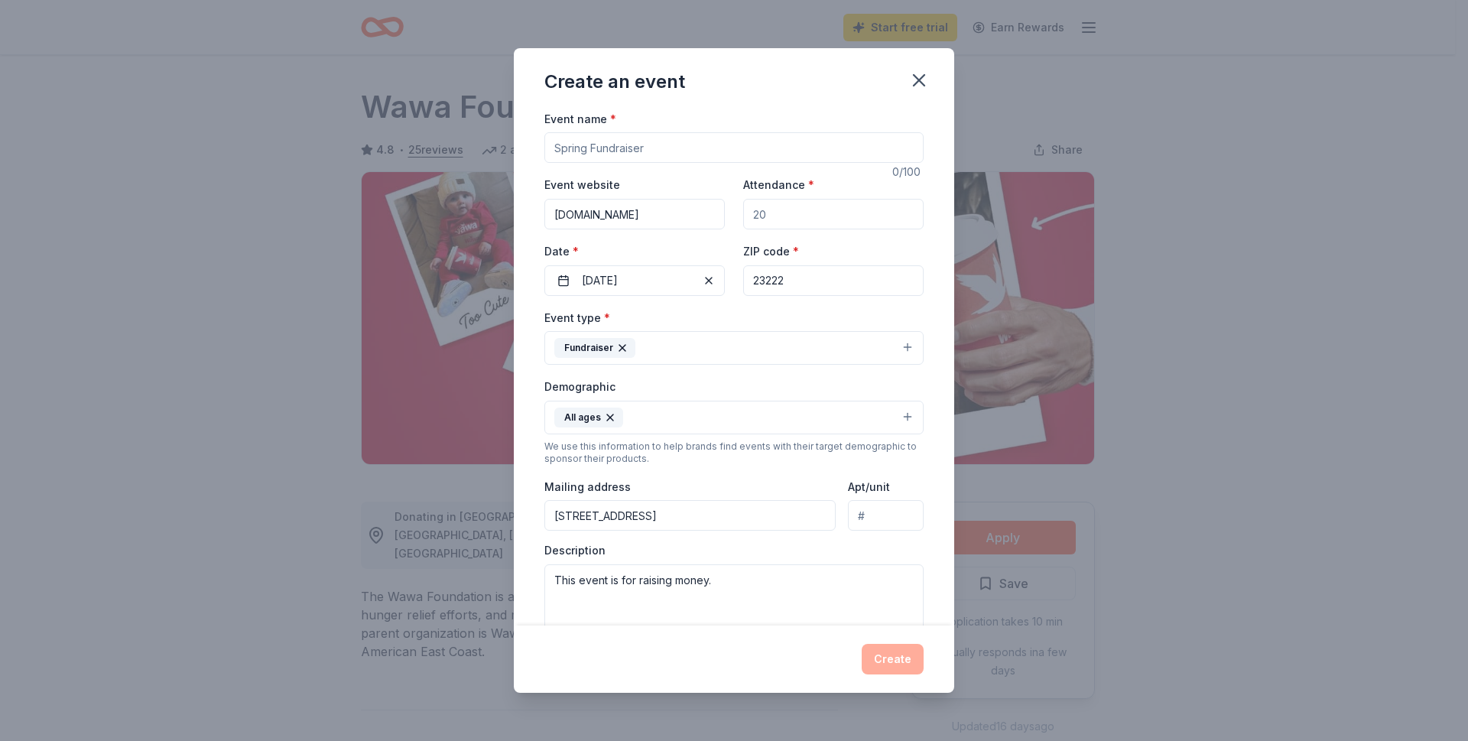
click at [957, 399] on div "Create an event Event name * 0 /100 Event website www.savingouryouth.com Attend…" at bounding box center [734, 370] width 1468 height 741
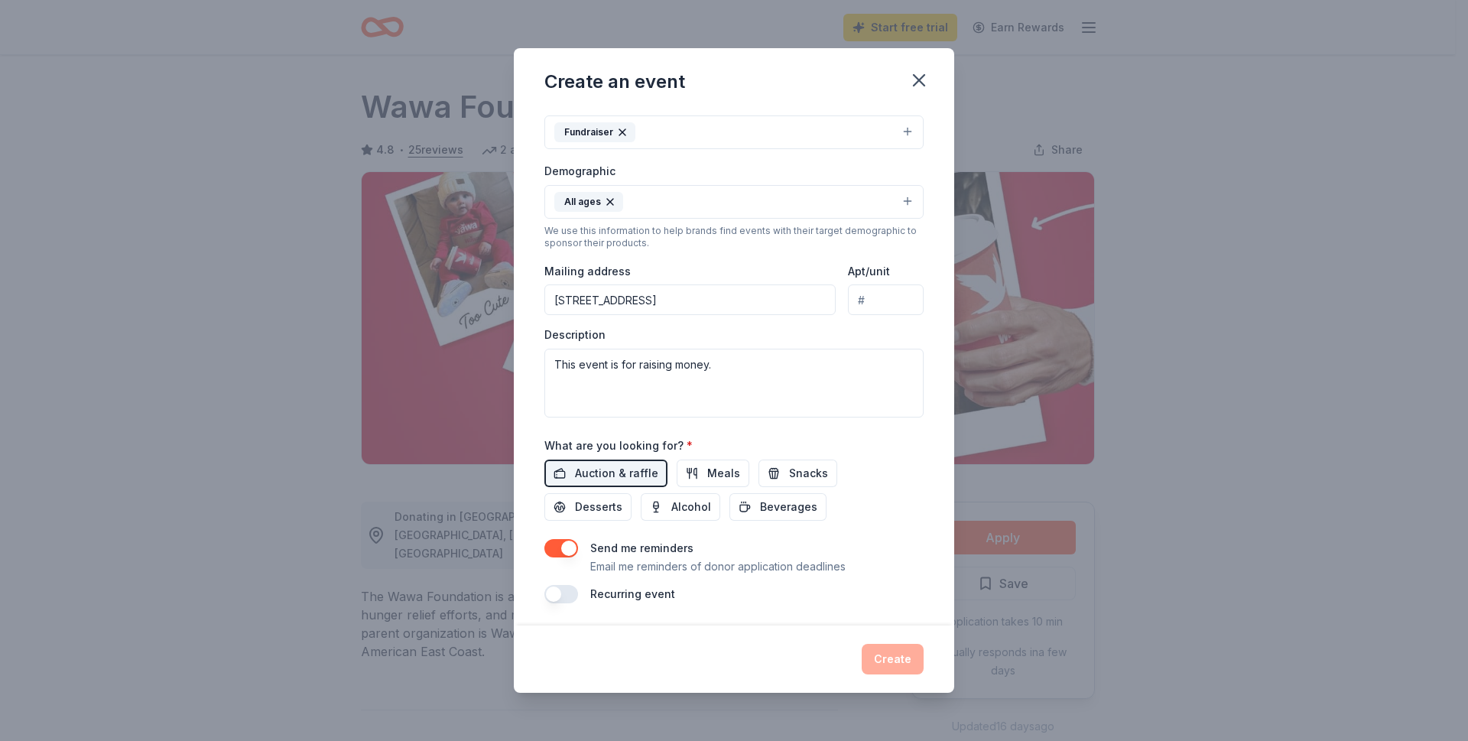
scroll to position [218, 0]
click at [888, 671] on div "Create" at bounding box center [734, 659] width 379 height 31
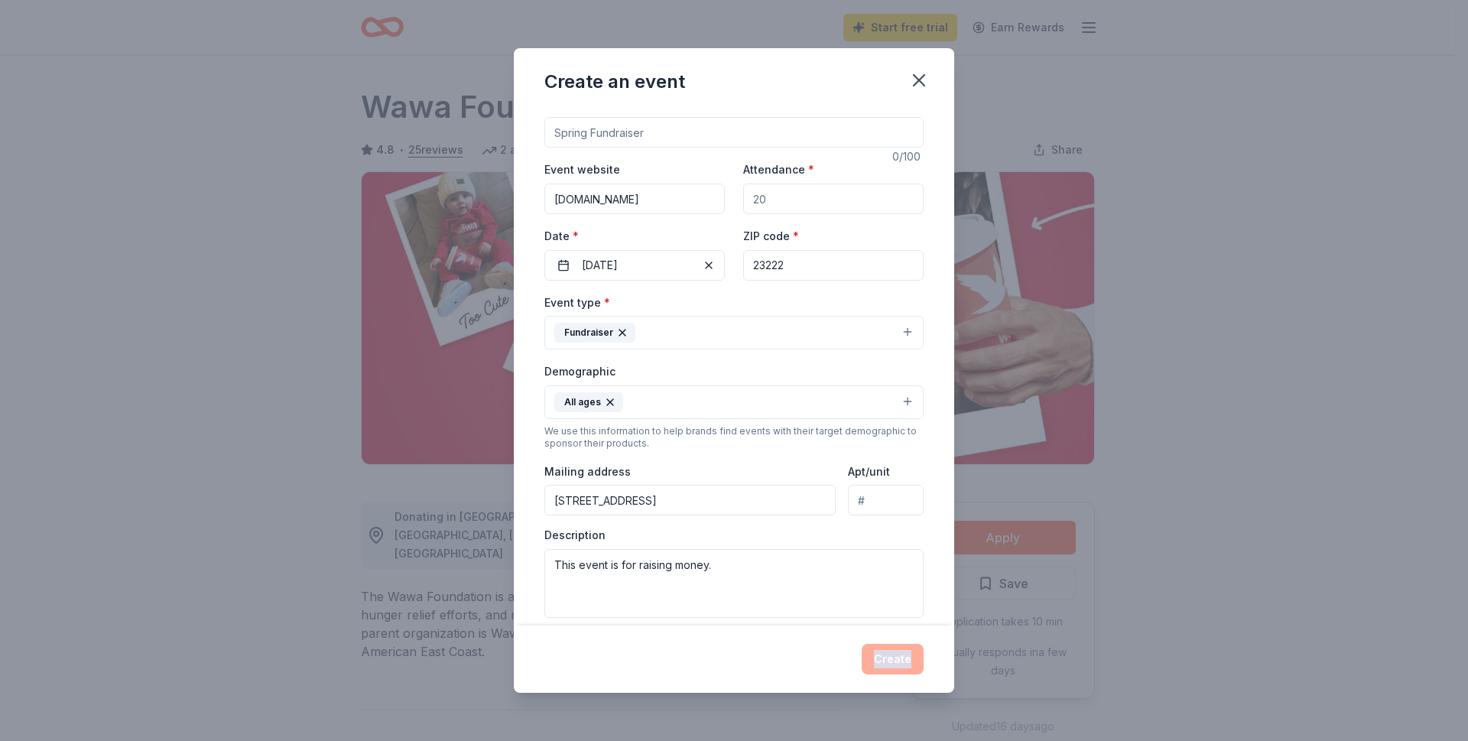
scroll to position [0, 0]
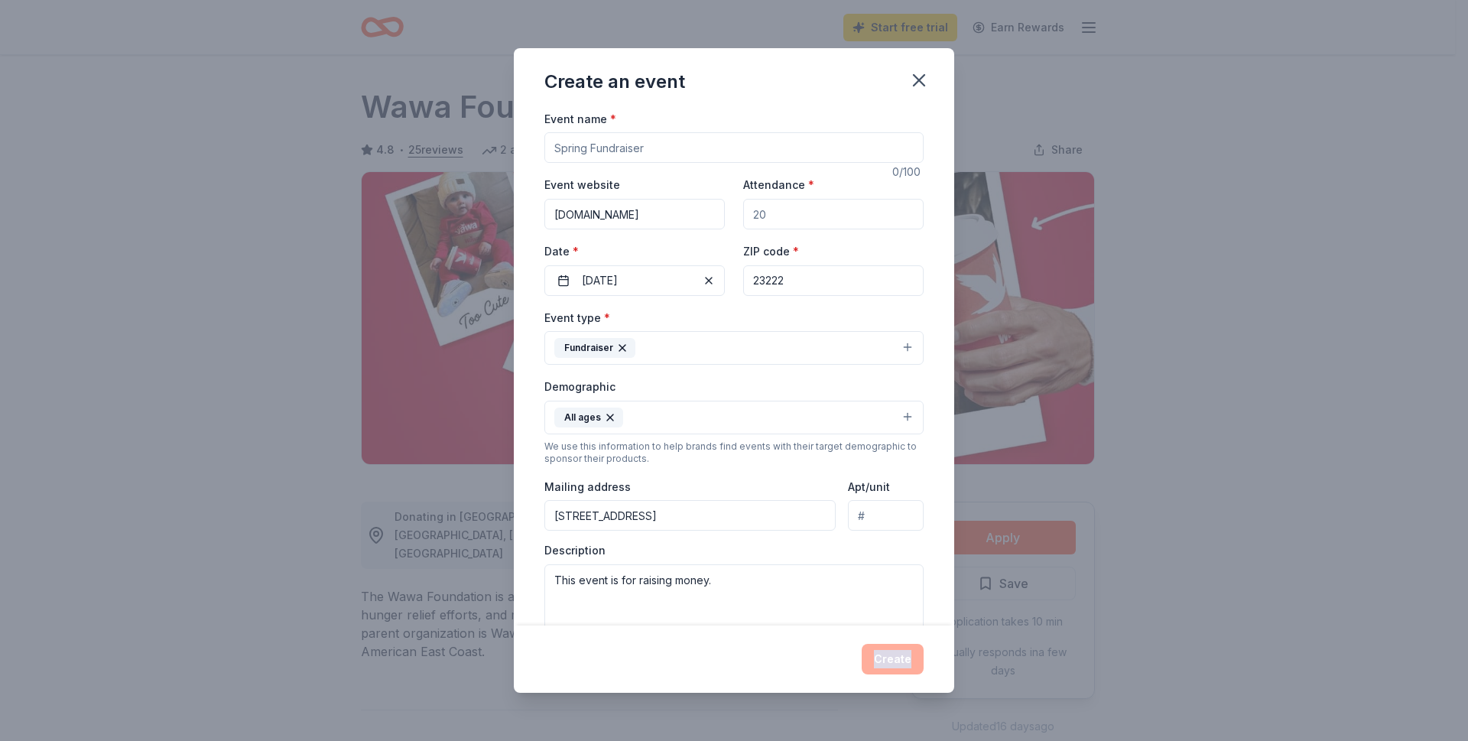
click at [897, 655] on div "Create" at bounding box center [734, 659] width 379 height 31
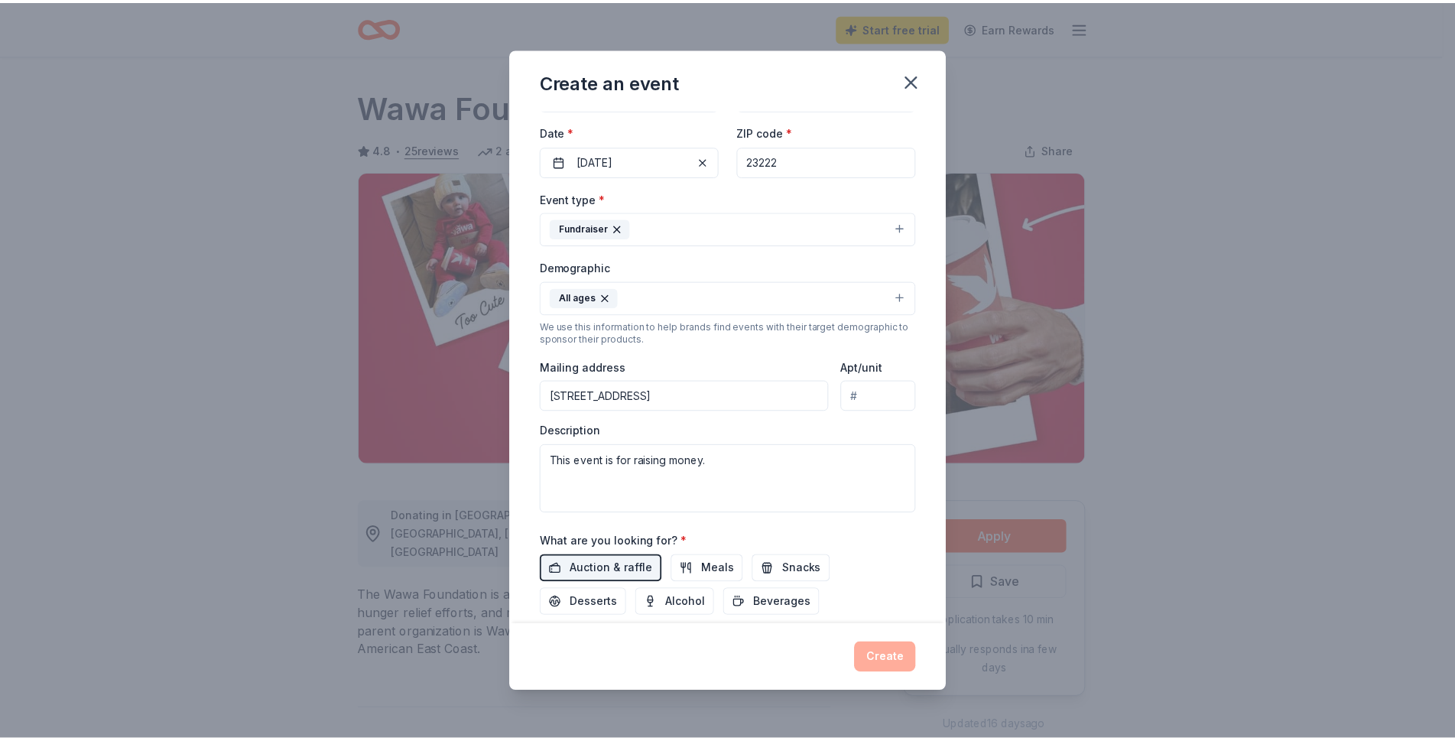
scroll to position [218, 0]
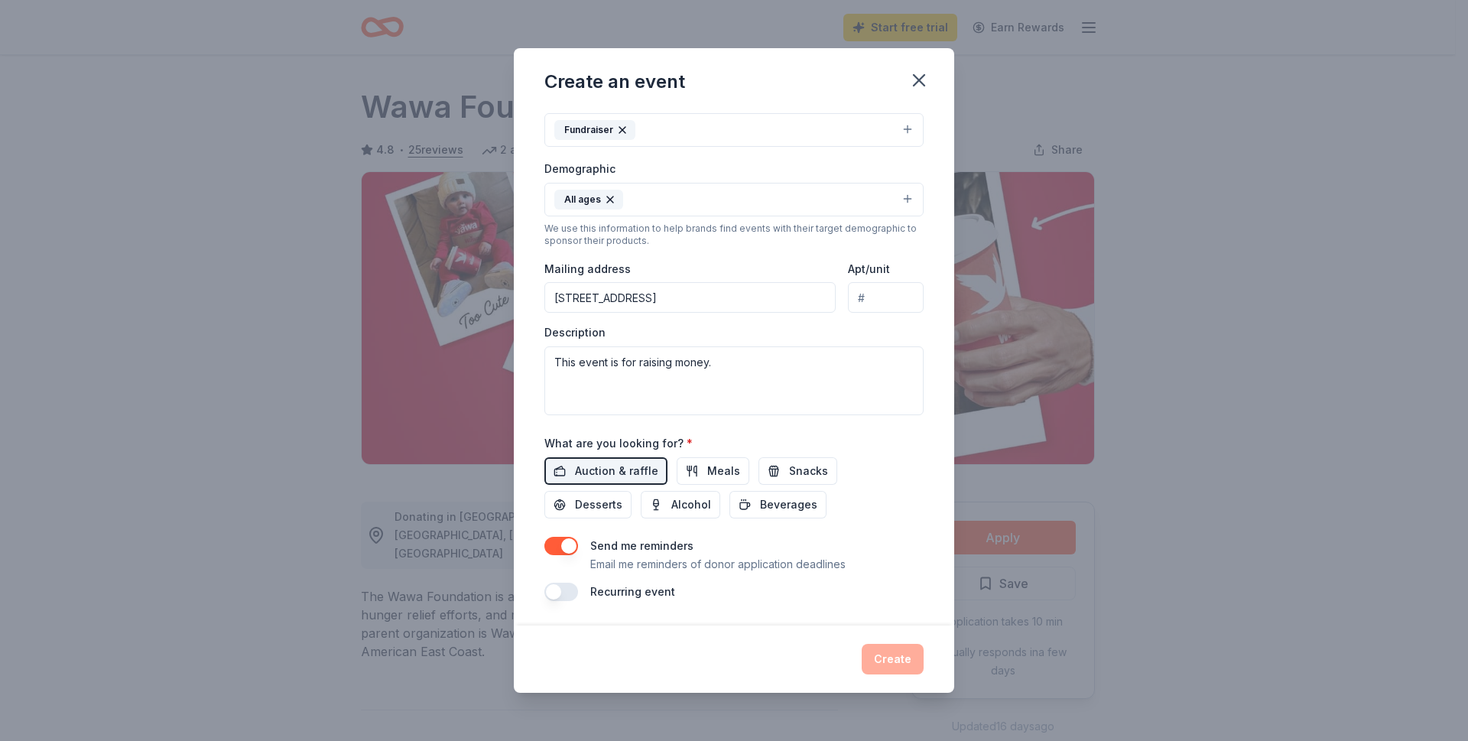
click at [894, 593] on div "Recurring event" at bounding box center [734, 592] width 379 height 18
click at [684, 601] on div "Event name * 0 /100 Event website www.savingouryouth.com Attendance * Date * 12…" at bounding box center [734, 367] width 440 height 516
click at [884, 653] on div "Create" at bounding box center [734, 659] width 379 height 31
click at [894, 661] on div "Create" at bounding box center [734, 659] width 379 height 31
click at [922, 76] on icon "button" at bounding box center [919, 80] width 21 height 21
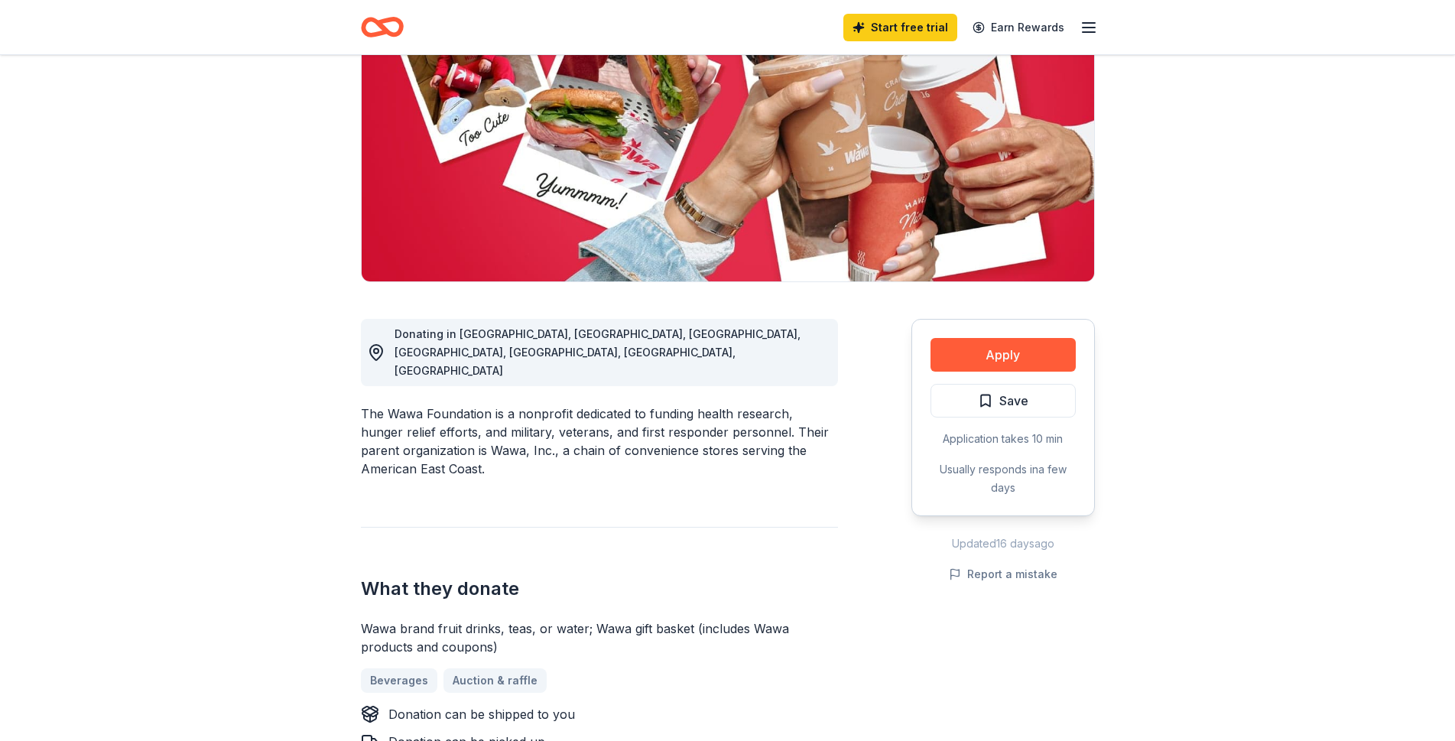
scroll to position [229, 0]
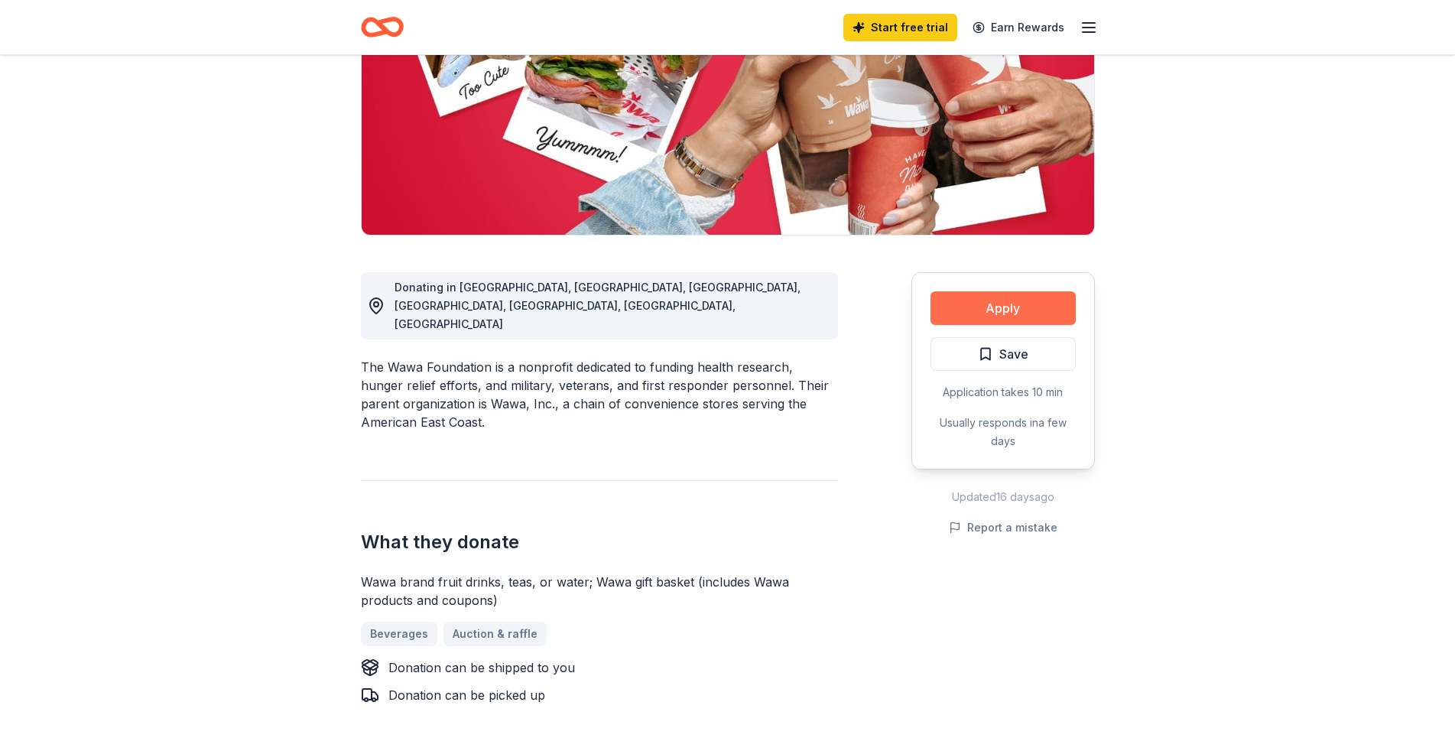
click at [1018, 303] on button "Apply" at bounding box center [1003, 308] width 145 height 34
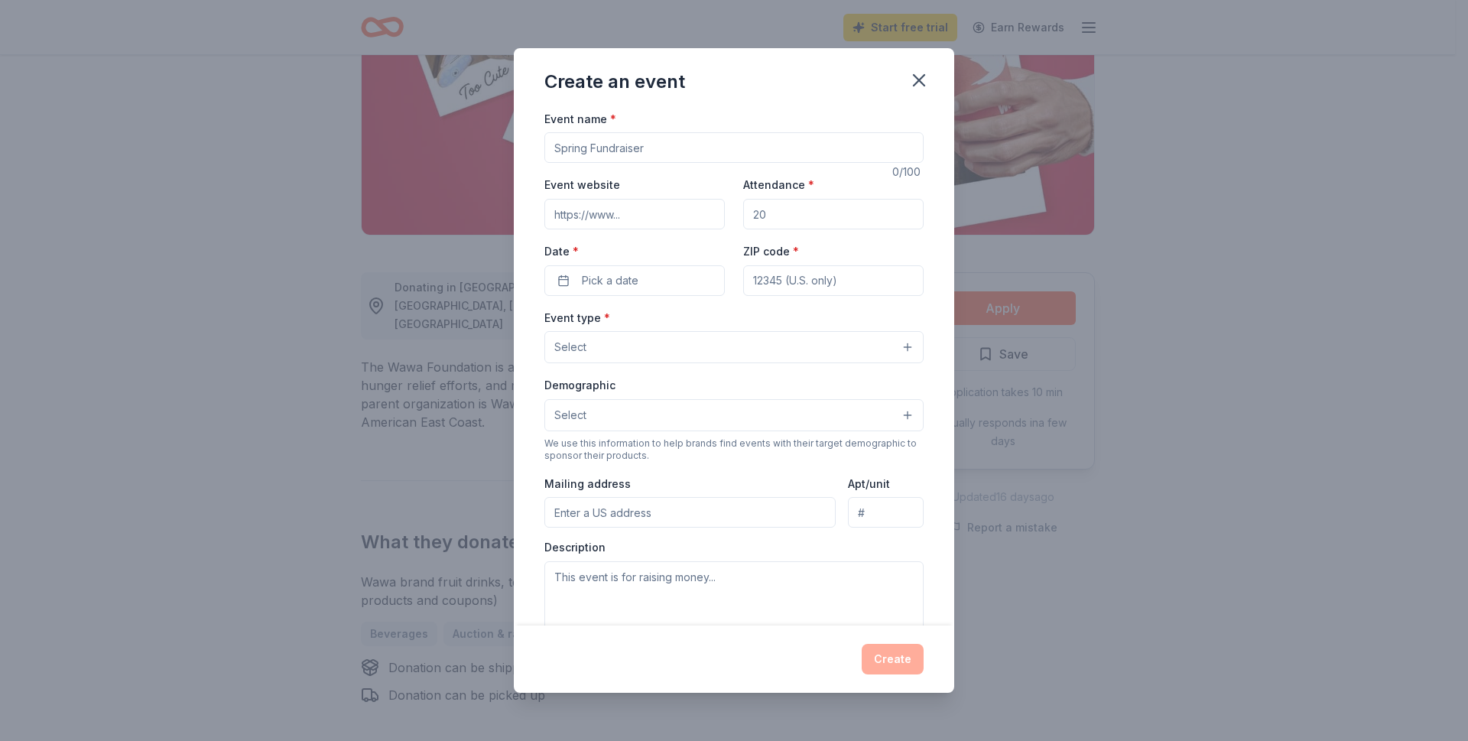
click at [1404, 438] on div "Create an event Event name * 0 /100 Event website Attendance * Date * Pick a da…" at bounding box center [734, 370] width 1468 height 741
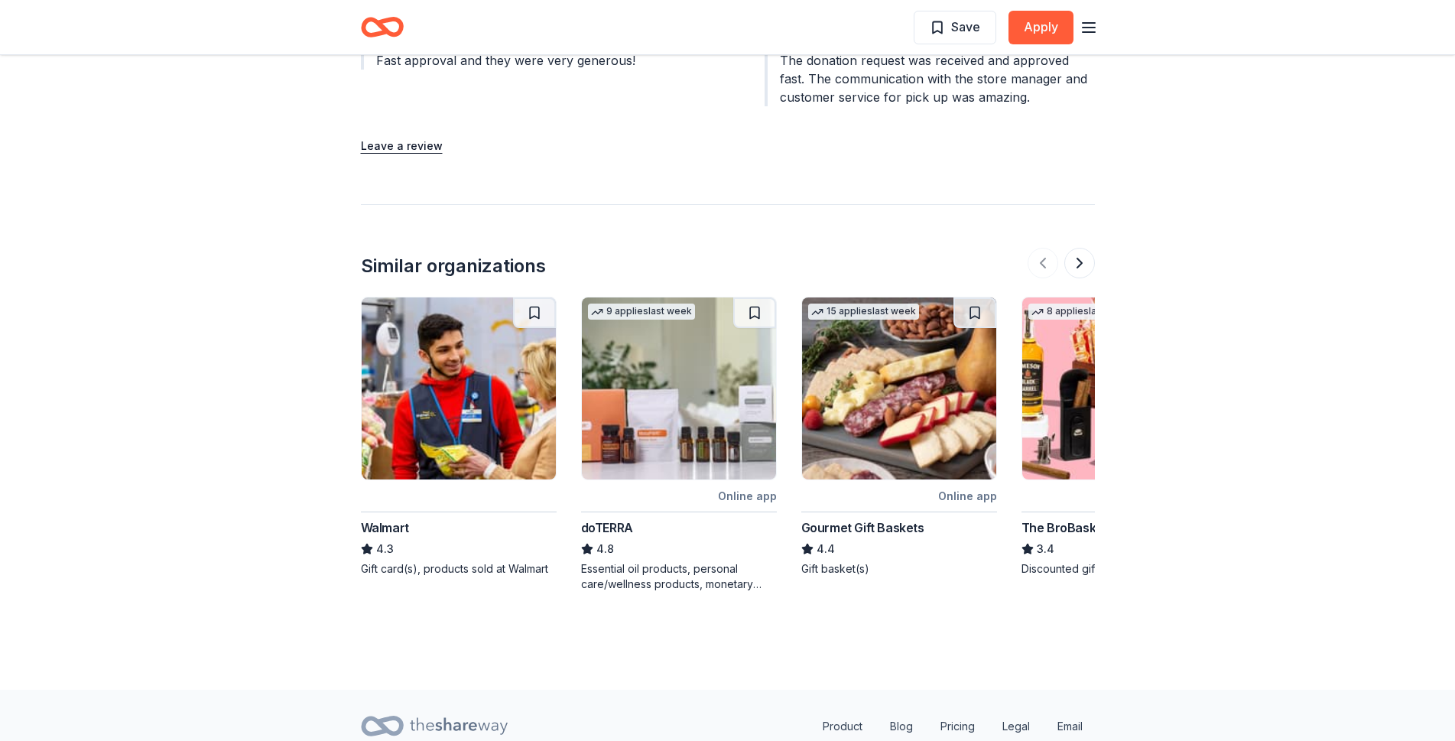
scroll to position [1973, 0]
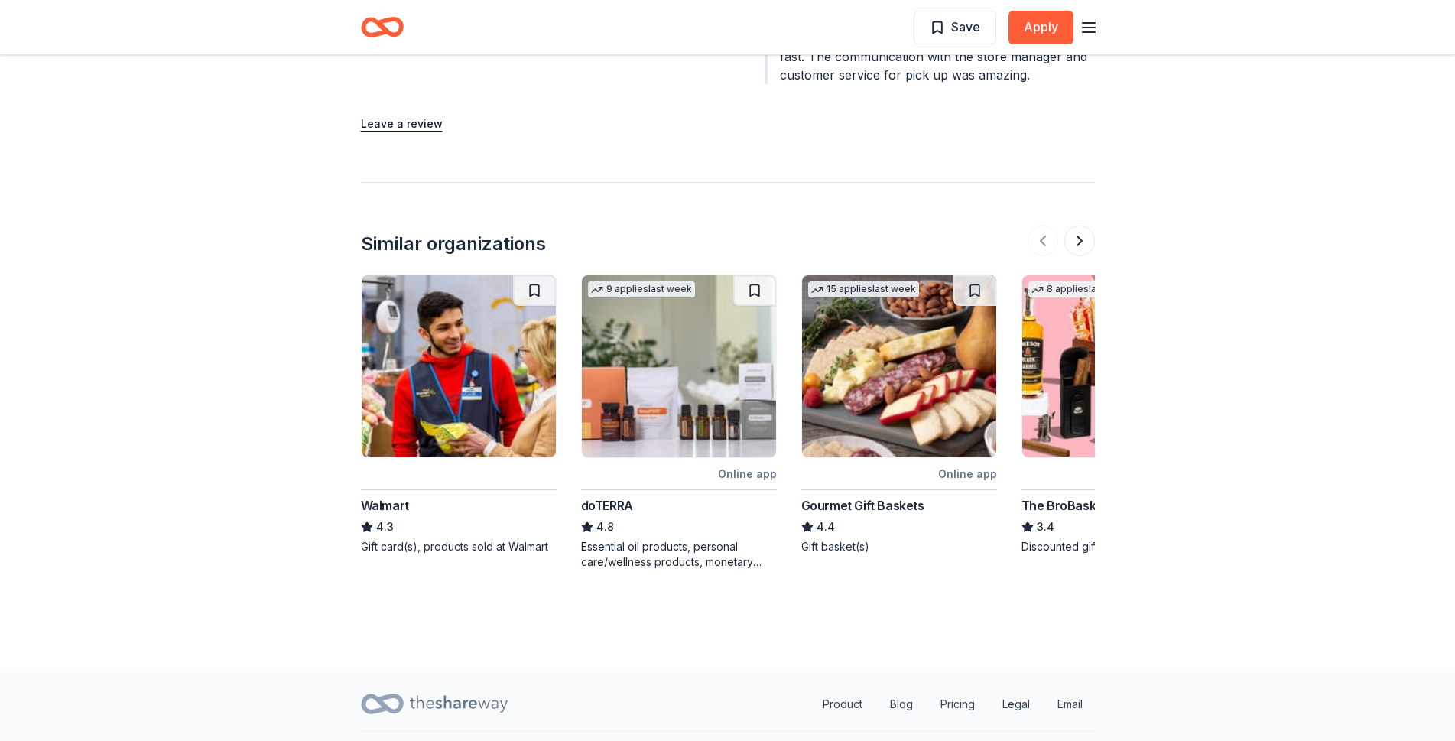
click at [663, 281] on div "9 applies last week" at bounding box center [641, 289] width 107 height 16
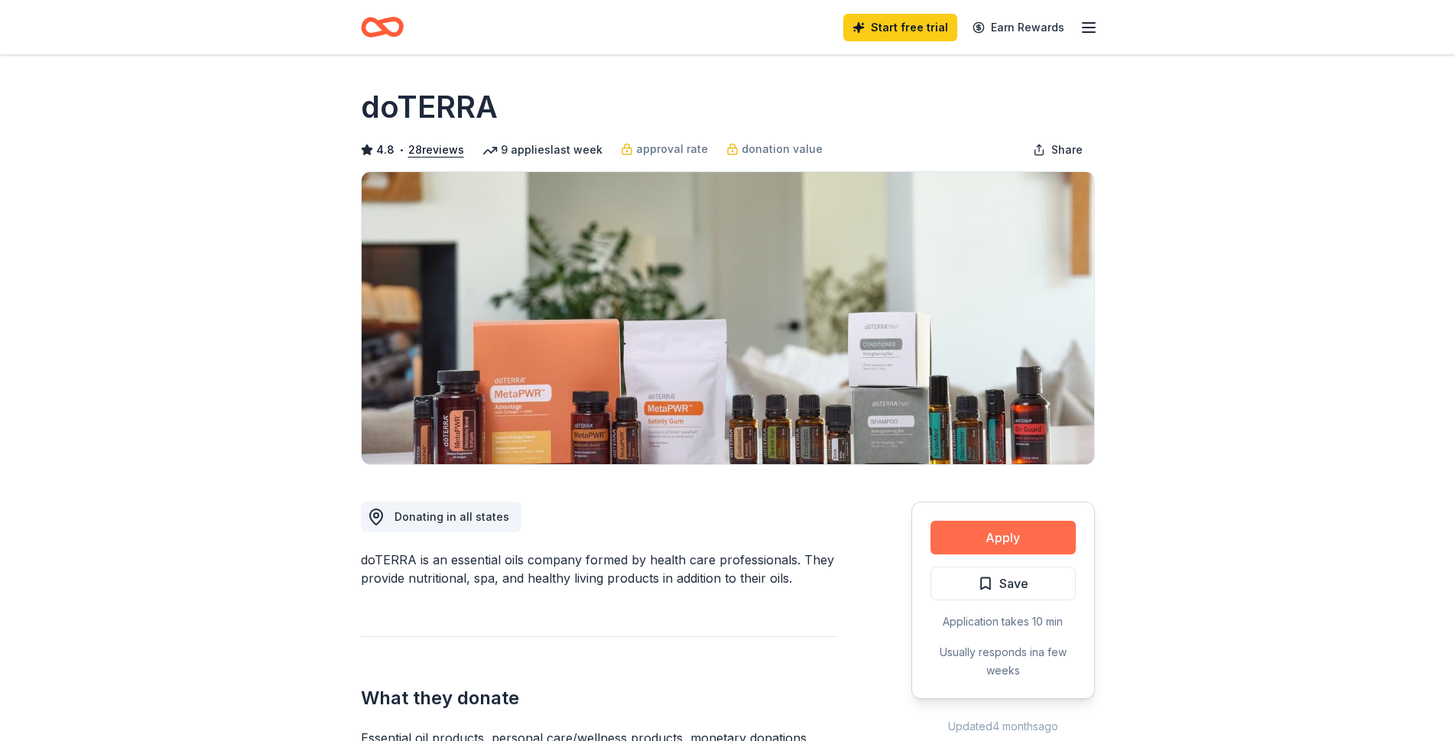
click at [996, 525] on button "Apply" at bounding box center [1003, 538] width 145 height 34
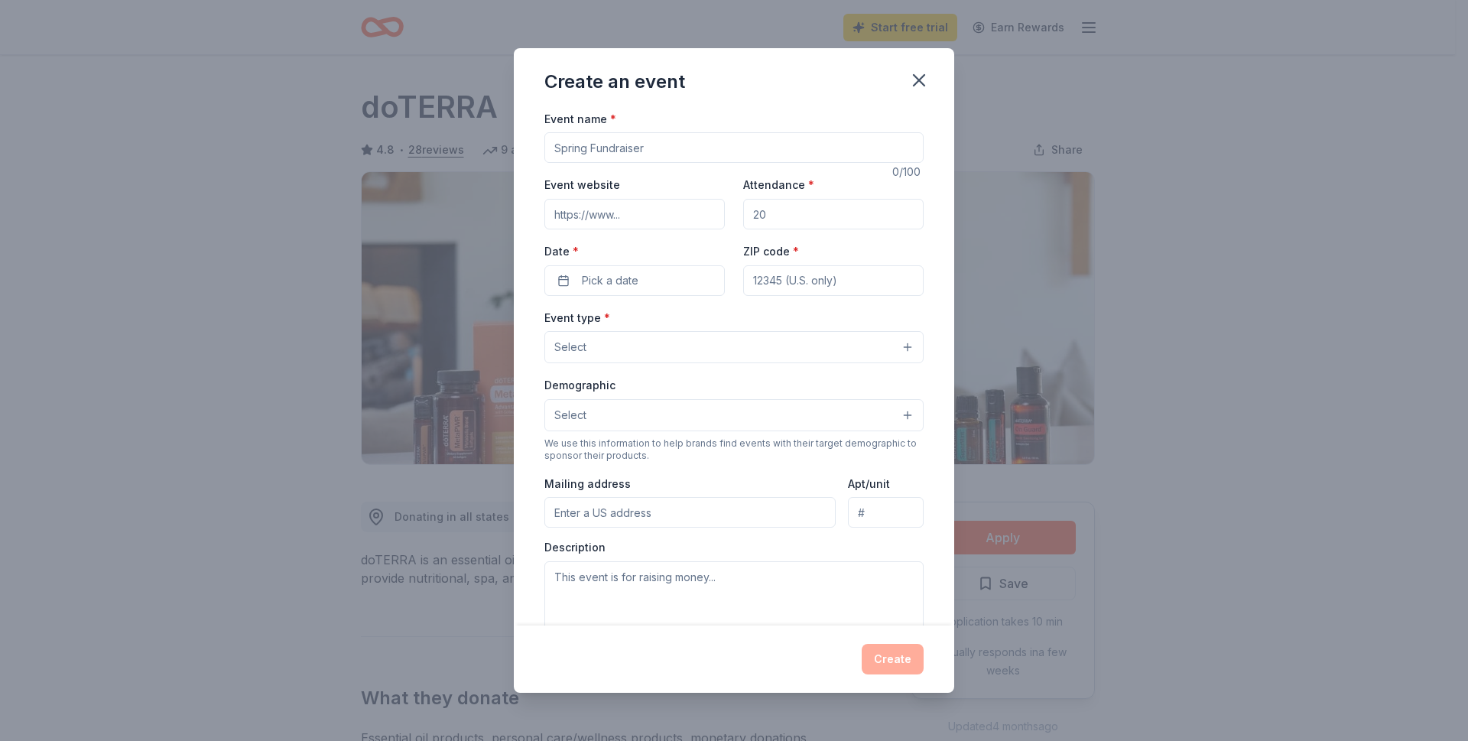
click at [636, 213] on input "Event website" at bounding box center [635, 214] width 180 height 31
type input "www.savingouryouth.com"
click at [567, 277] on button "Pick a date" at bounding box center [635, 280] width 180 height 31
click at [707, 323] on button "Go to next month" at bounding box center [714, 320] width 21 height 21
click at [713, 320] on button "Go to next month" at bounding box center [714, 320] width 21 height 21
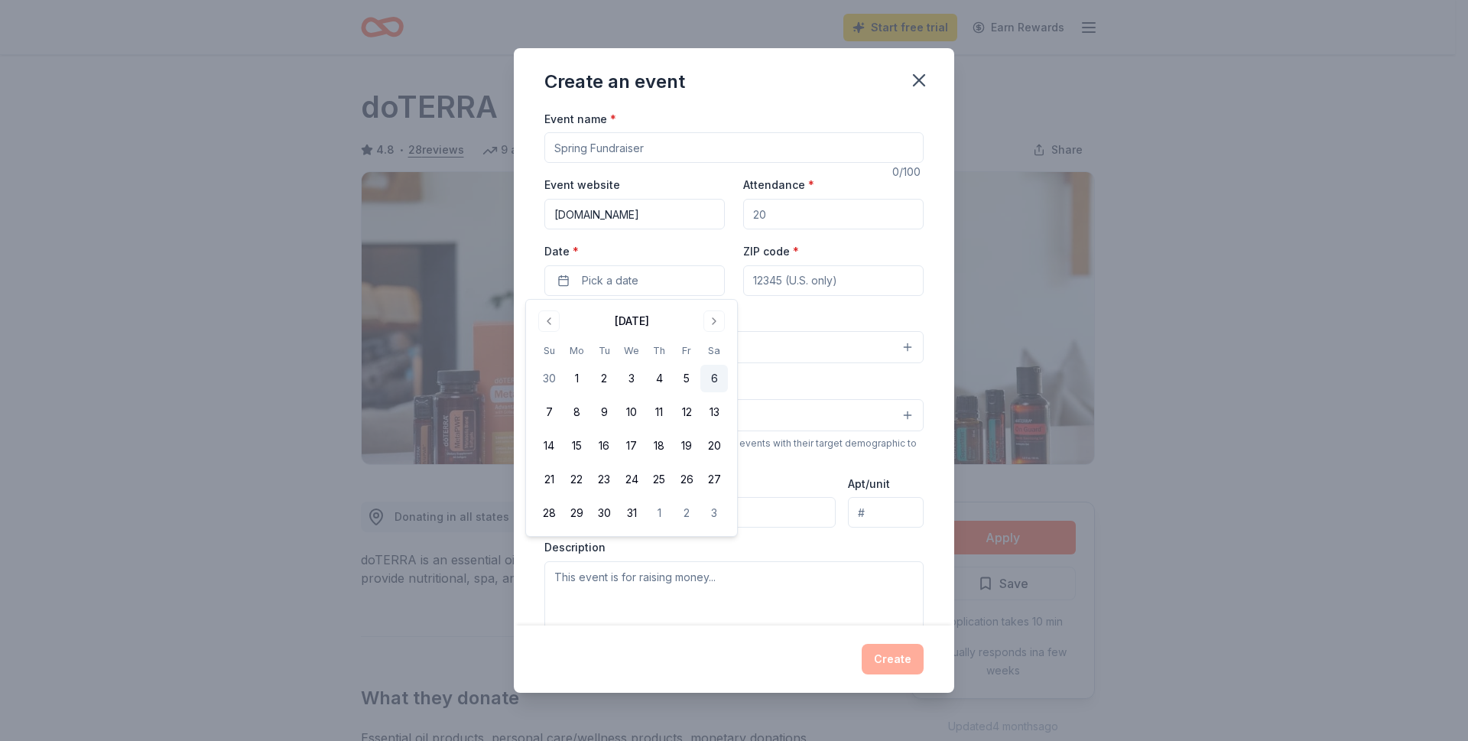
click at [712, 381] on button "6" at bounding box center [715, 379] width 28 height 28
click at [770, 284] on input "ZIP code *" at bounding box center [833, 280] width 180 height 31
type input "23222"
click at [889, 352] on button "Select" at bounding box center [734, 347] width 379 height 32
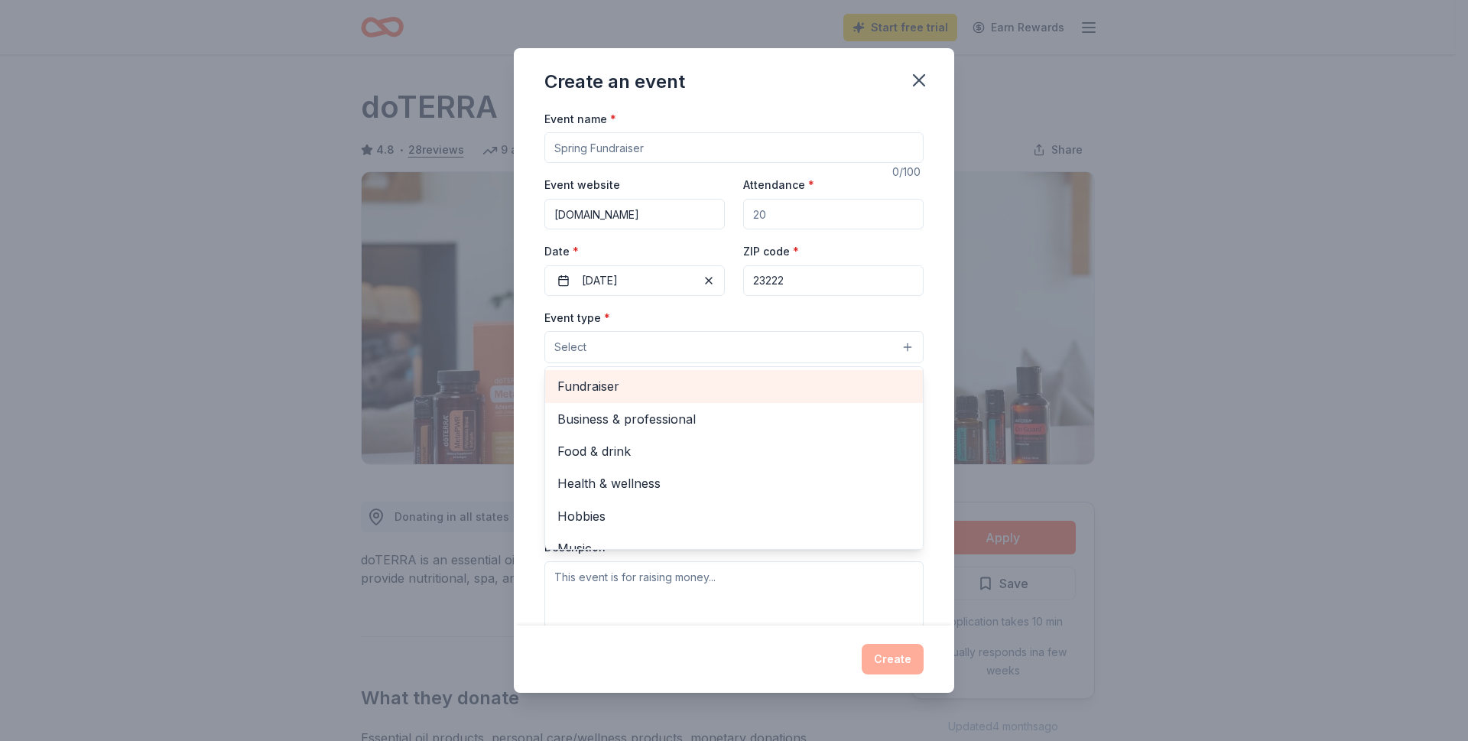
click at [586, 382] on span "Fundraiser" at bounding box center [734, 386] width 353 height 20
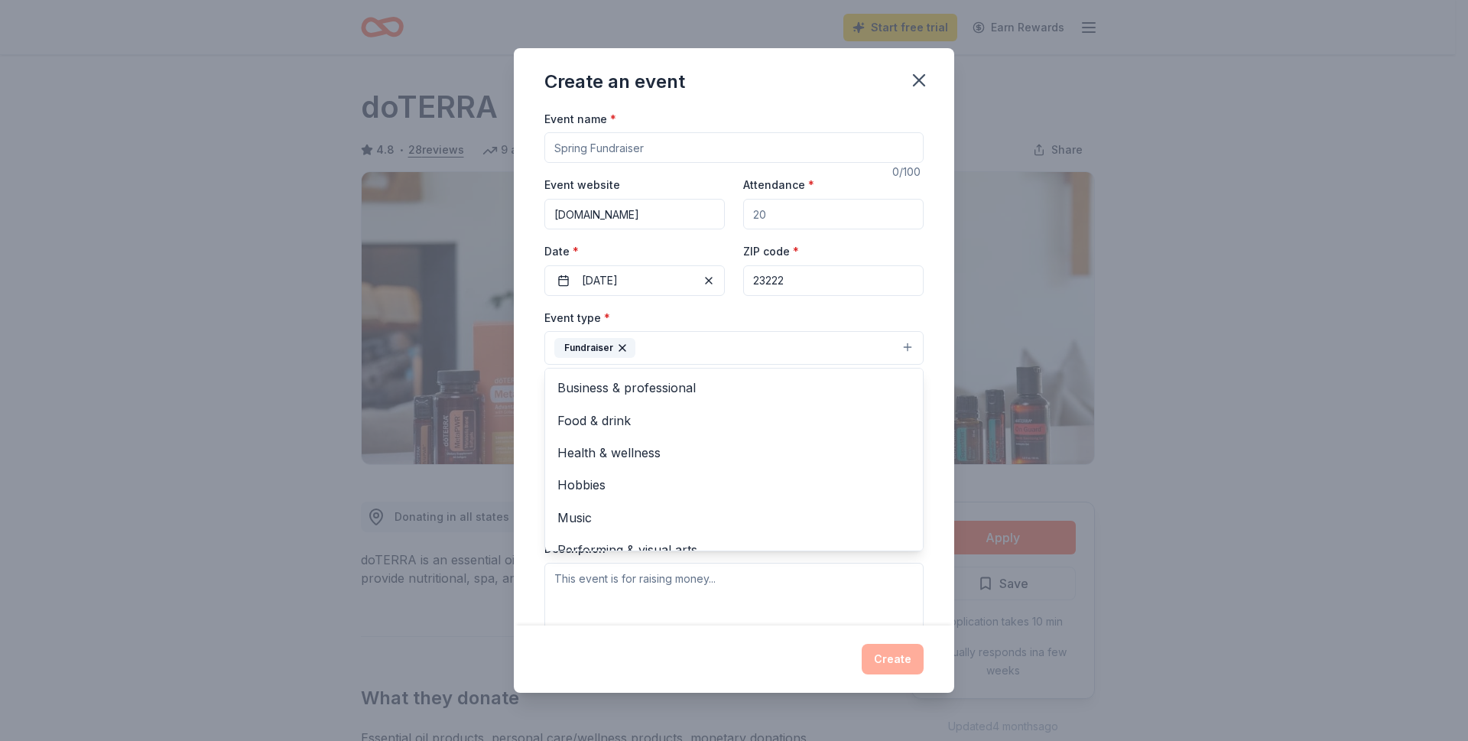
drag, startPoint x: 941, startPoint y: 360, endPoint x: 956, endPoint y: 480, distance: 121.0
click at [956, 480] on div "Create an event Event name * 0 /100 Event website www.savingouryouth.com Attend…" at bounding box center [734, 370] width 1468 height 741
click at [896, 418] on button "Select" at bounding box center [734, 417] width 379 height 32
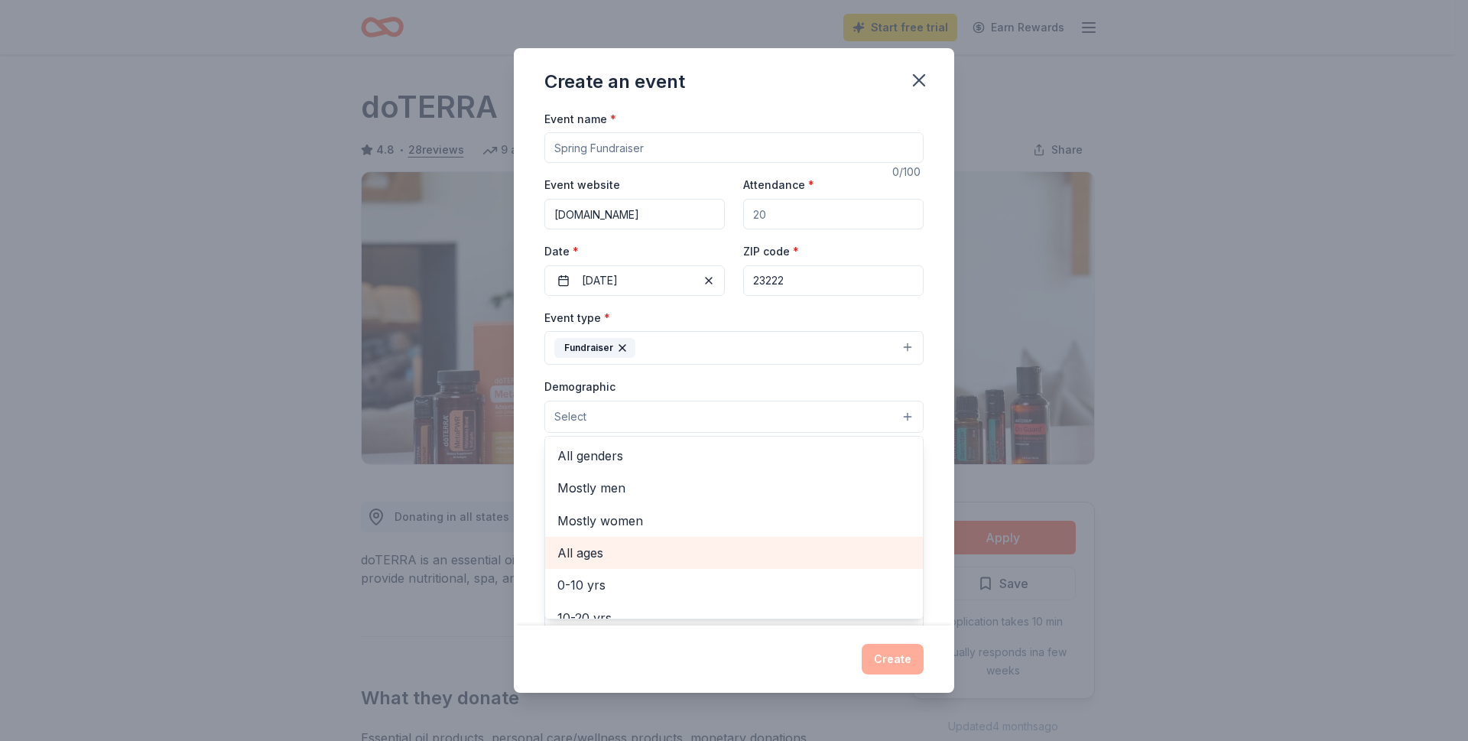
click at [581, 551] on span "All ages" at bounding box center [734, 553] width 353 height 20
click at [923, 357] on div "Event name * 0 /100 Event website www.savingouryouth.com Attendance * Date * 12…" at bounding box center [734, 367] width 440 height 516
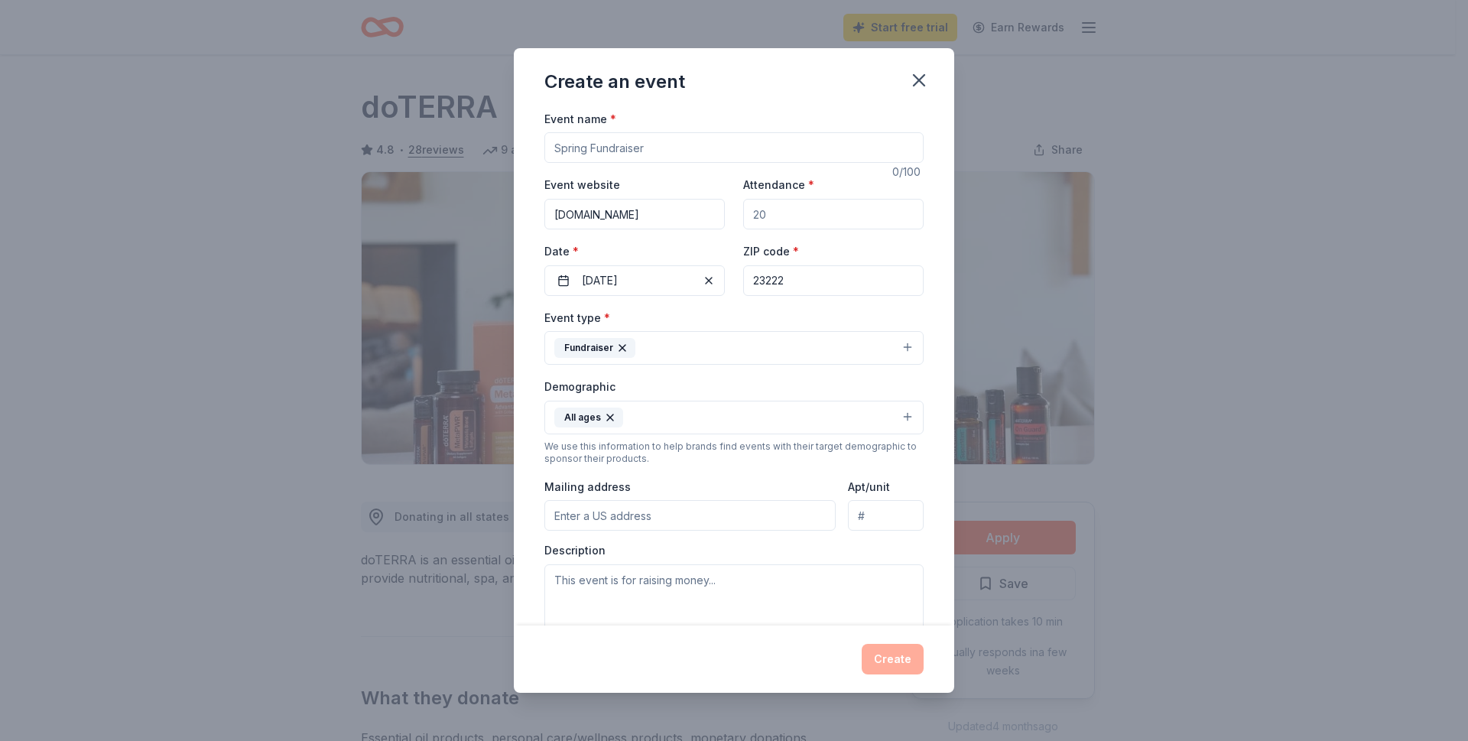
click at [634, 489] on div "Mailing address" at bounding box center [690, 504] width 291 height 54
click at [596, 515] on input "Mailing address" at bounding box center [690, 515] width 291 height 31
click at [802, 514] on input "[STREET_ADDRESS]" at bounding box center [690, 515] width 291 height 31
type input "[STREET_ADDRESS]"
click at [630, 651] on div "Create" at bounding box center [734, 659] width 379 height 31
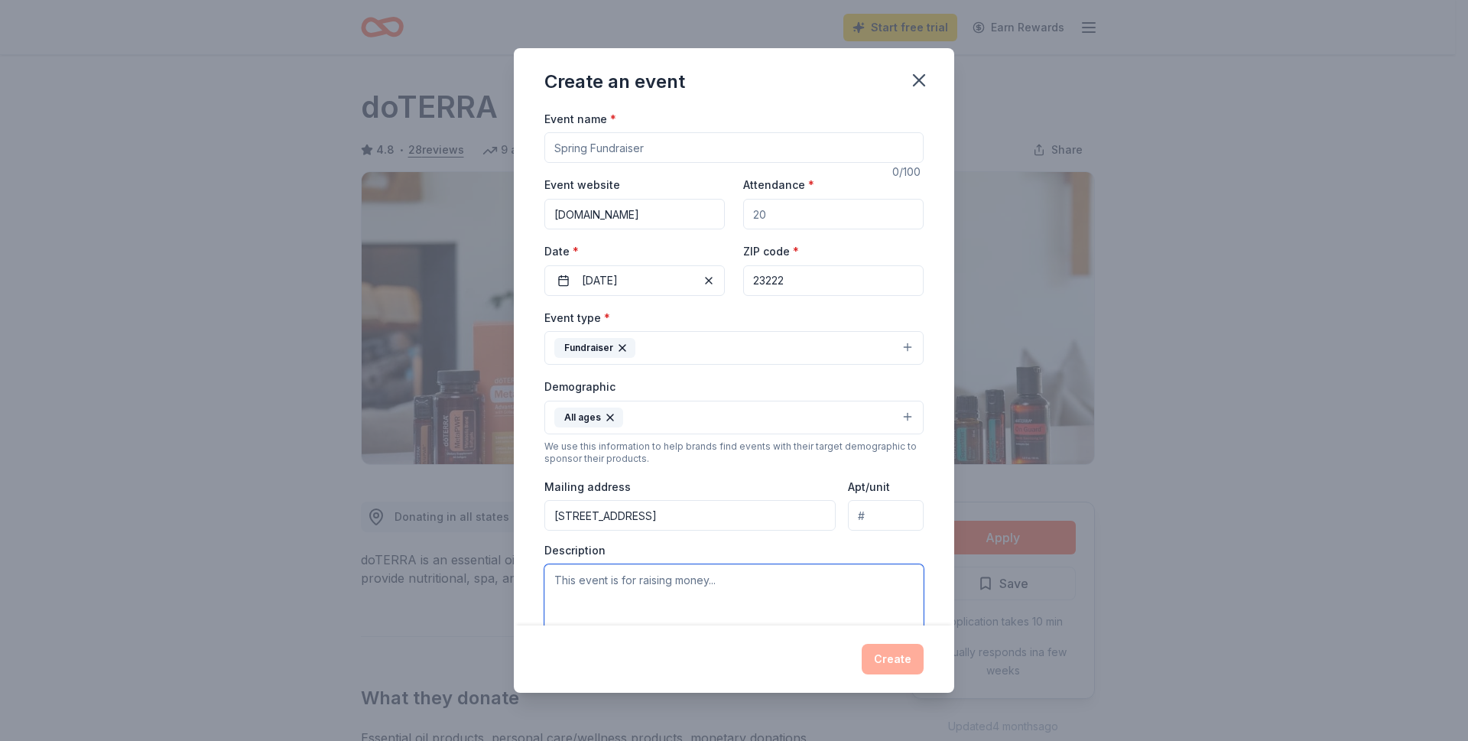
click at [721, 576] on textarea at bounding box center [734, 598] width 379 height 69
type textarea "This event is for raising money."
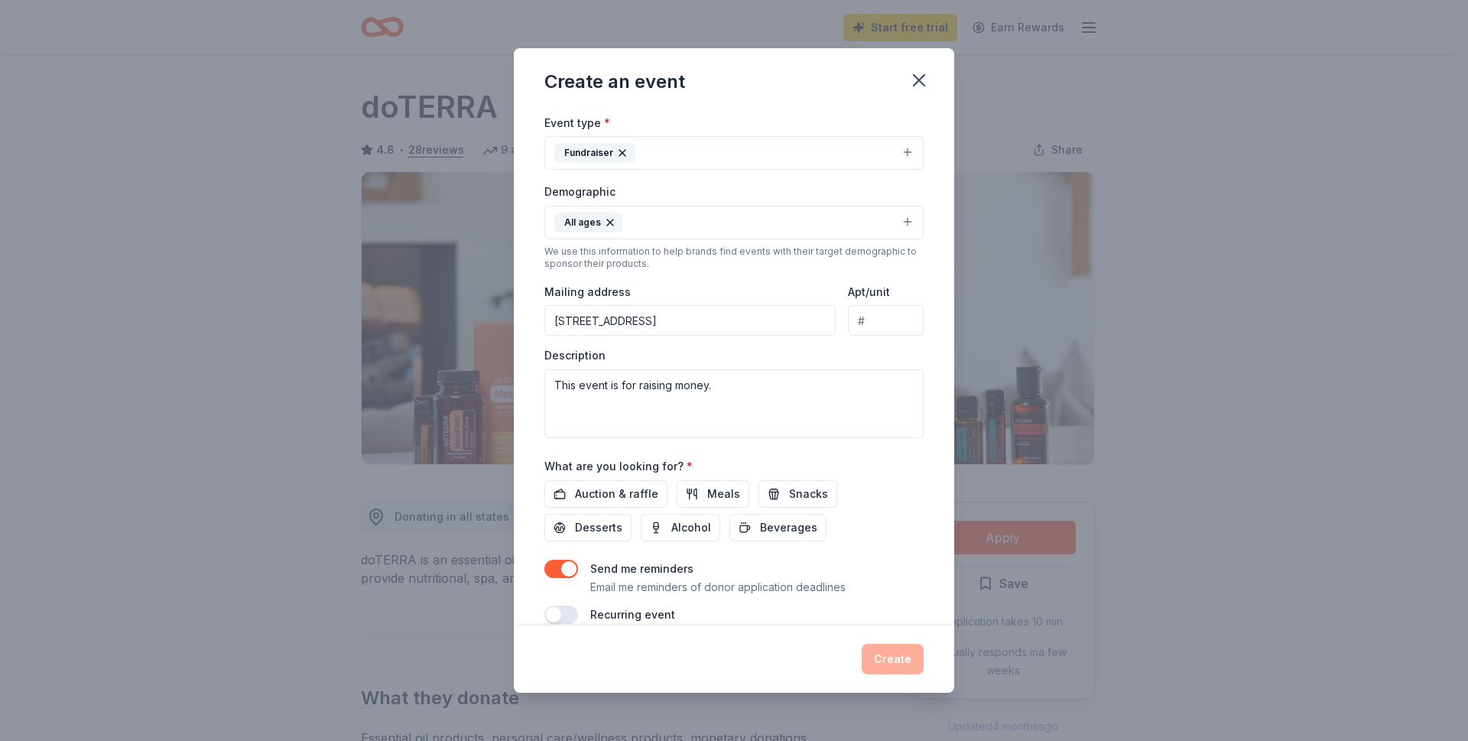
scroll to position [197, 0]
click at [631, 497] on span "Auction & raffle" at bounding box center [616, 492] width 83 height 18
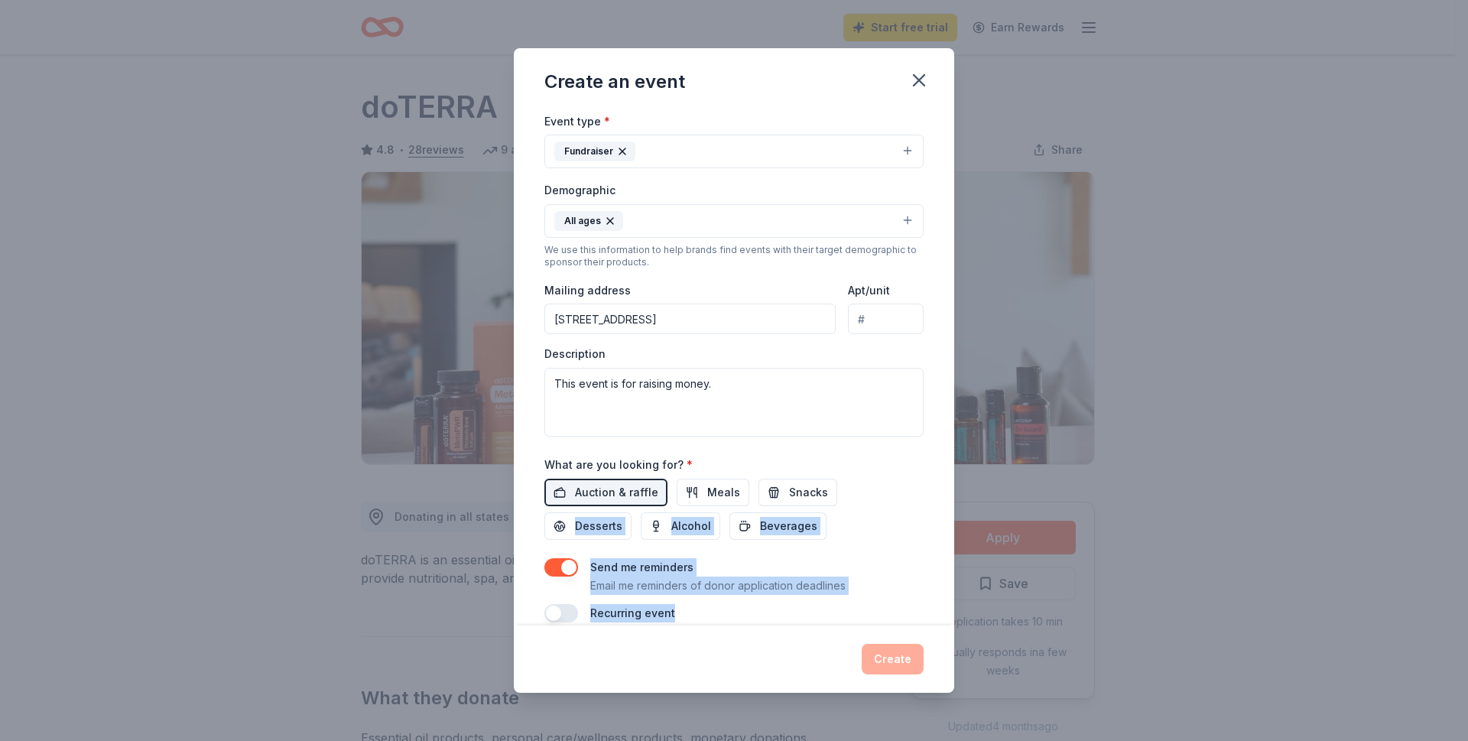
scroll to position [218, 0]
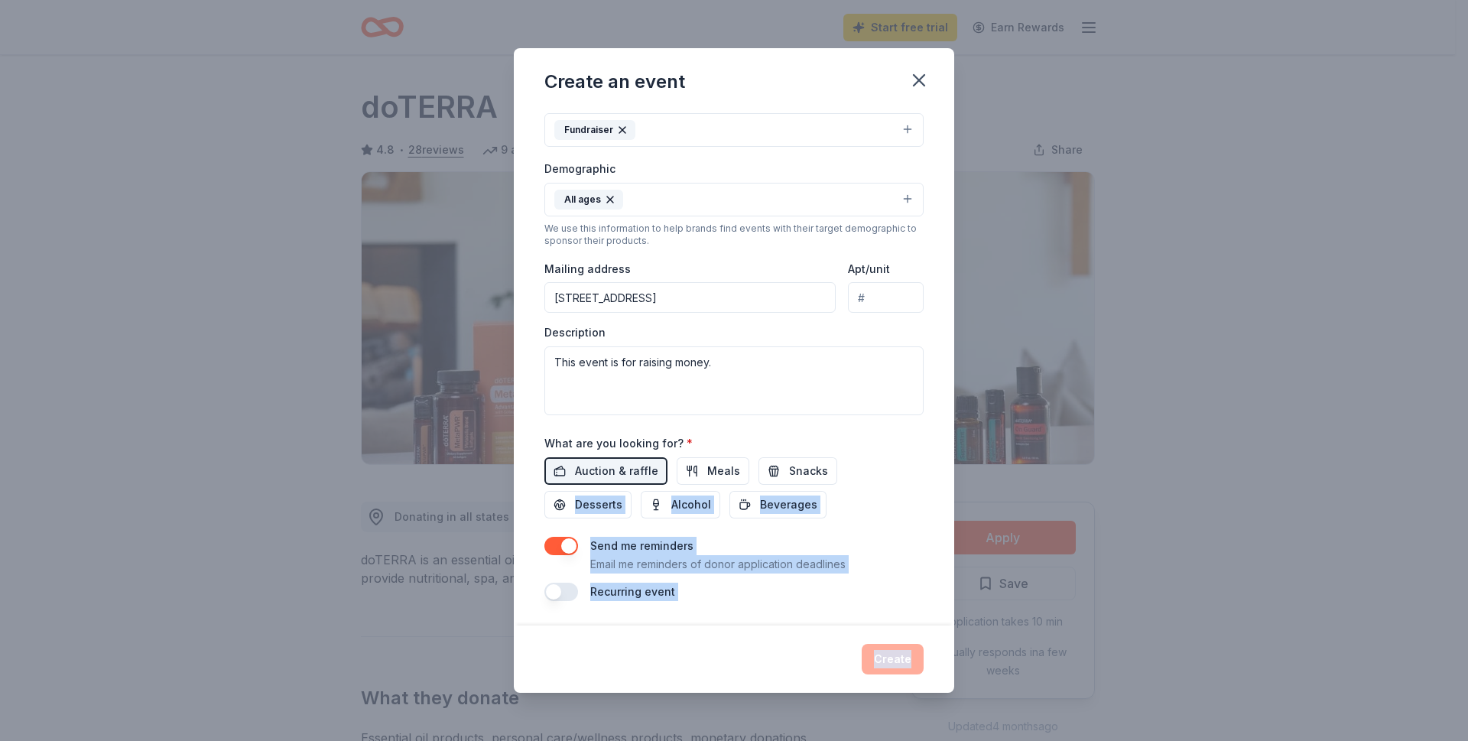
drag, startPoint x: 940, startPoint y: 500, endPoint x: 942, endPoint y: 635, distance: 134.6
click at [942, 635] on div "Create an event Event name * 0 /100 Event website www.savingouryouth.com Attend…" at bounding box center [734, 370] width 440 height 645
click at [904, 513] on div "Auction & raffle Meals Snacks Desserts Alcohol Beverages" at bounding box center [734, 487] width 379 height 61
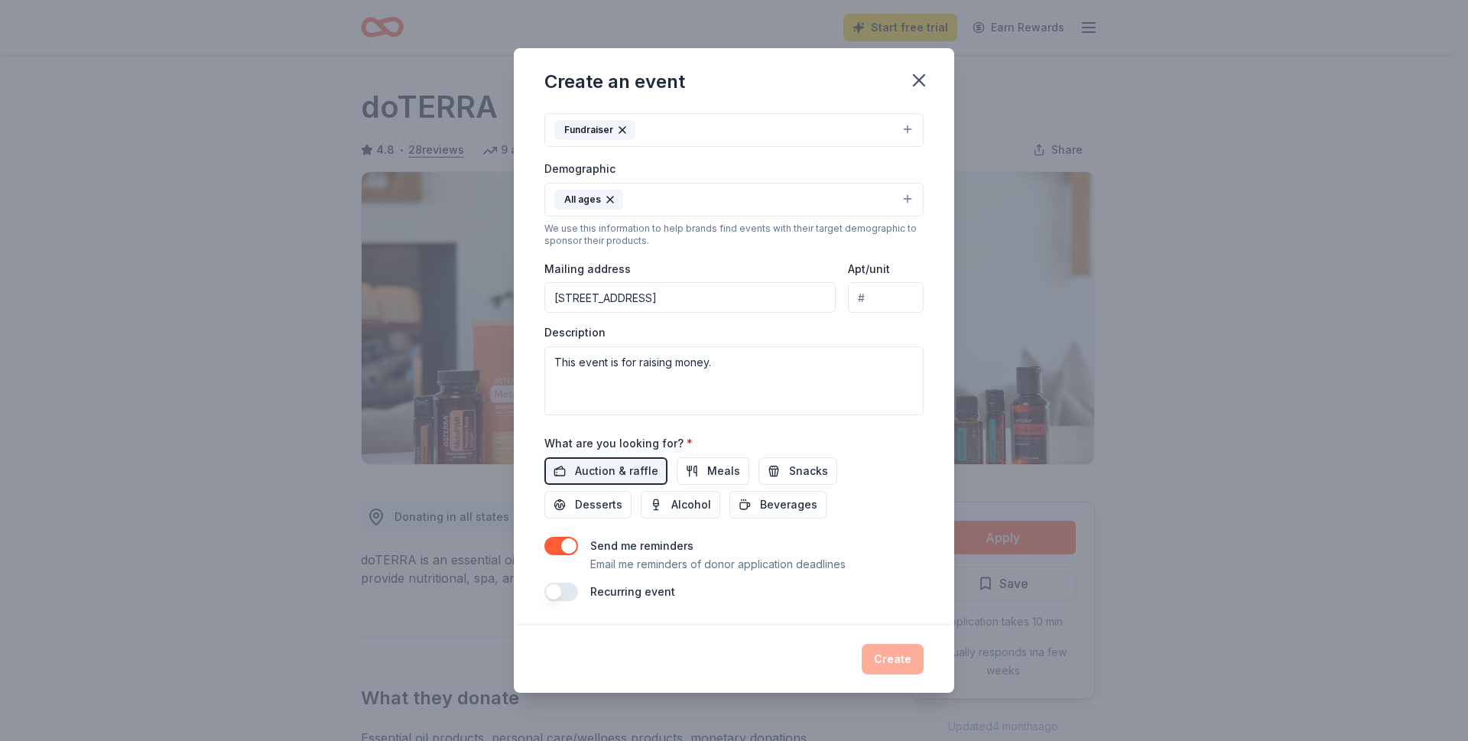
click at [889, 662] on div "Create" at bounding box center [734, 659] width 379 height 31
click at [554, 591] on button "button" at bounding box center [562, 592] width 34 height 18
click at [902, 661] on div "Create" at bounding box center [734, 659] width 379 height 31
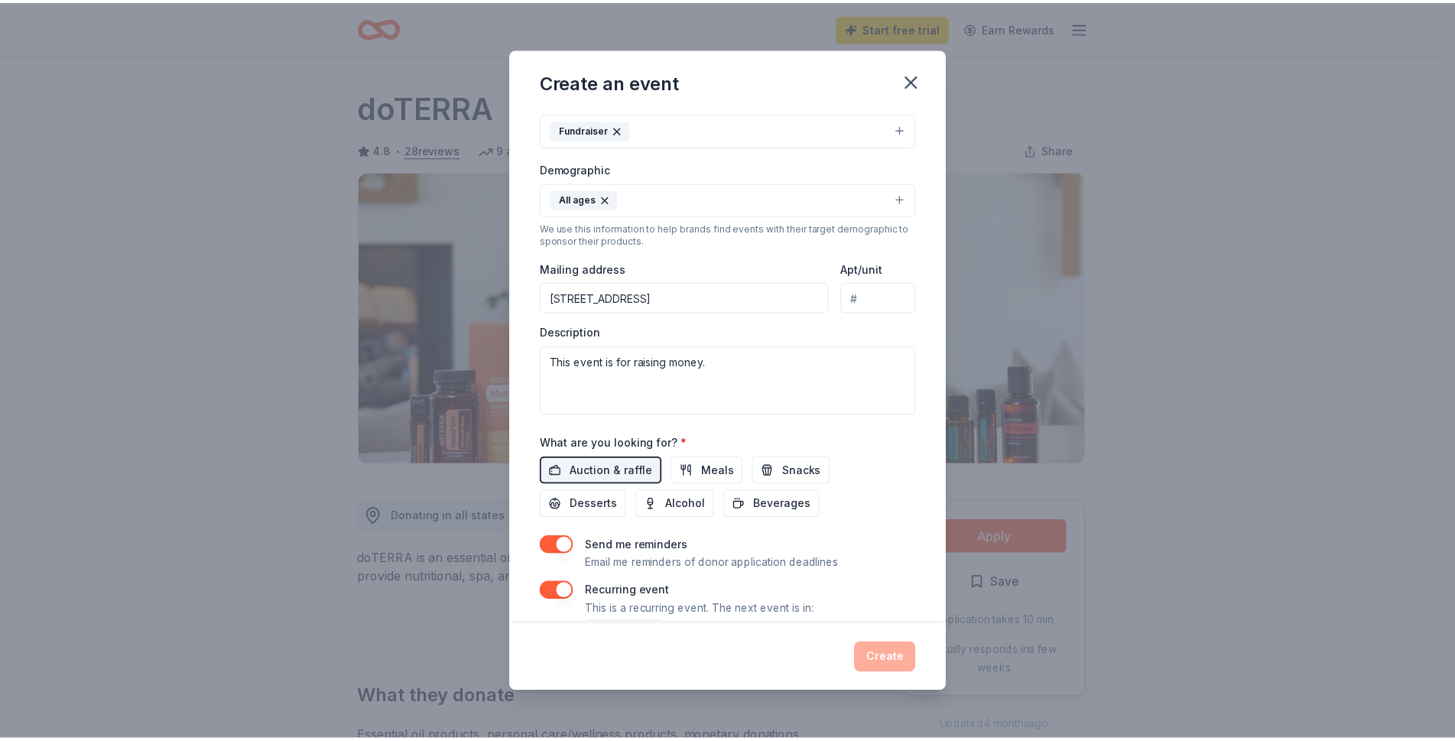
scroll to position [273, 0]
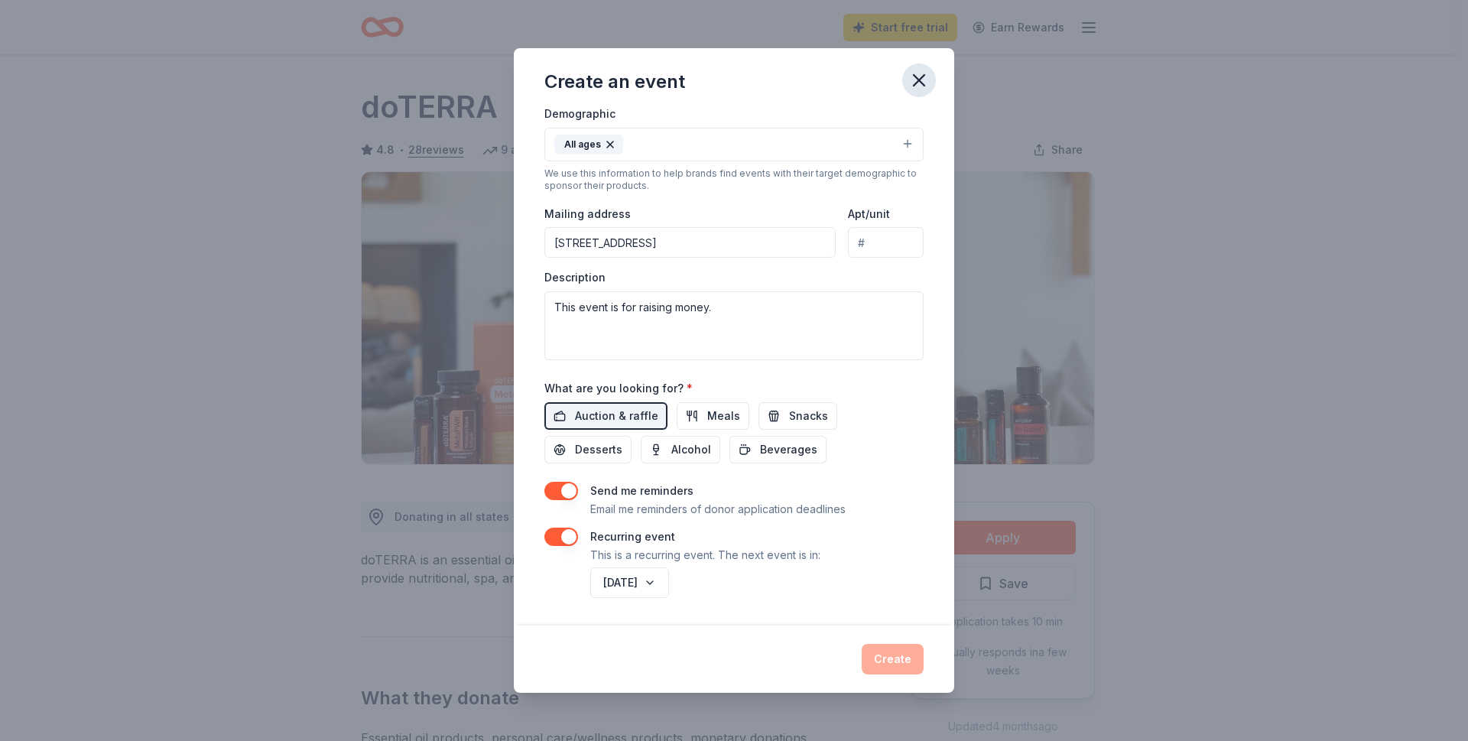
click at [922, 76] on icon "button" at bounding box center [919, 80] width 21 height 21
